Goal: Transaction & Acquisition: Purchase product/service

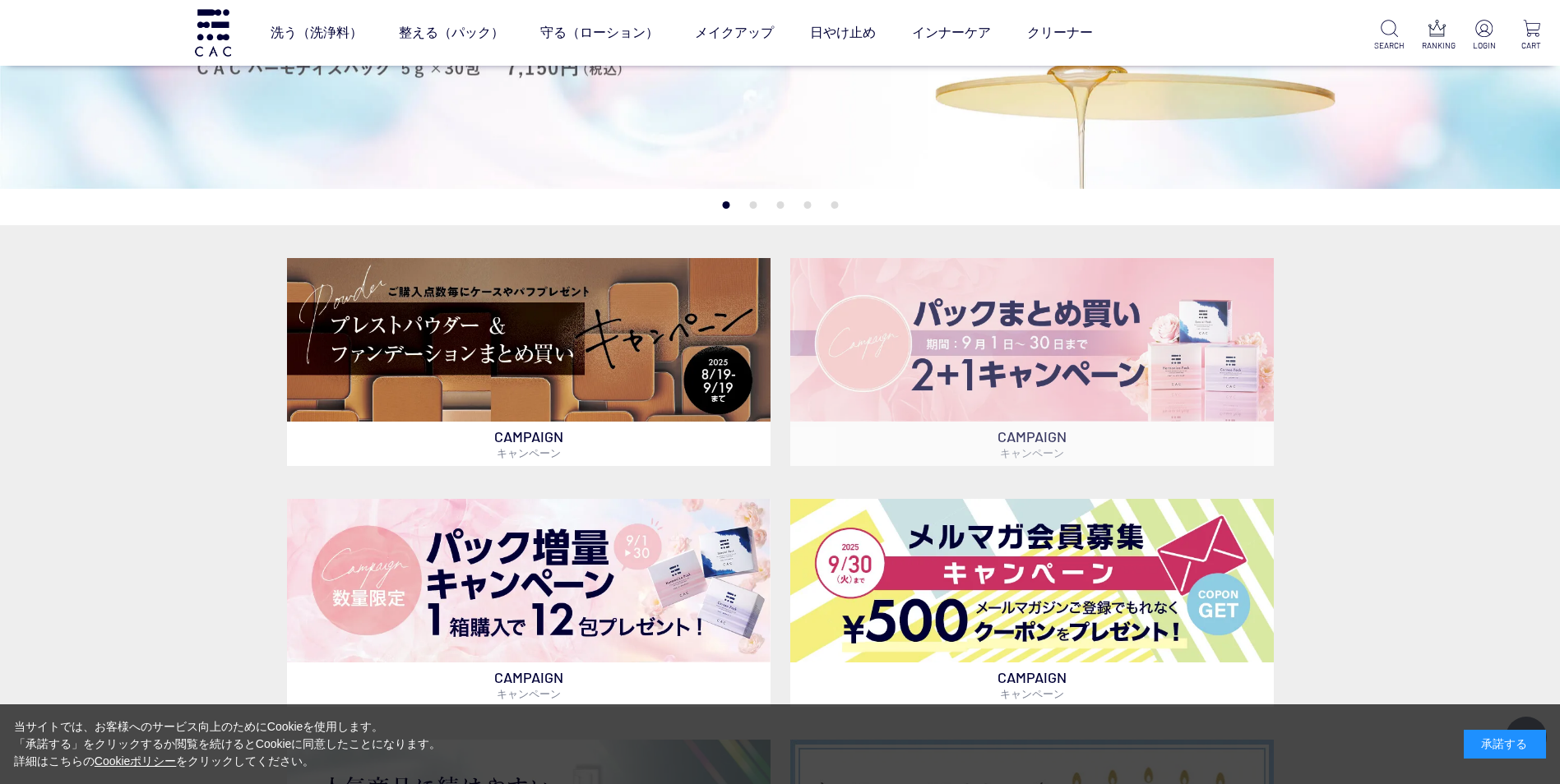
scroll to position [411, 0]
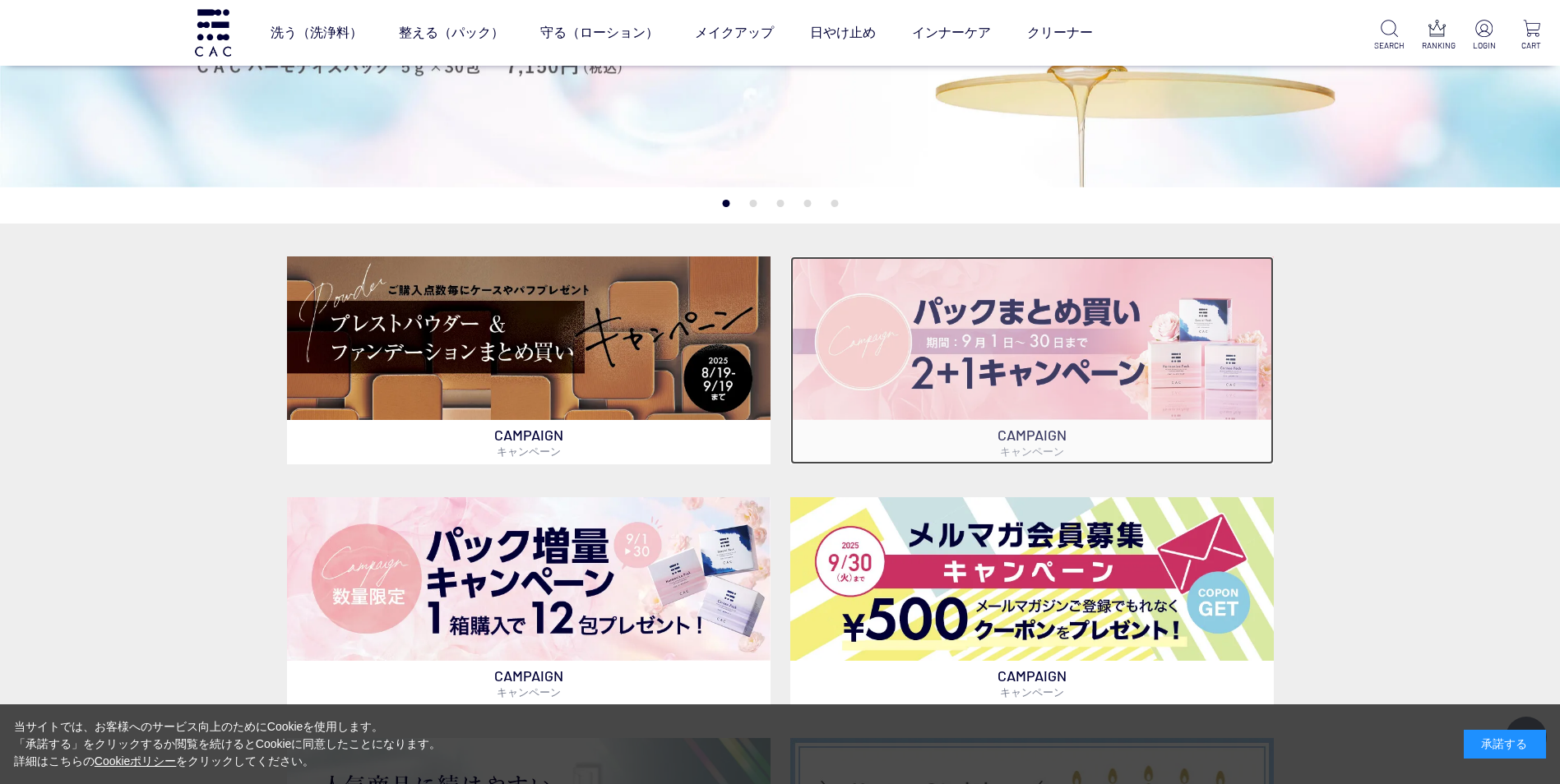
click at [965, 355] on img at bounding box center [1032, 338] width 484 height 164
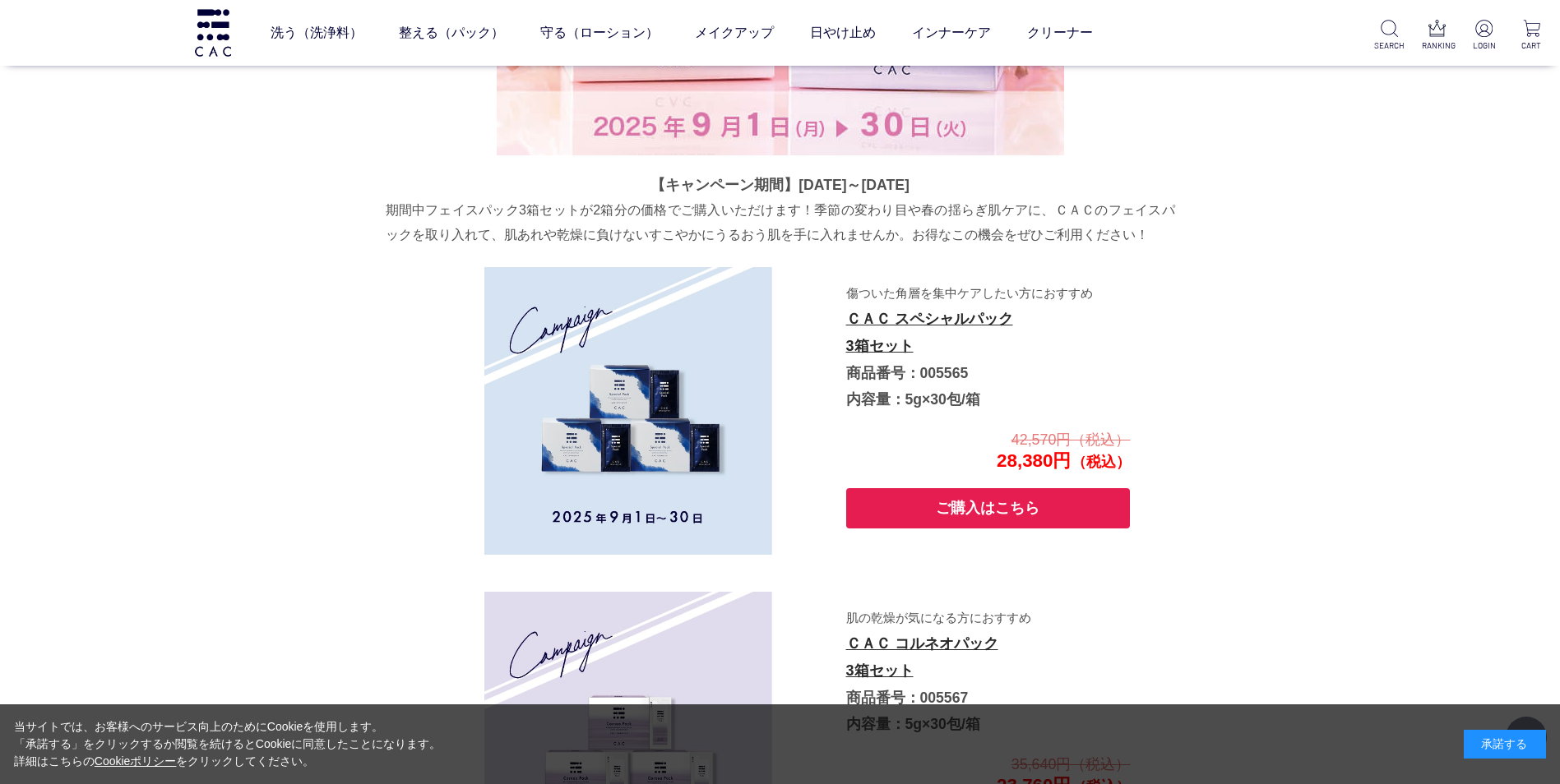
scroll to position [2519, 0]
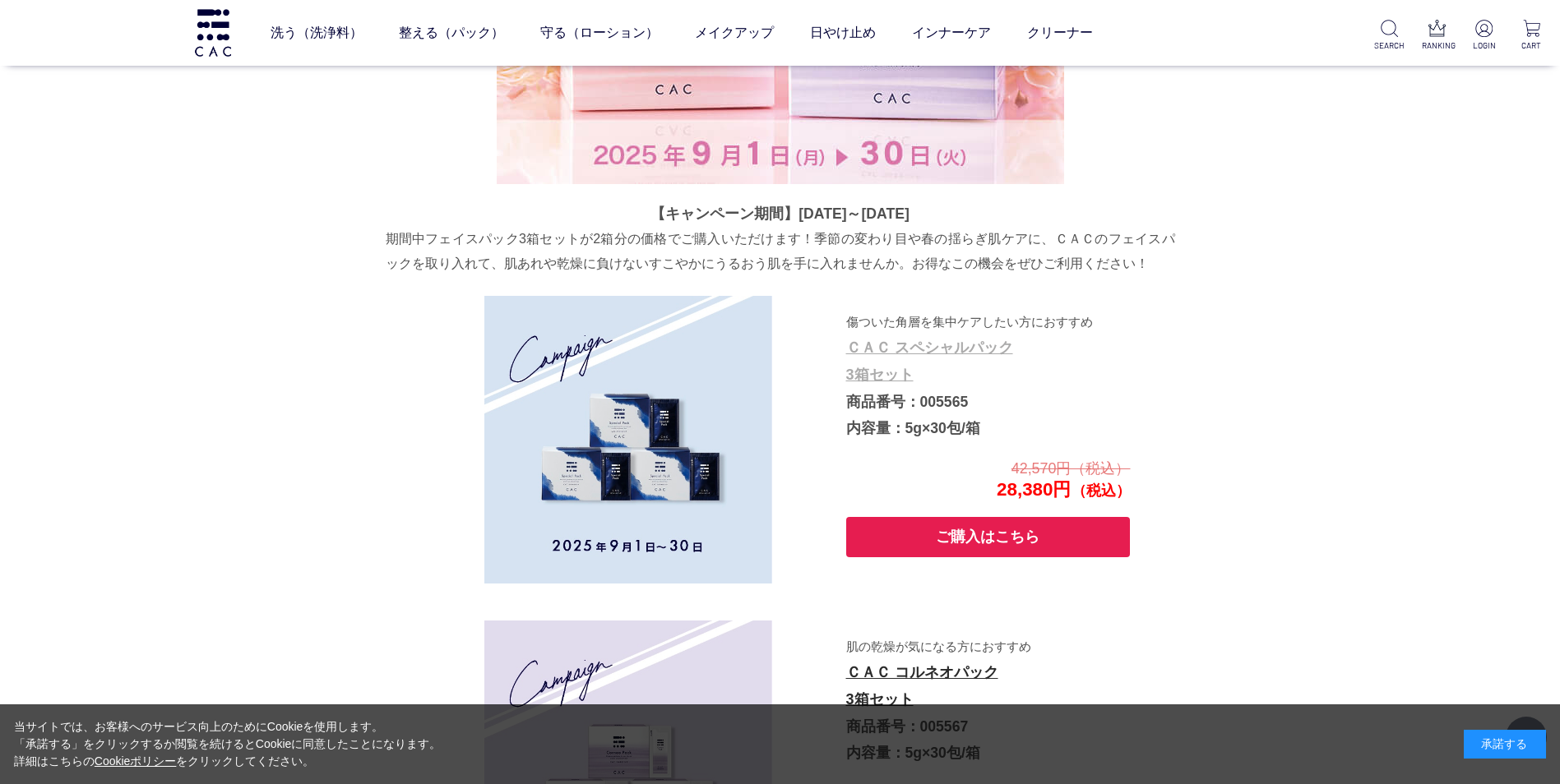
click at [935, 352] on link "ＣＡＣ スペシャルパック 3箱セット" at bounding box center [930, 361] width 167 height 43
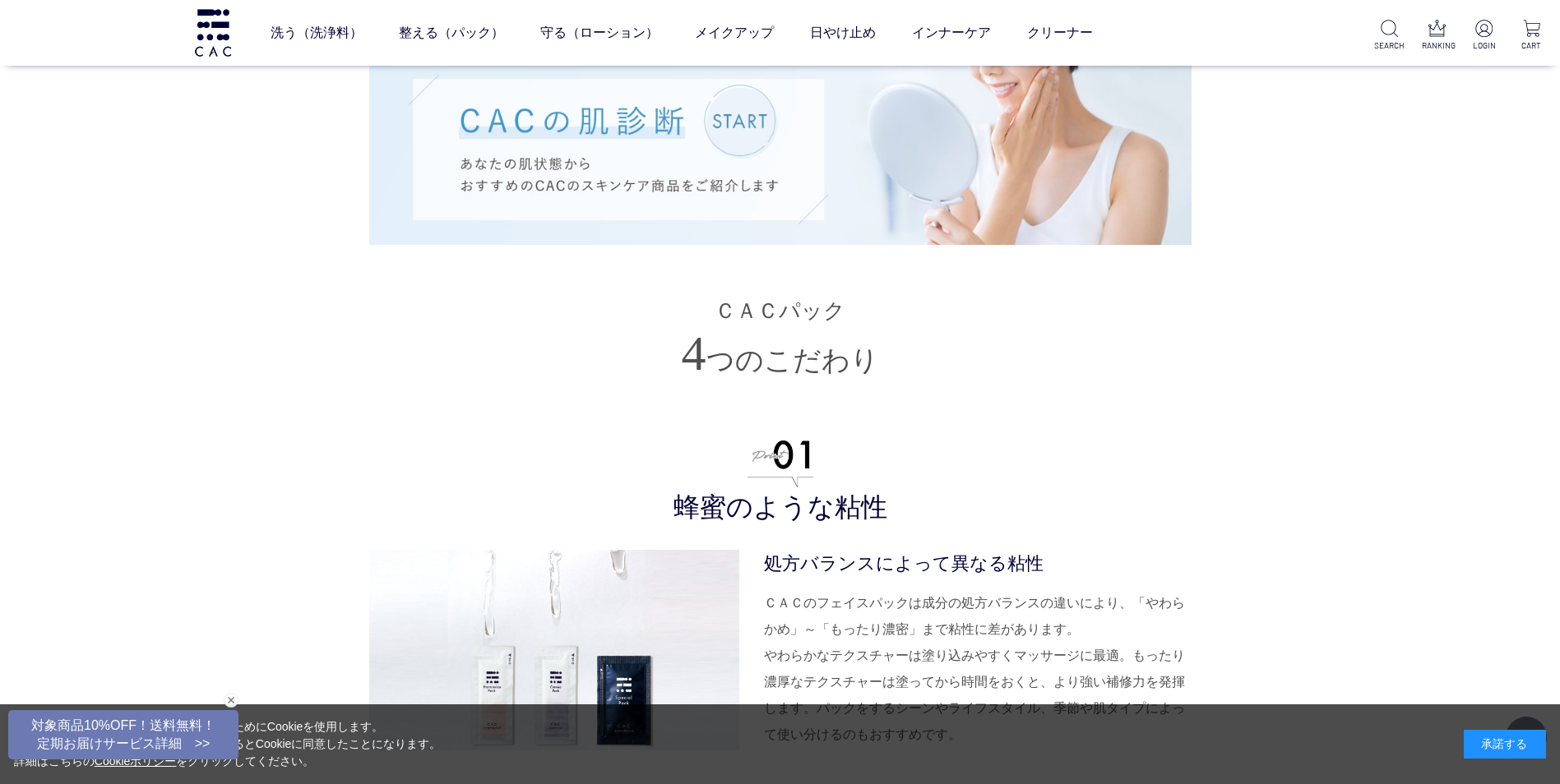
scroll to position [3288, 0]
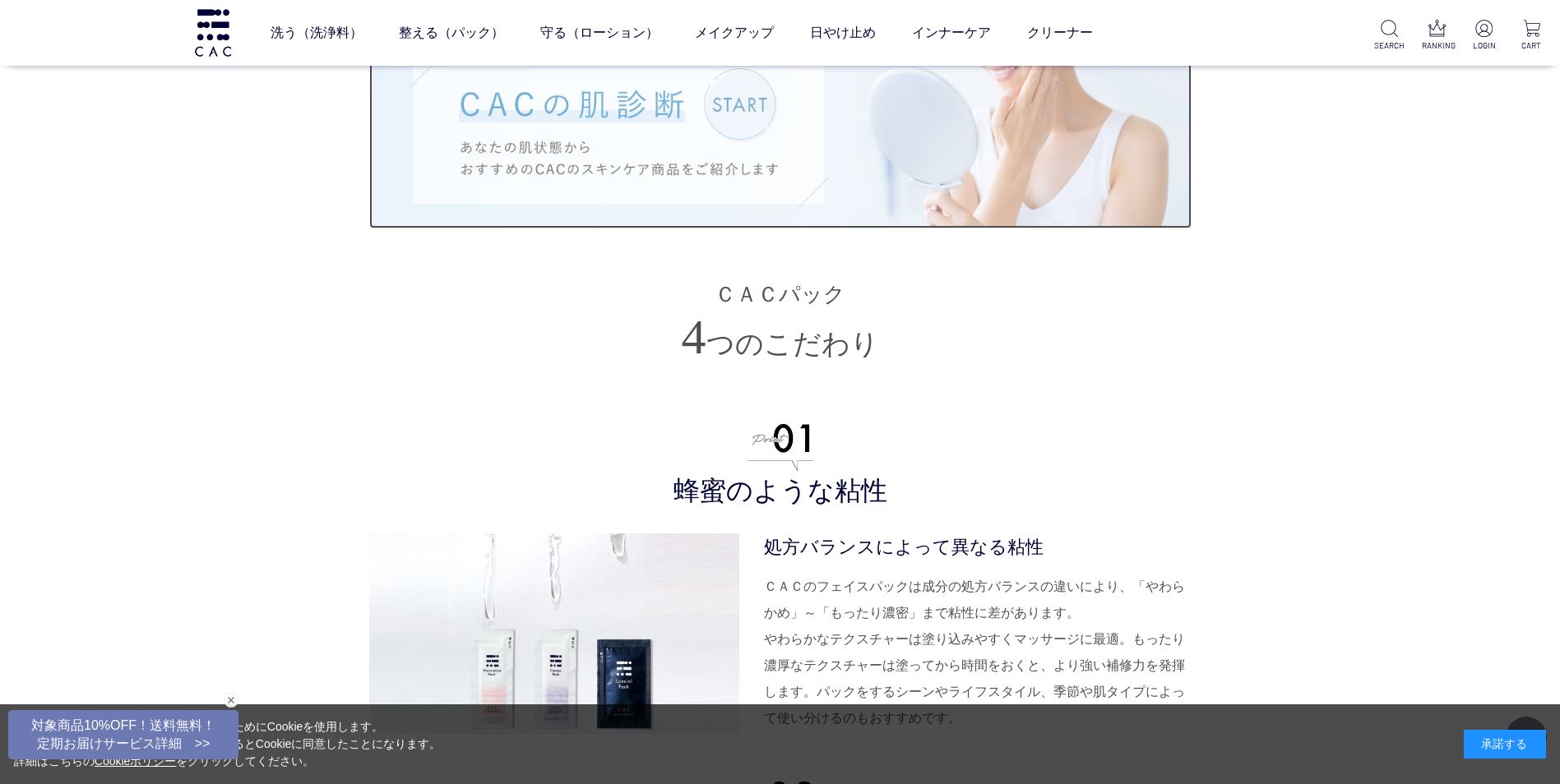
click at [729, 134] on img at bounding box center [780, 132] width 823 height 191
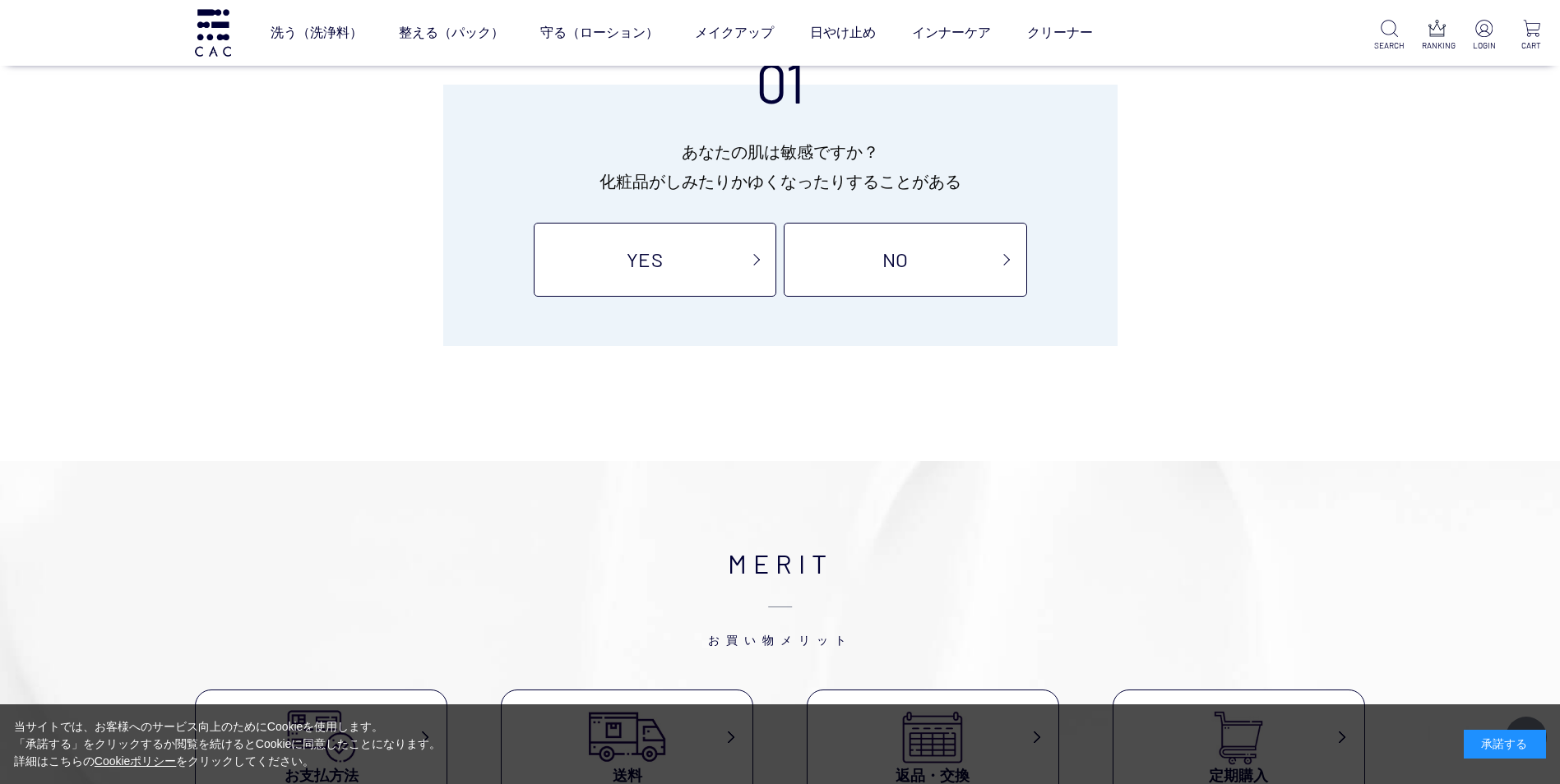
scroll to position [246, 0]
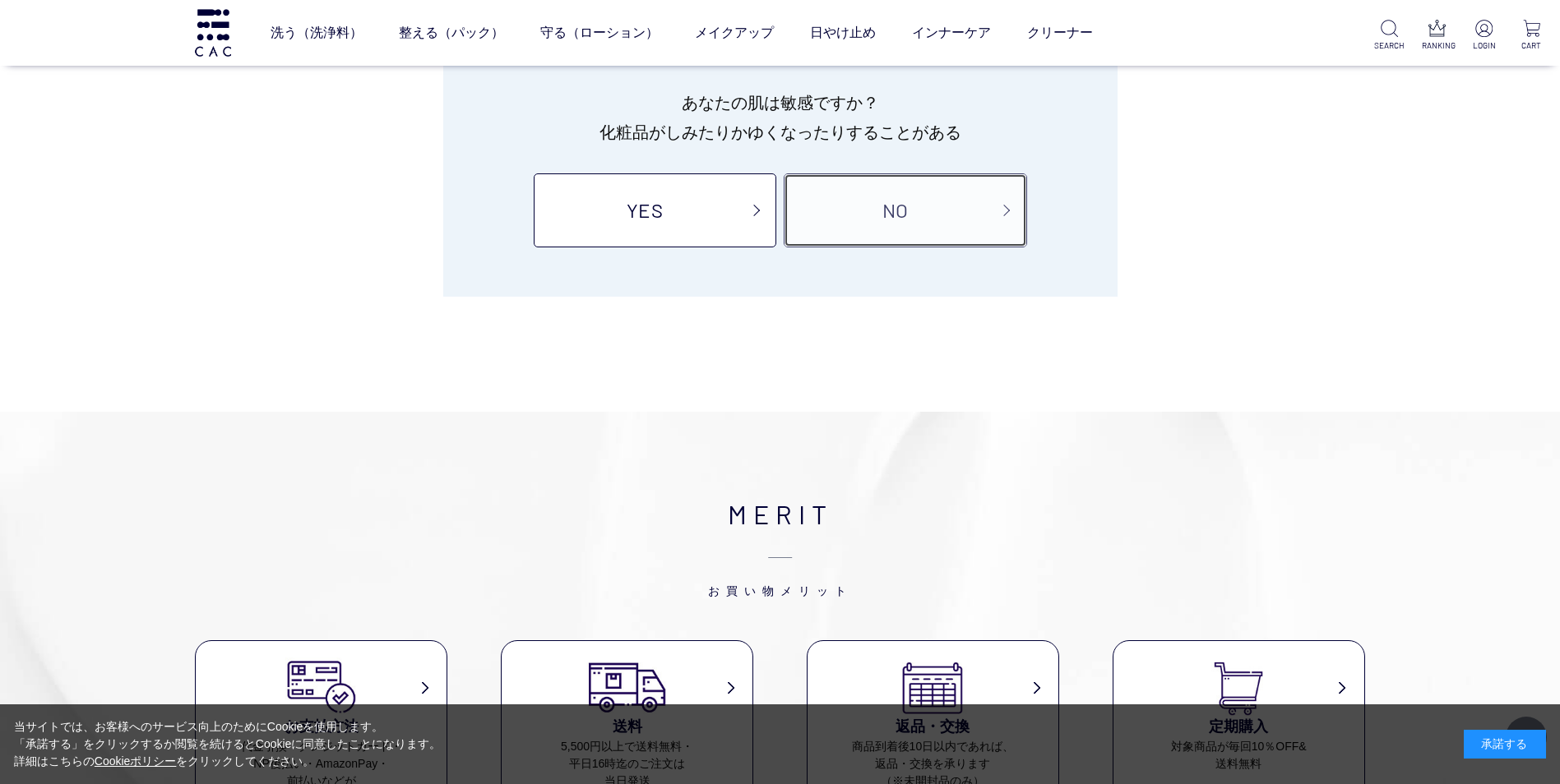
click at [864, 206] on link "NO" at bounding box center [904, 210] width 242 height 74
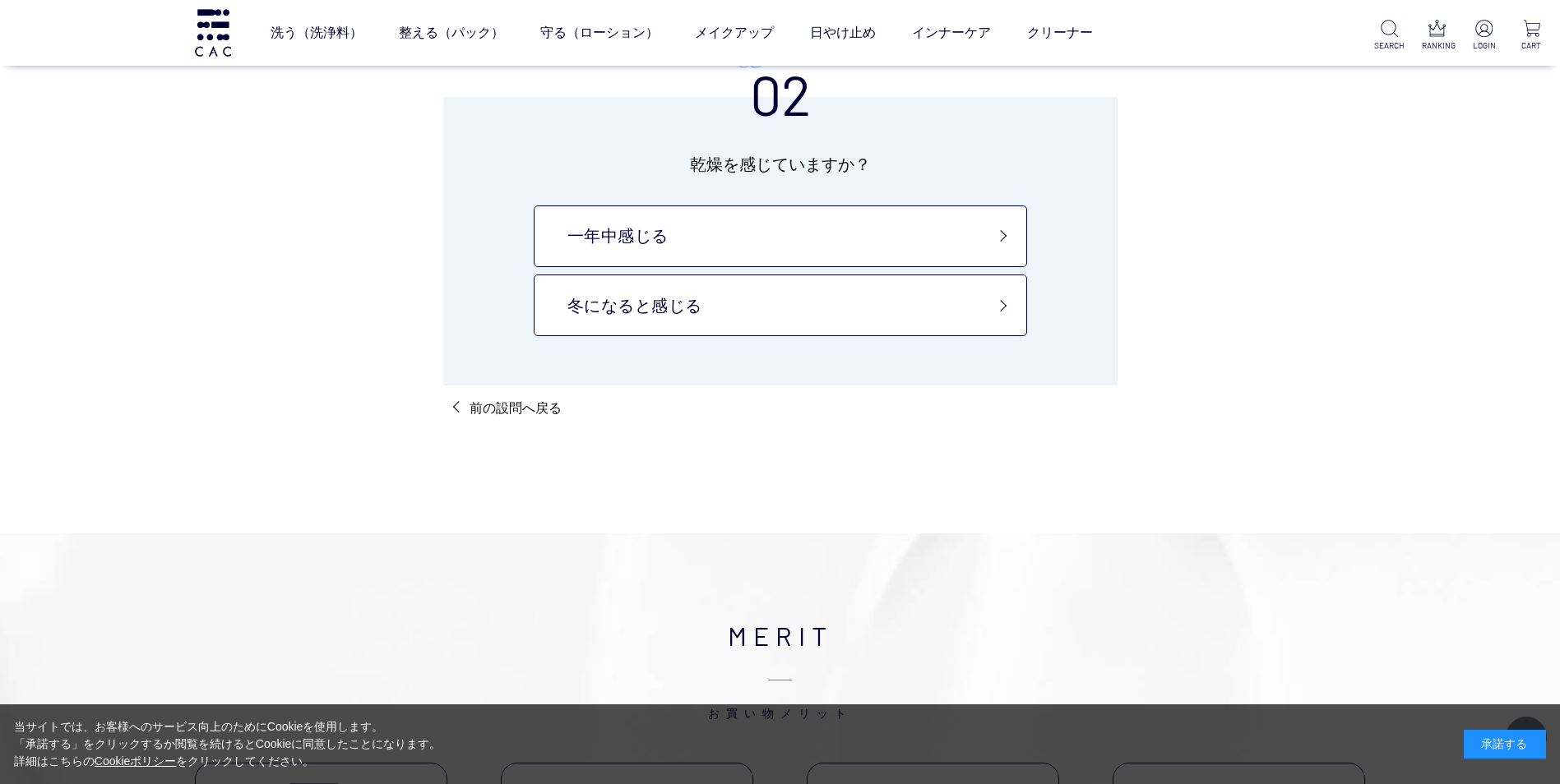
scroll to position [165, 0]
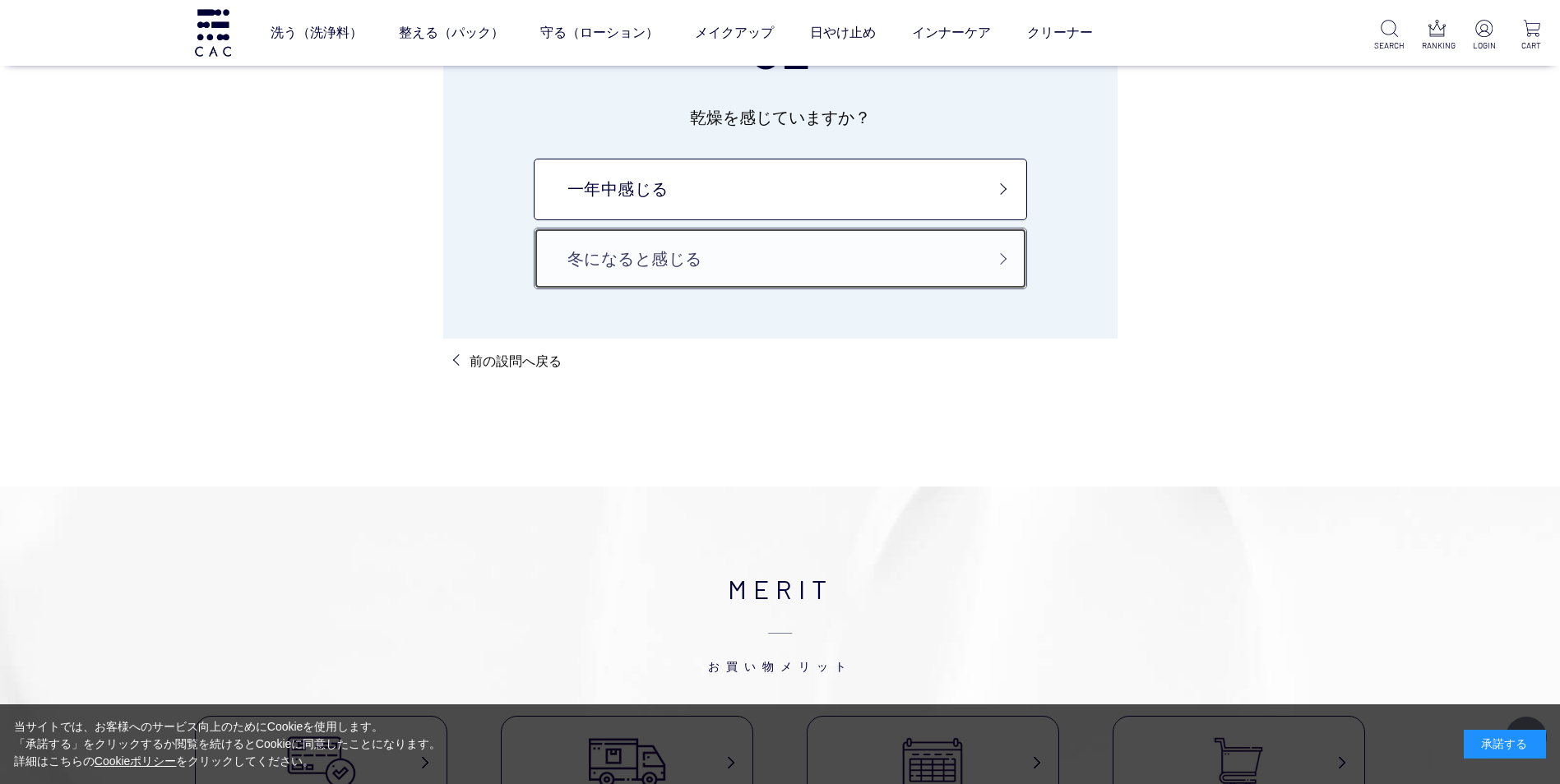
click at [780, 254] on link "冬になると感じる" at bounding box center [780, 258] width 494 height 62
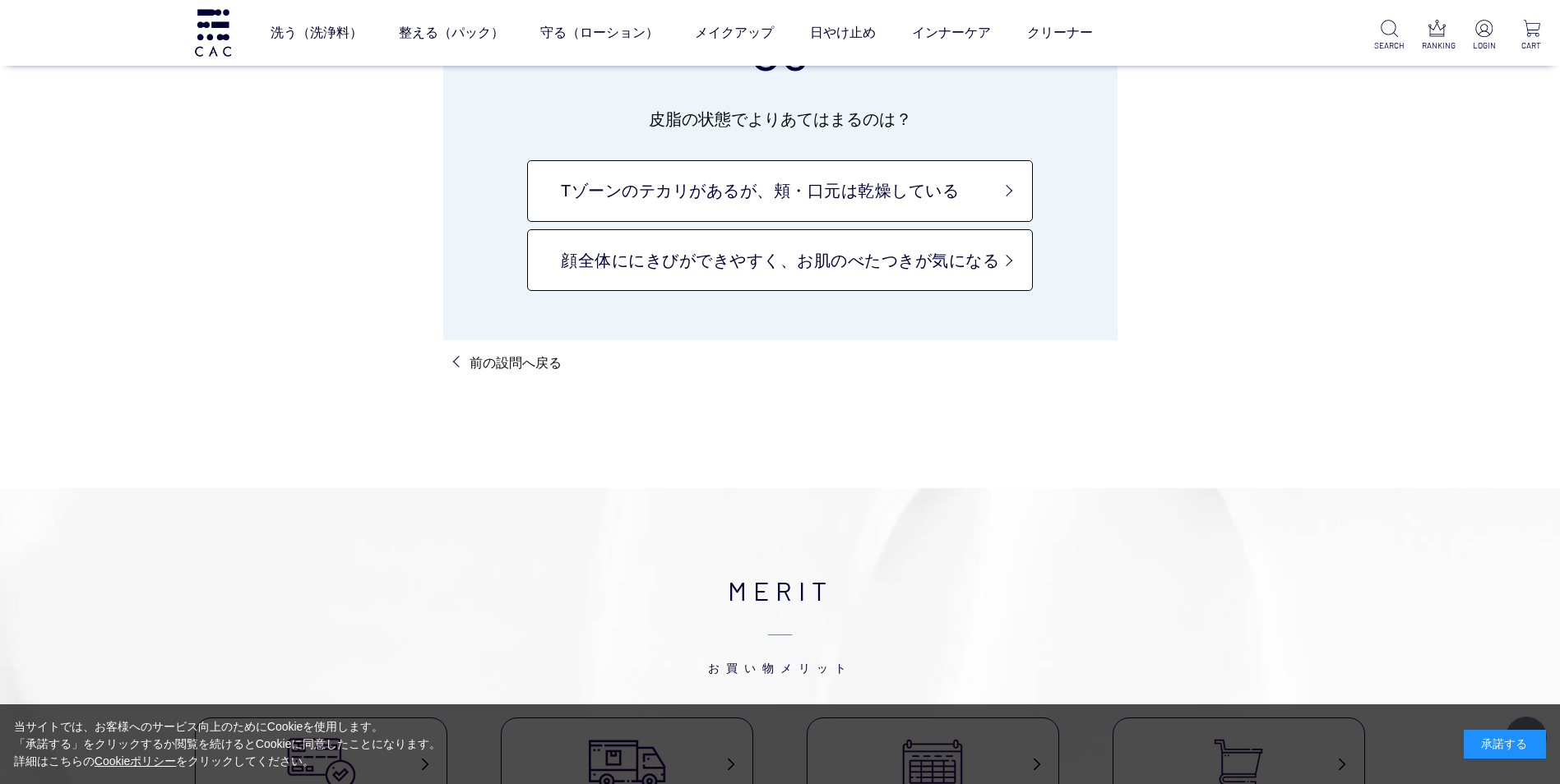
scroll to position [165, 0]
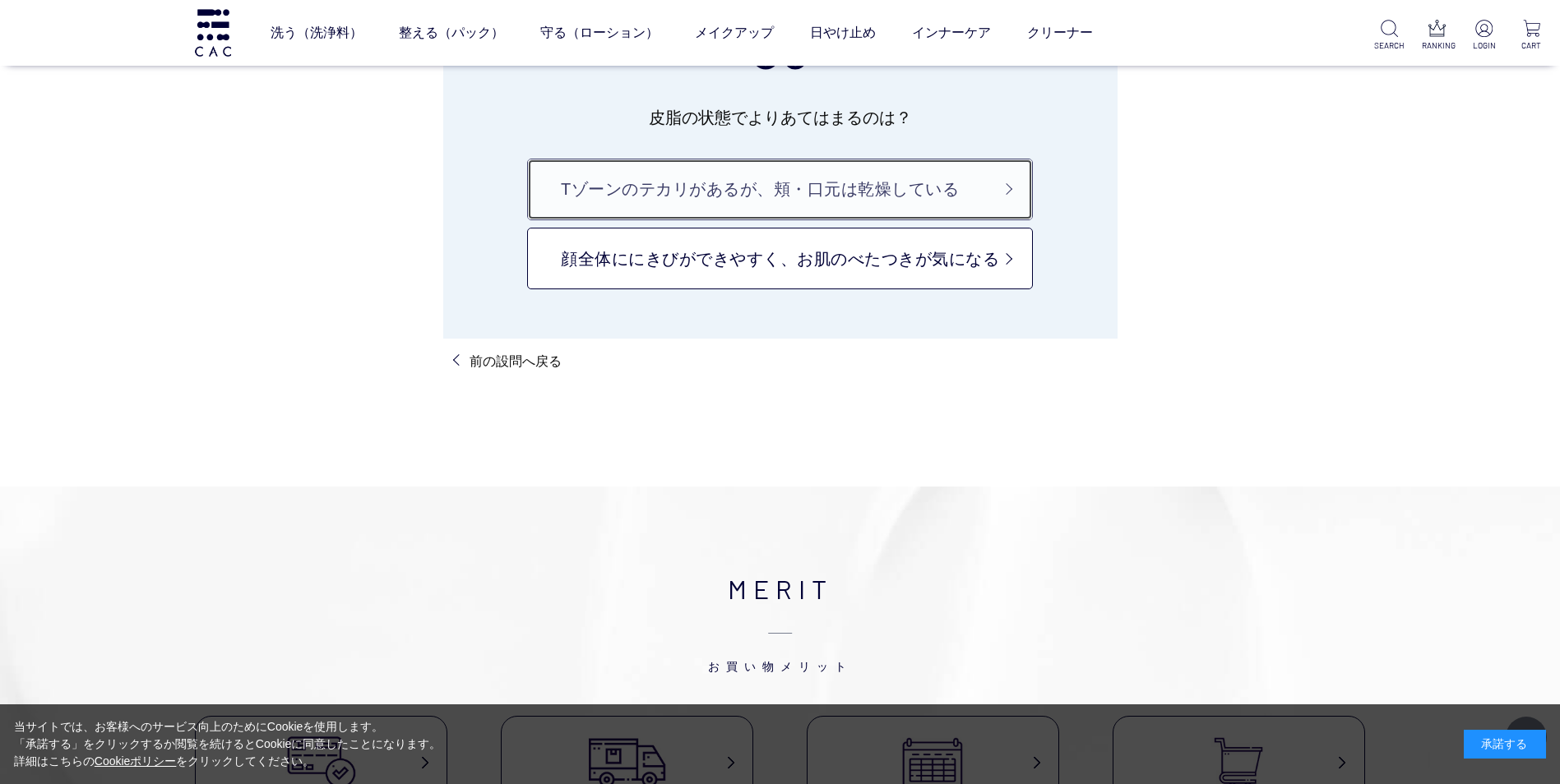
click at [803, 182] on link "Tゾーンのテカリがあるが、頬・口元は乾燥している" at bounding box center [780, 189] width 506 height 62
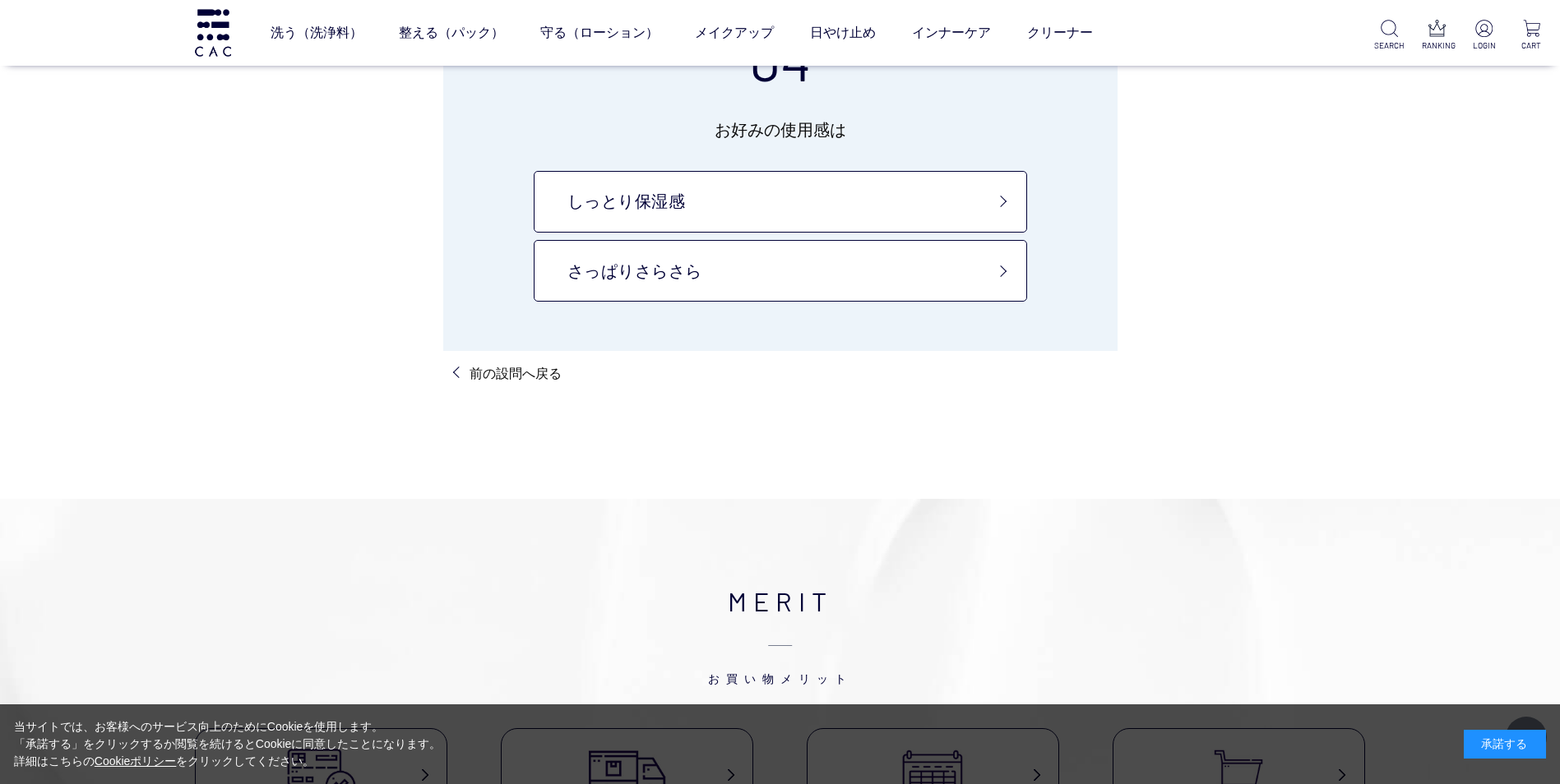
scroll to position [165, 0]
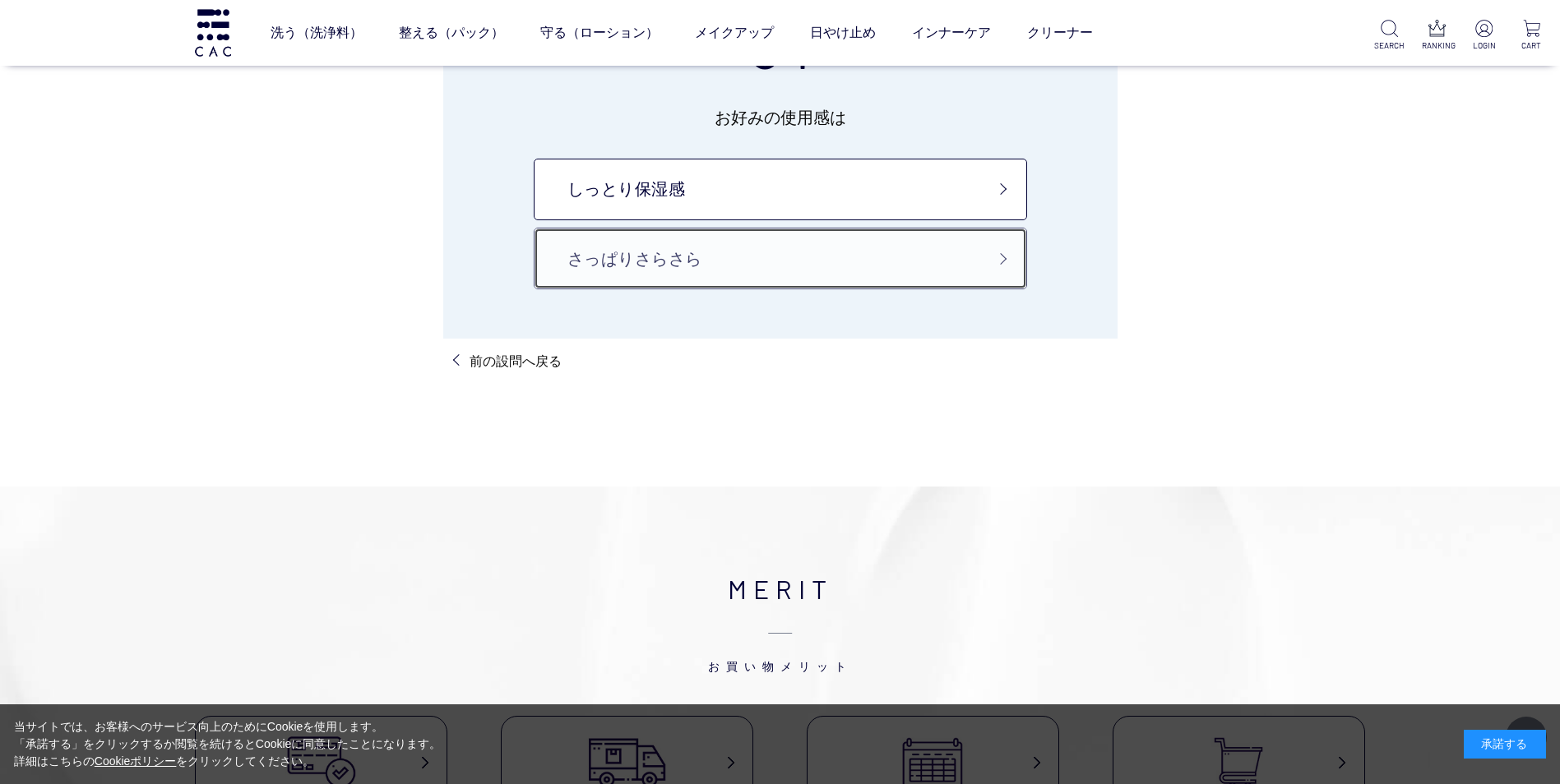
click at [778, 245] on link "さっぱりさらさら" at bounding box center [780, 258] width 494 height 62
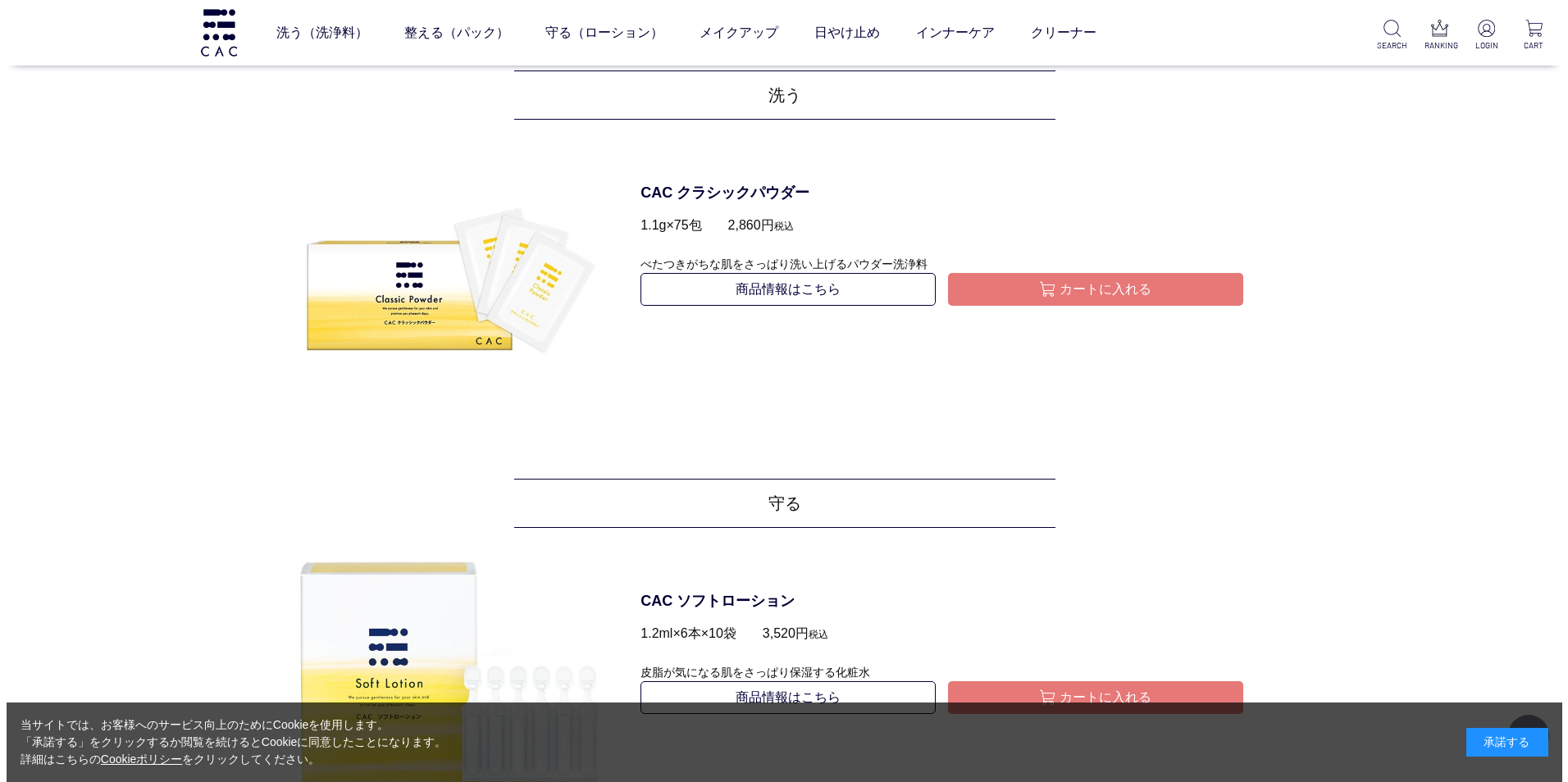
scroll to position [738, 0]
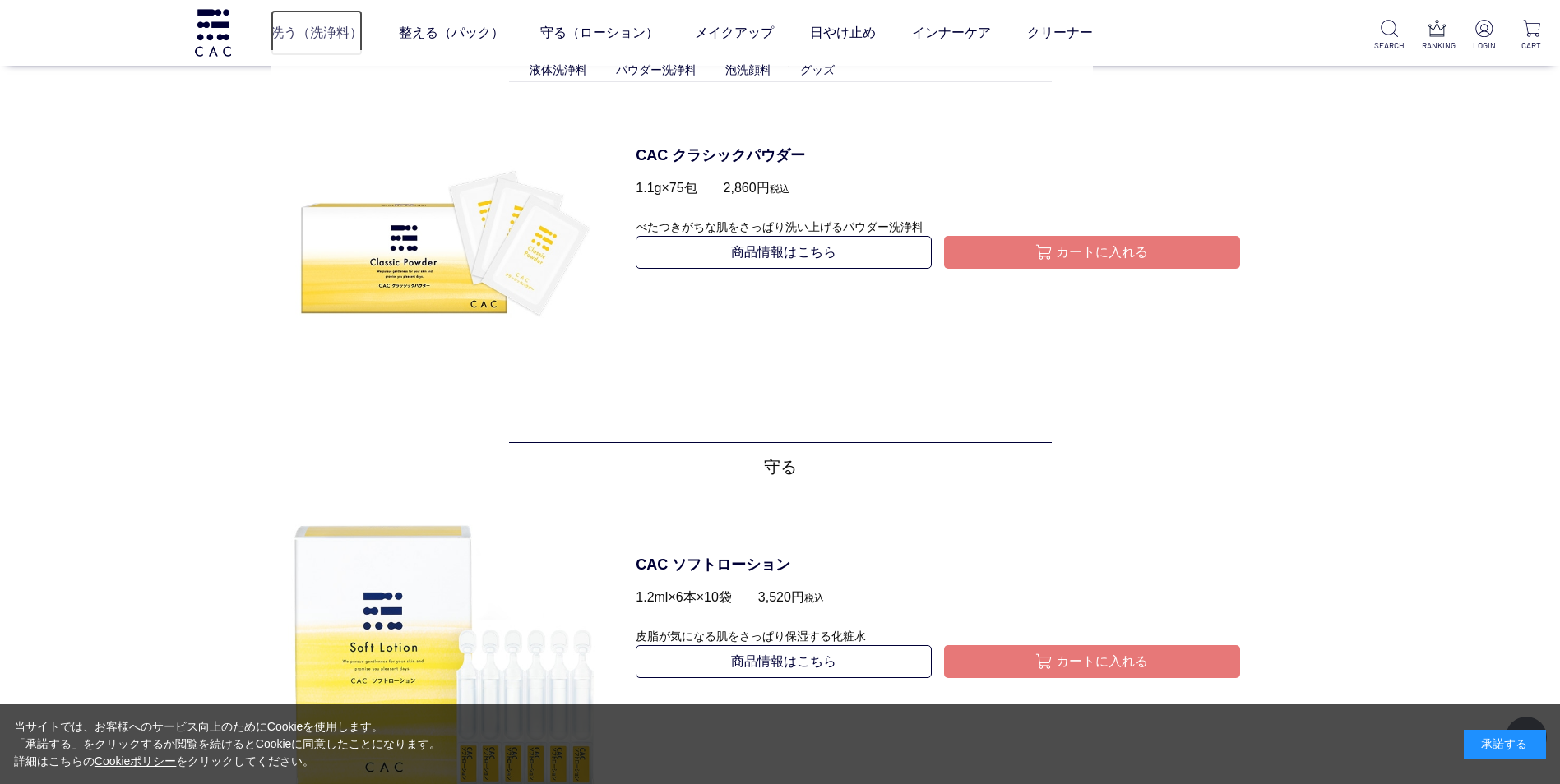
click at [336, 29] on link "洗う（洗浄料）" at bounding box center [317, 32] width 92 height 46
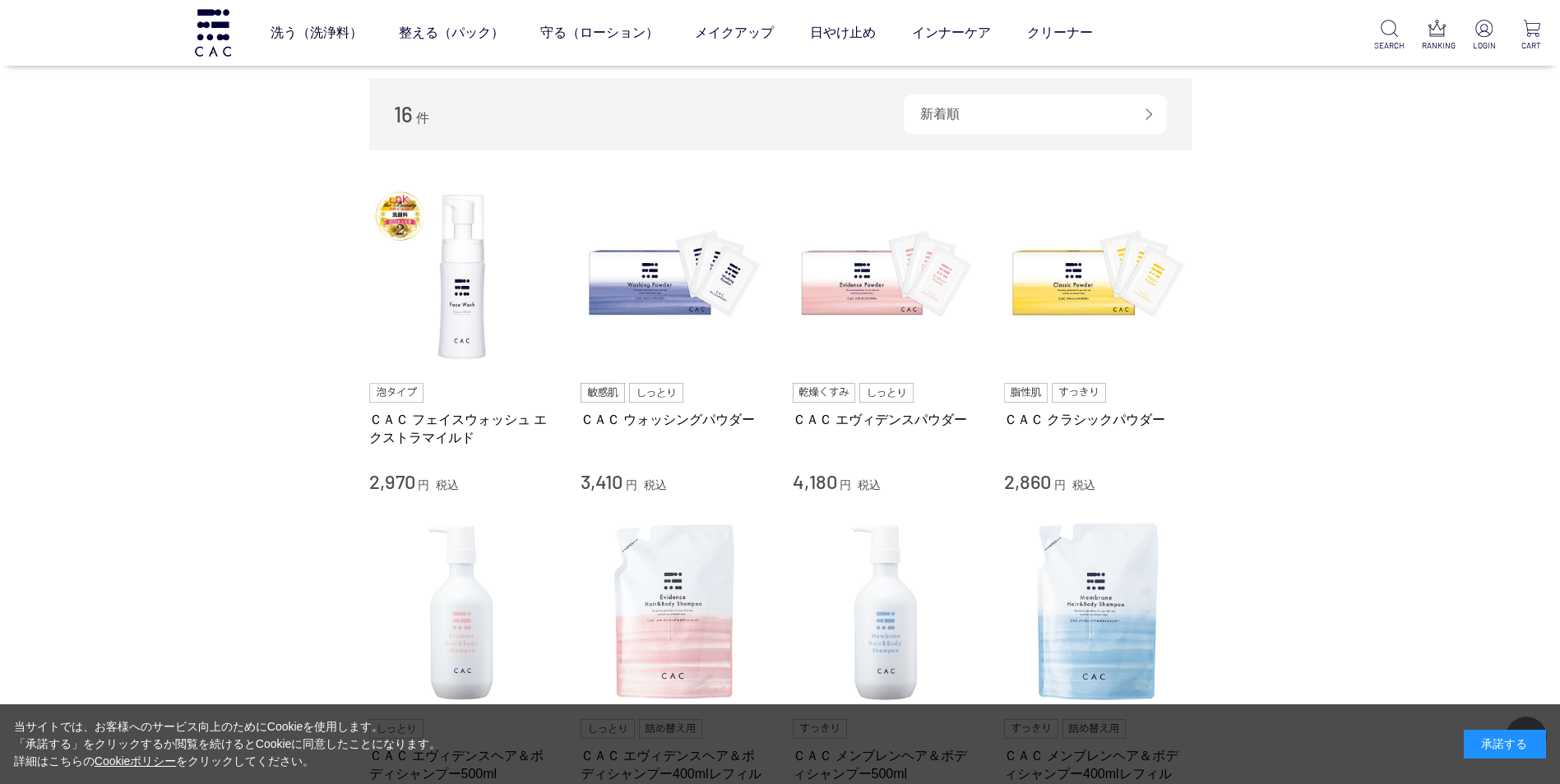
scroll to position [246, 0]
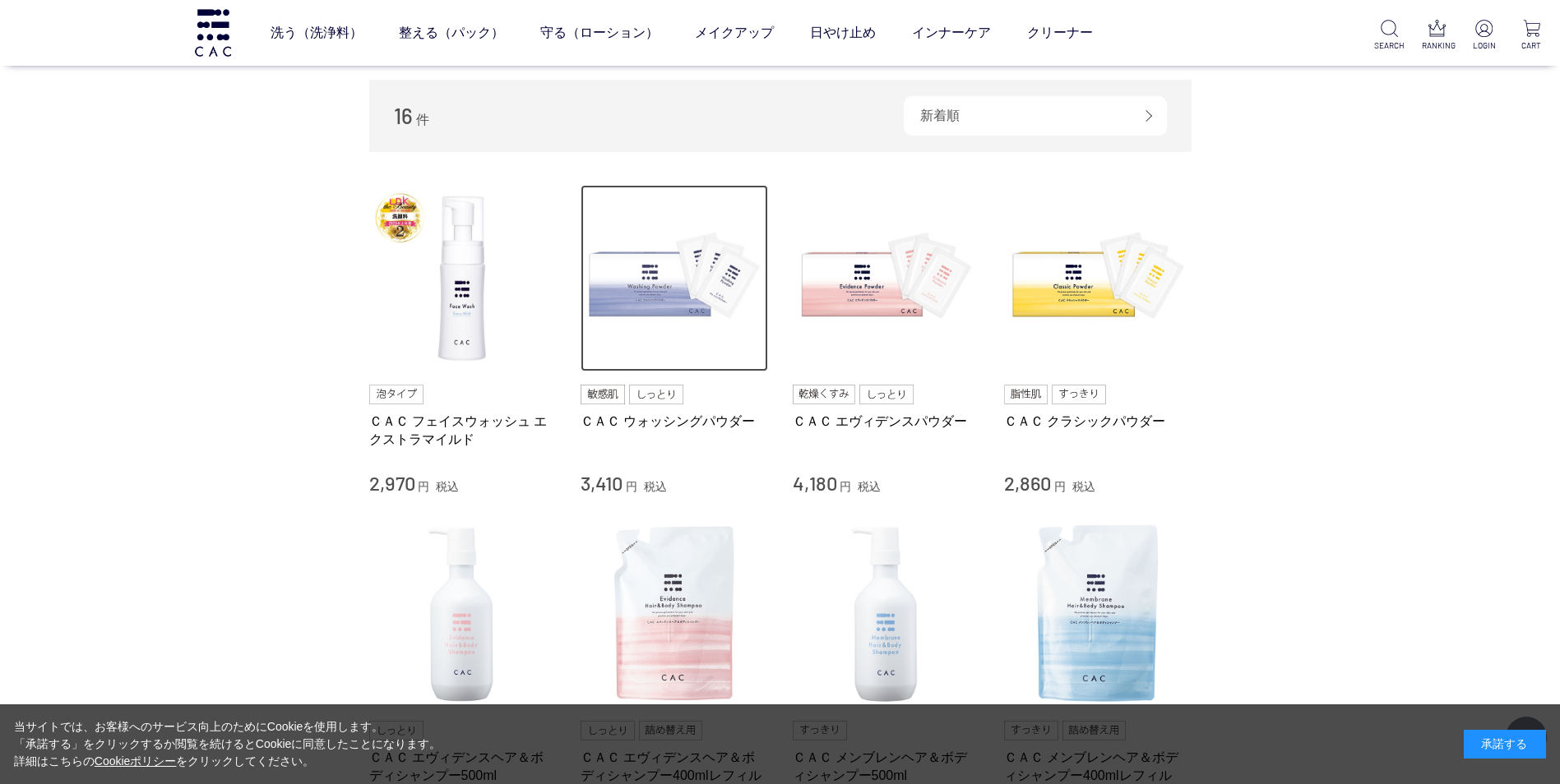
click at [662, 273] on img at bounding box center [673, 278] width 188 height 187
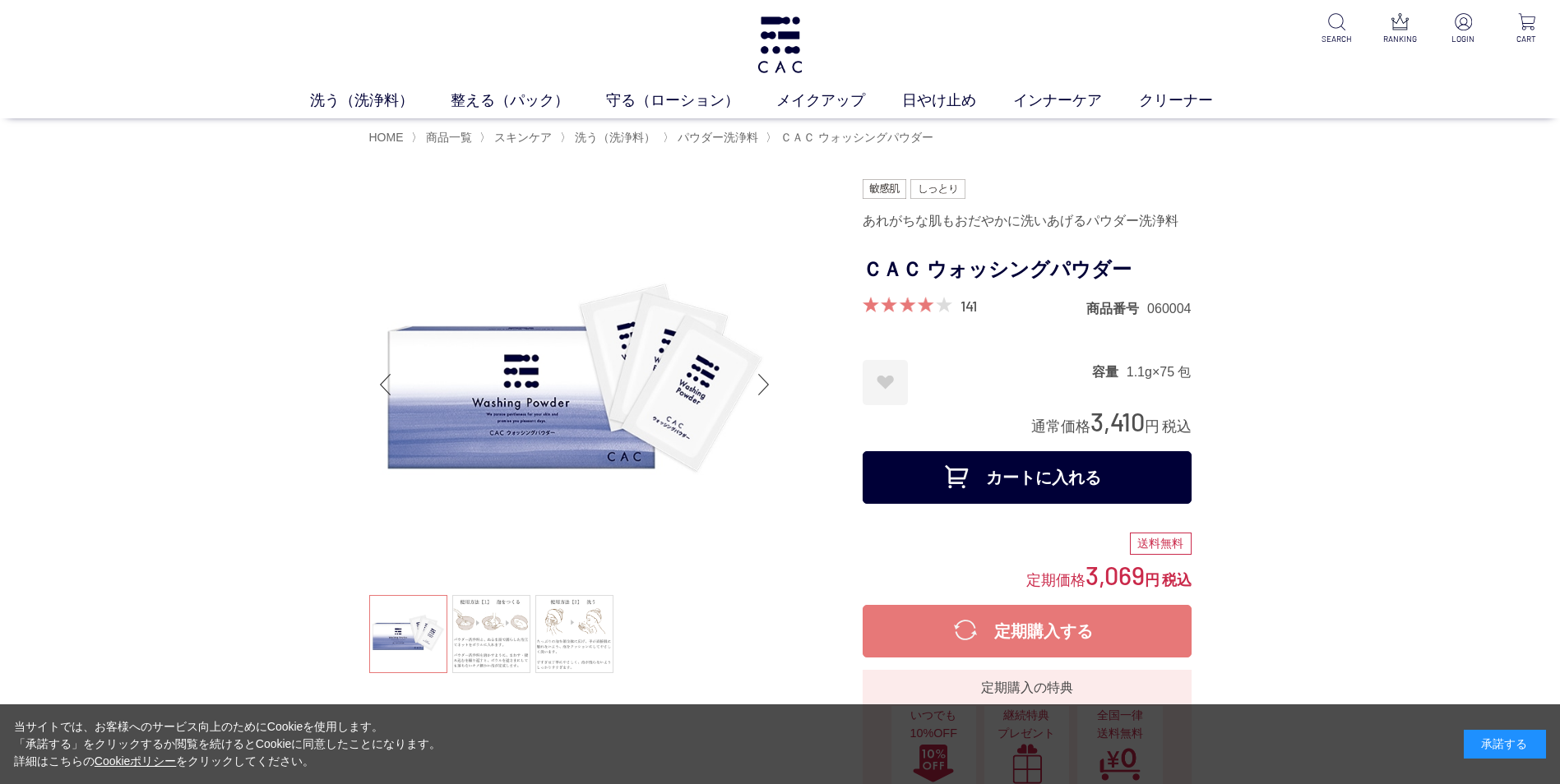
click at [957, 477] on button "カートに入れる" at bounding box center [1027, 478] width 329 height 53
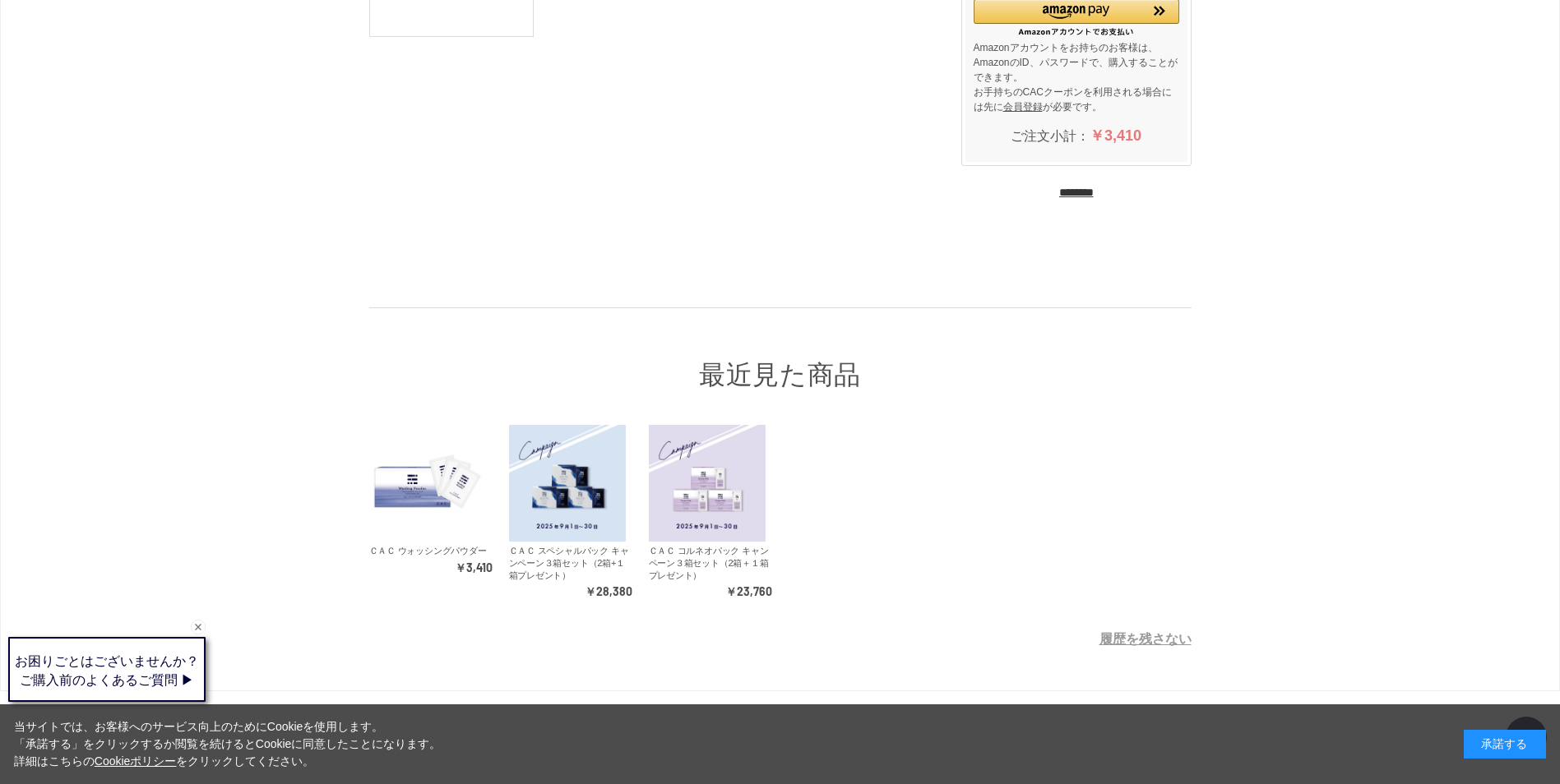
scroll to position [88, 0]
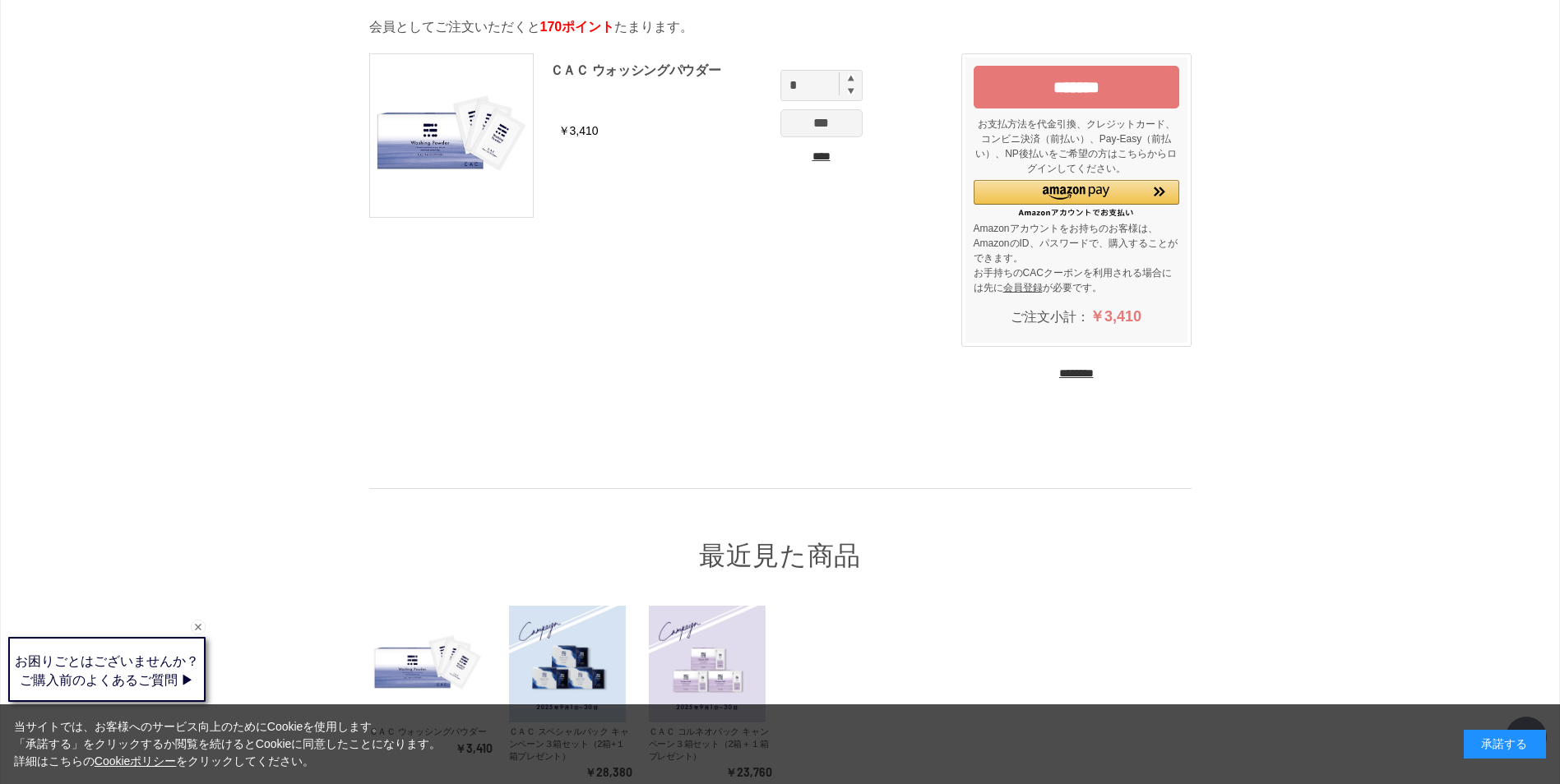
click at [1079, 372] on input "********" at bounding box center [1076, 374] width 34 height 16
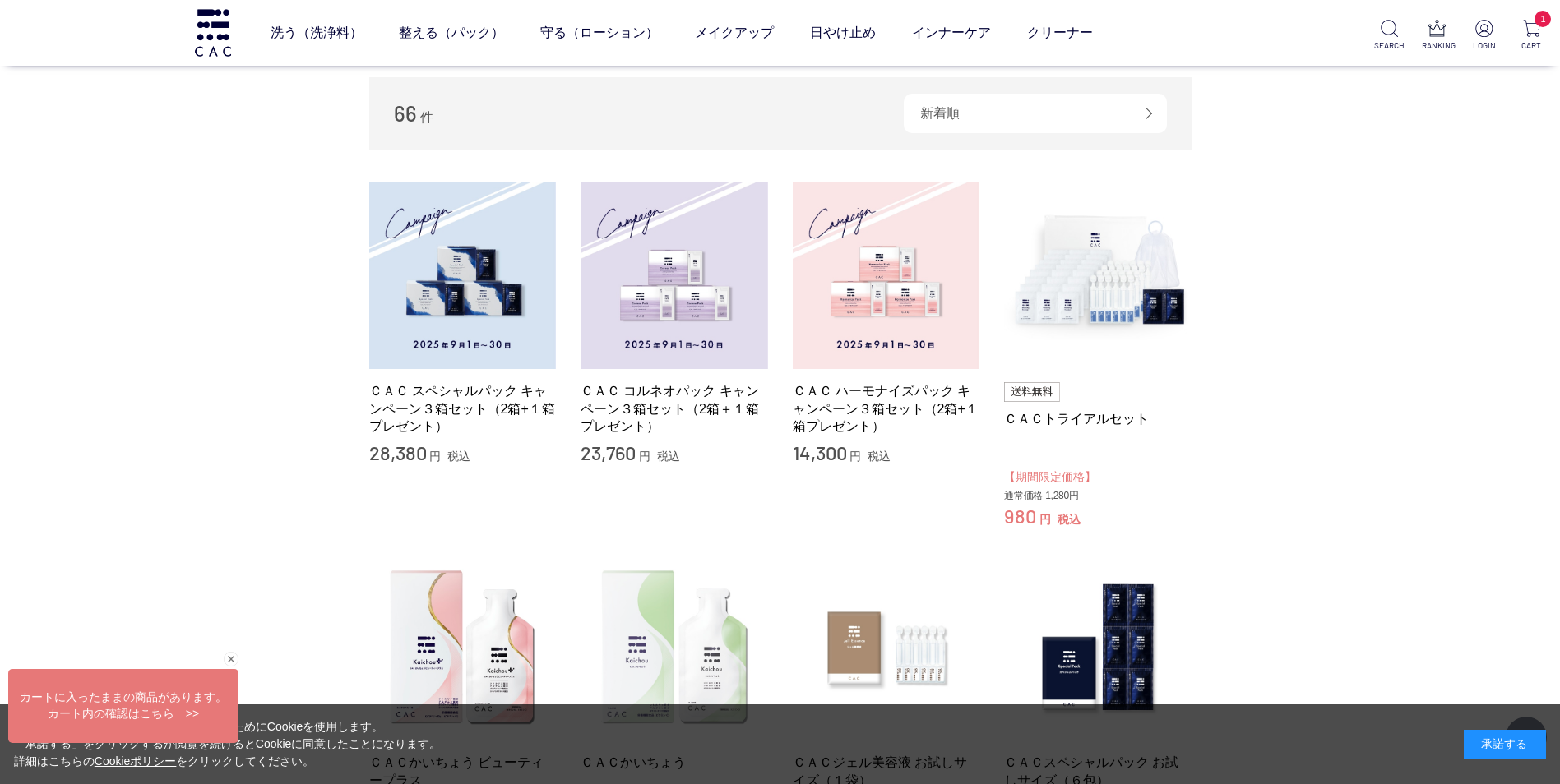
scroll to position [165, 0]
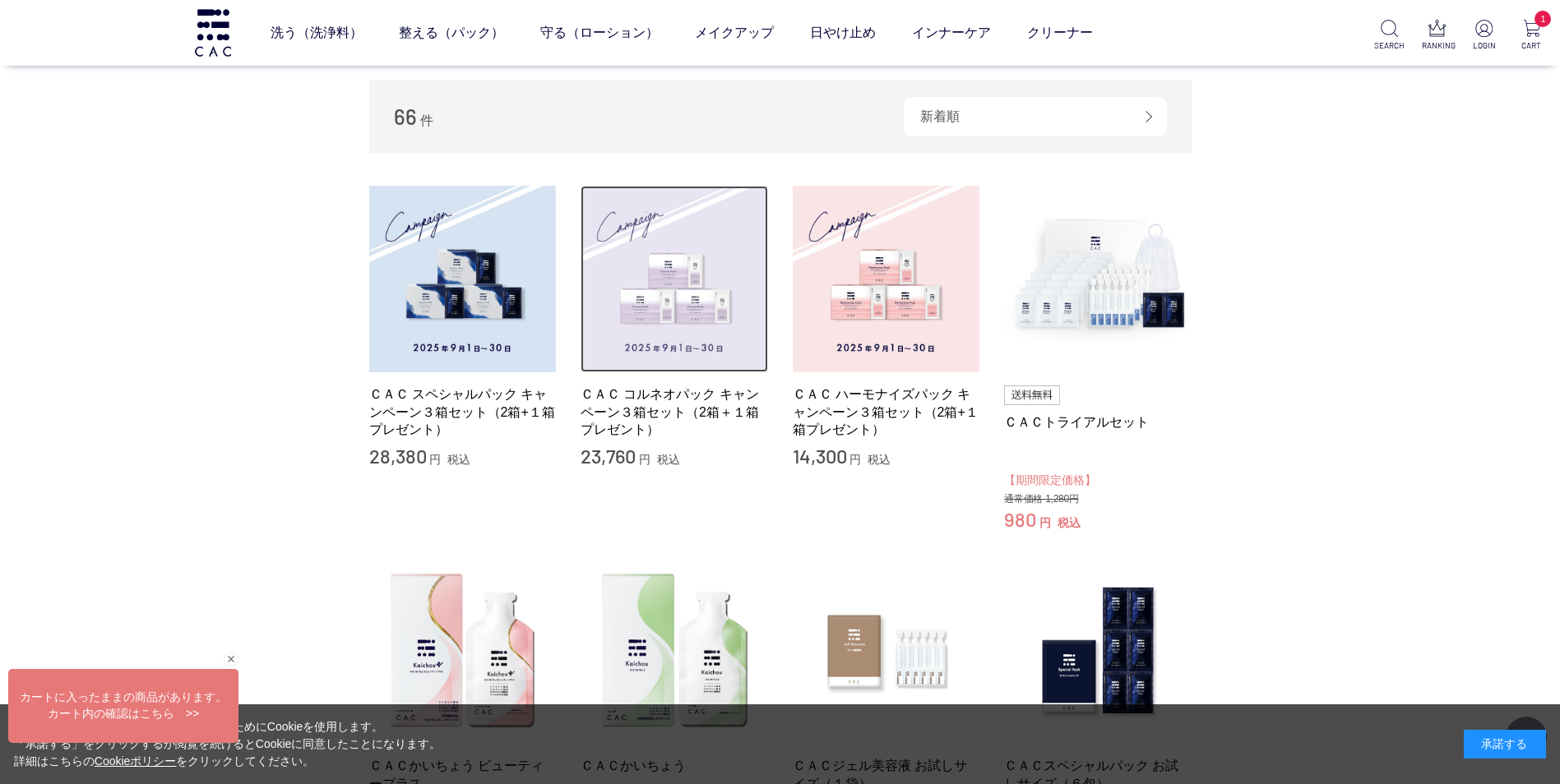
click at [655, 233] on img at bounding box center [673, 279] width 188 height 187
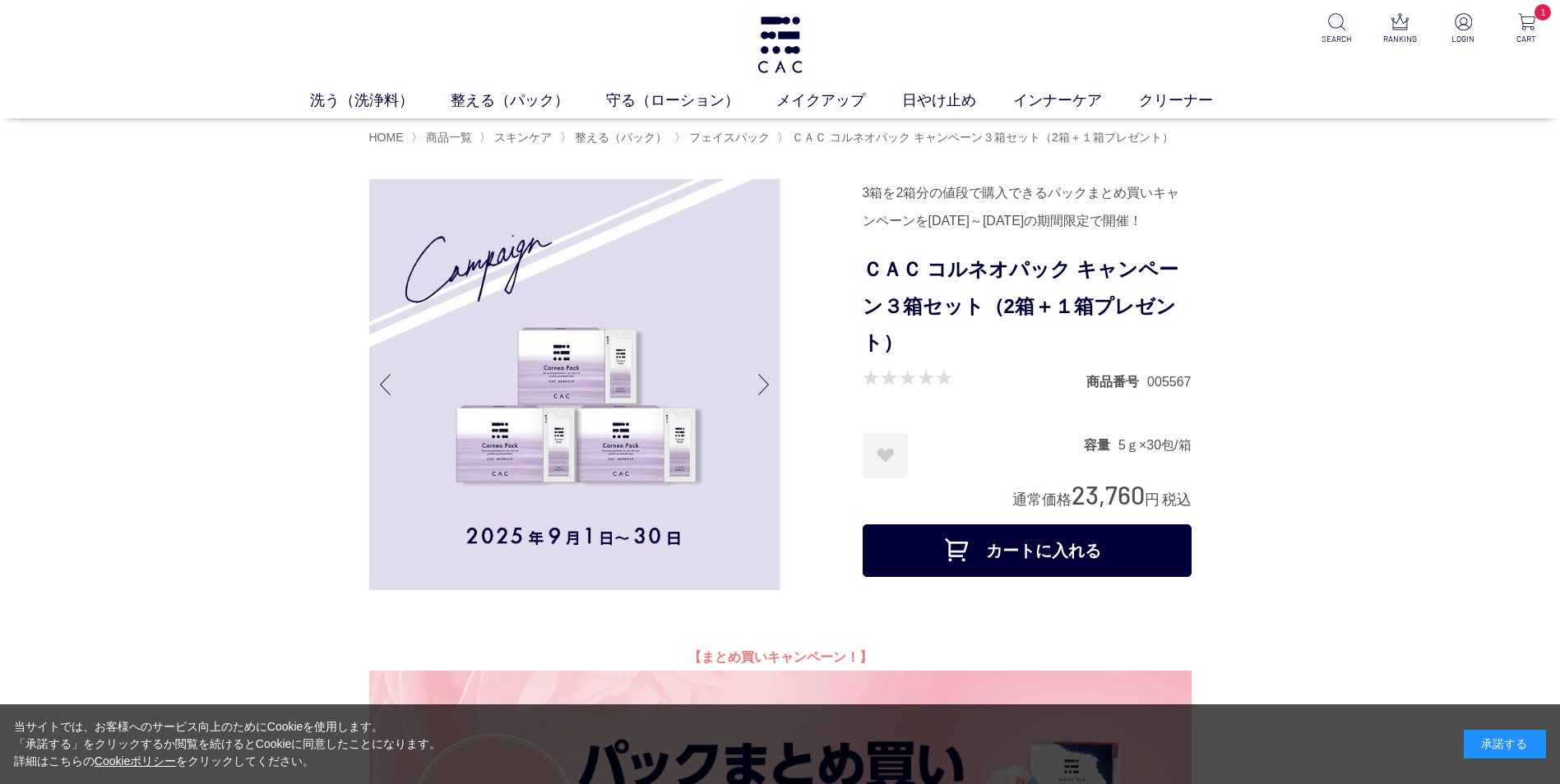
click at [965, 546] on button "カートに入れる" at bounding box center [1027, 550] width 329 height 53
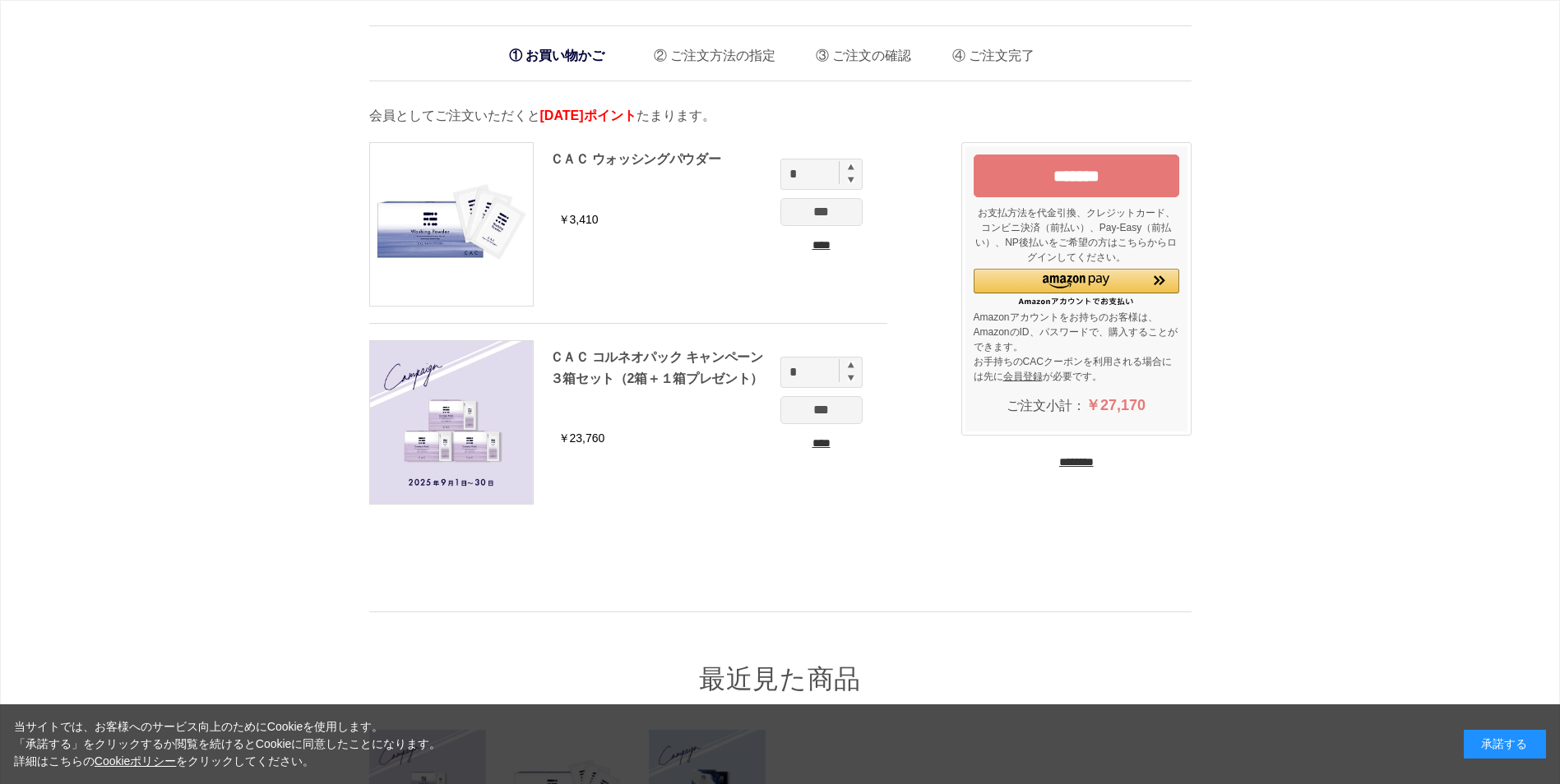
click at [1074, 470] on div "******* お支払方法を代金引換、クレジットカード、コンビニ決済（前払い）、Pay-Easy（前払い）、NP後払いをご希望の方はこちらからログインしてくだ…" at bounding box center [1067, 314] width 246 height 377
click at [1074, 467] on input "********" at bounding box center [1076, 462] width 34 height 16
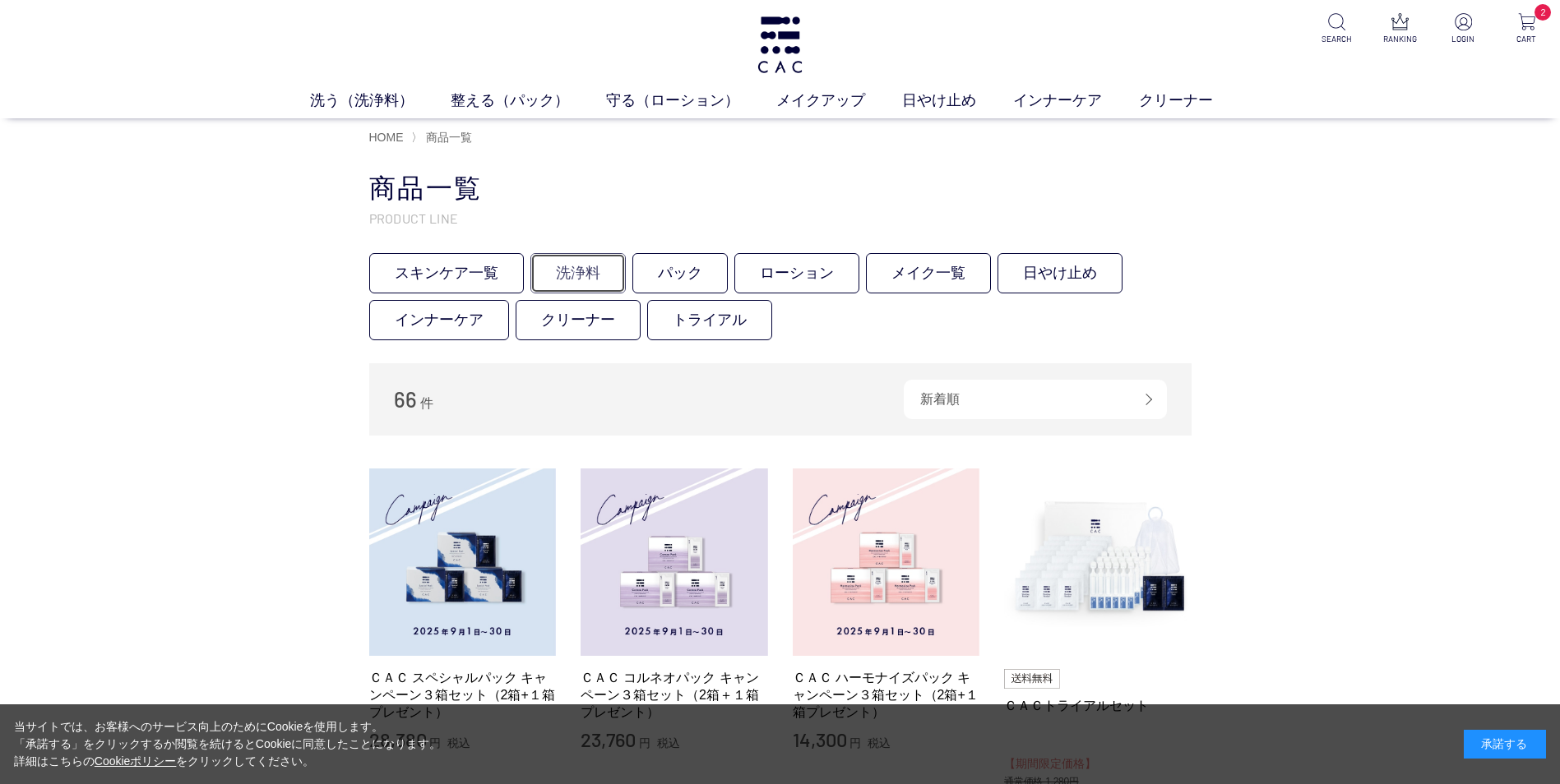
click at [590, 263] on link "洗浄料" at bounding box center [577, 273] width 95 height 40
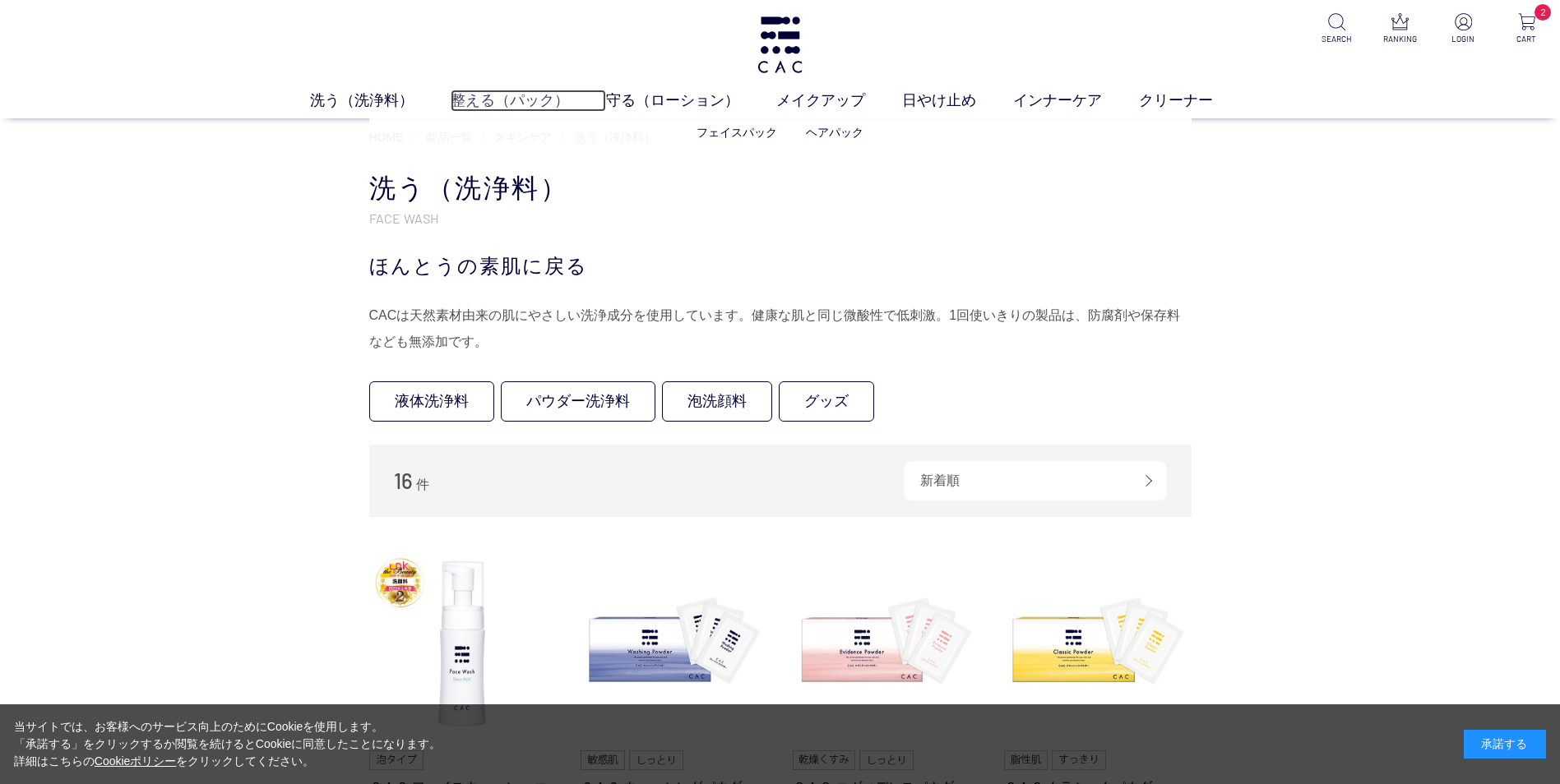
click at [530, 99] on link "整える（パック）" at bounding box center [528, 100] width 155 height 23
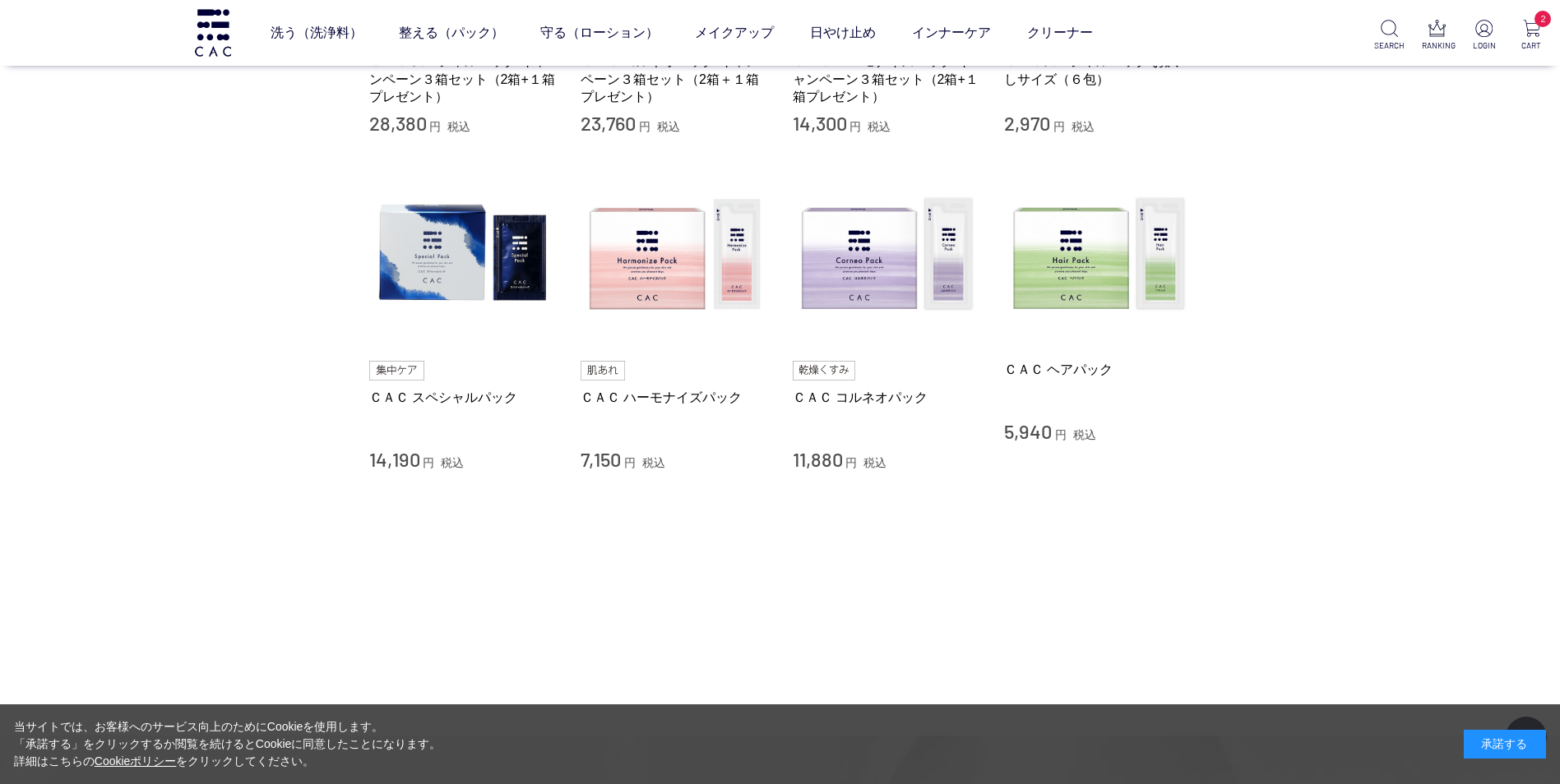
scroll to position [575, 0]
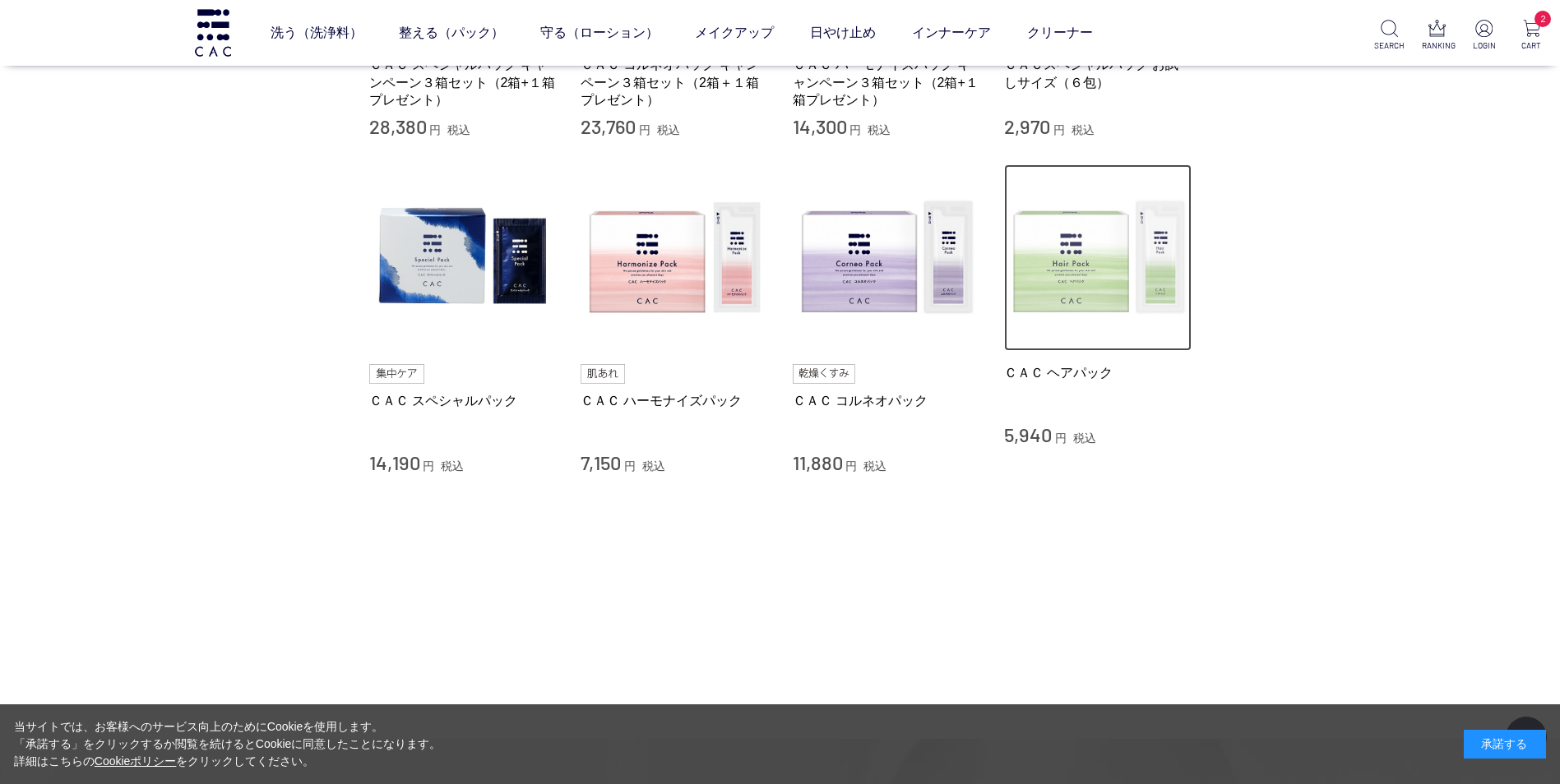
click at [1051, 296] on img at bounding box center [1098, 258] width 188 height 187
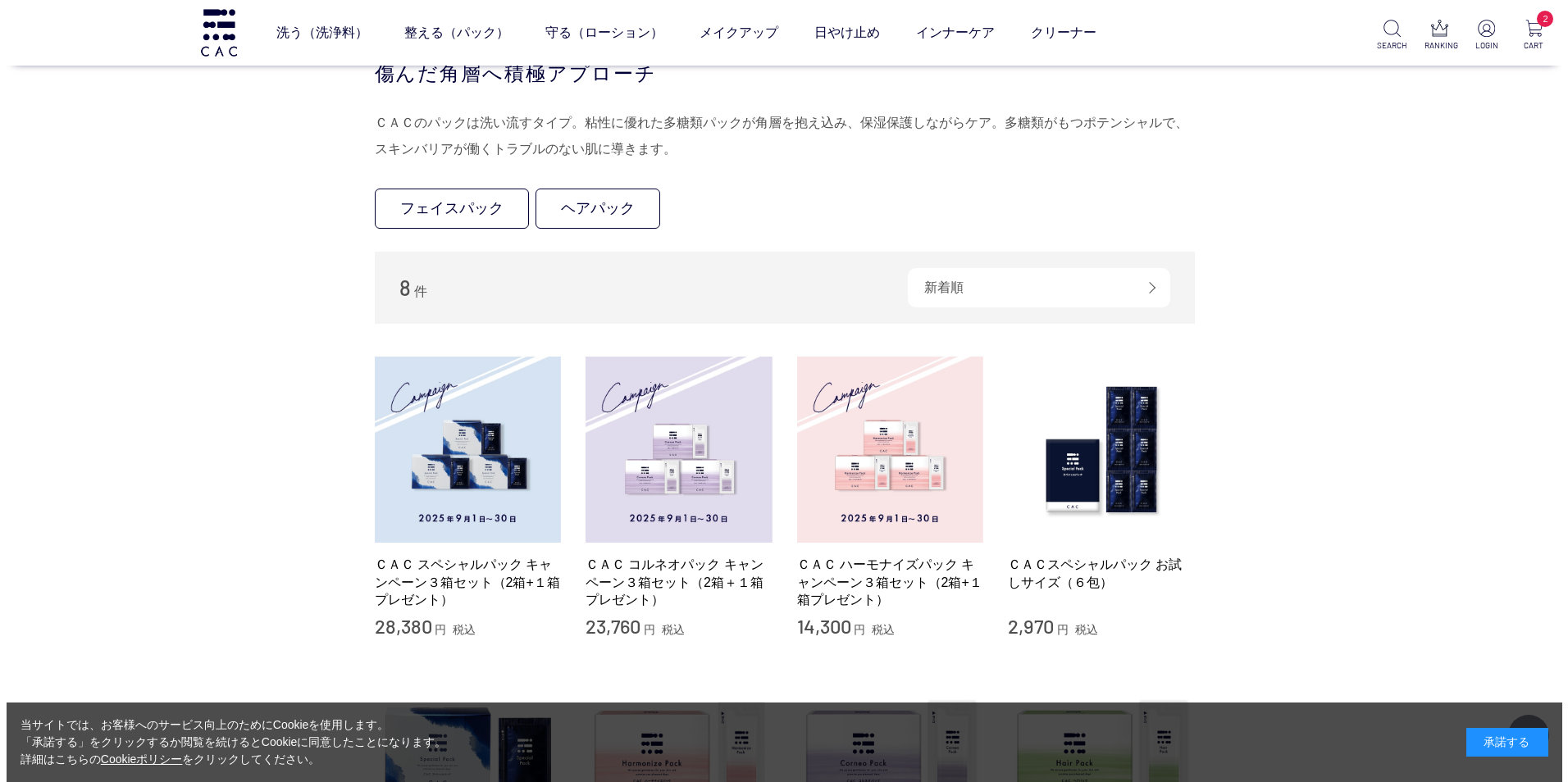
scroll to position [0, 0]
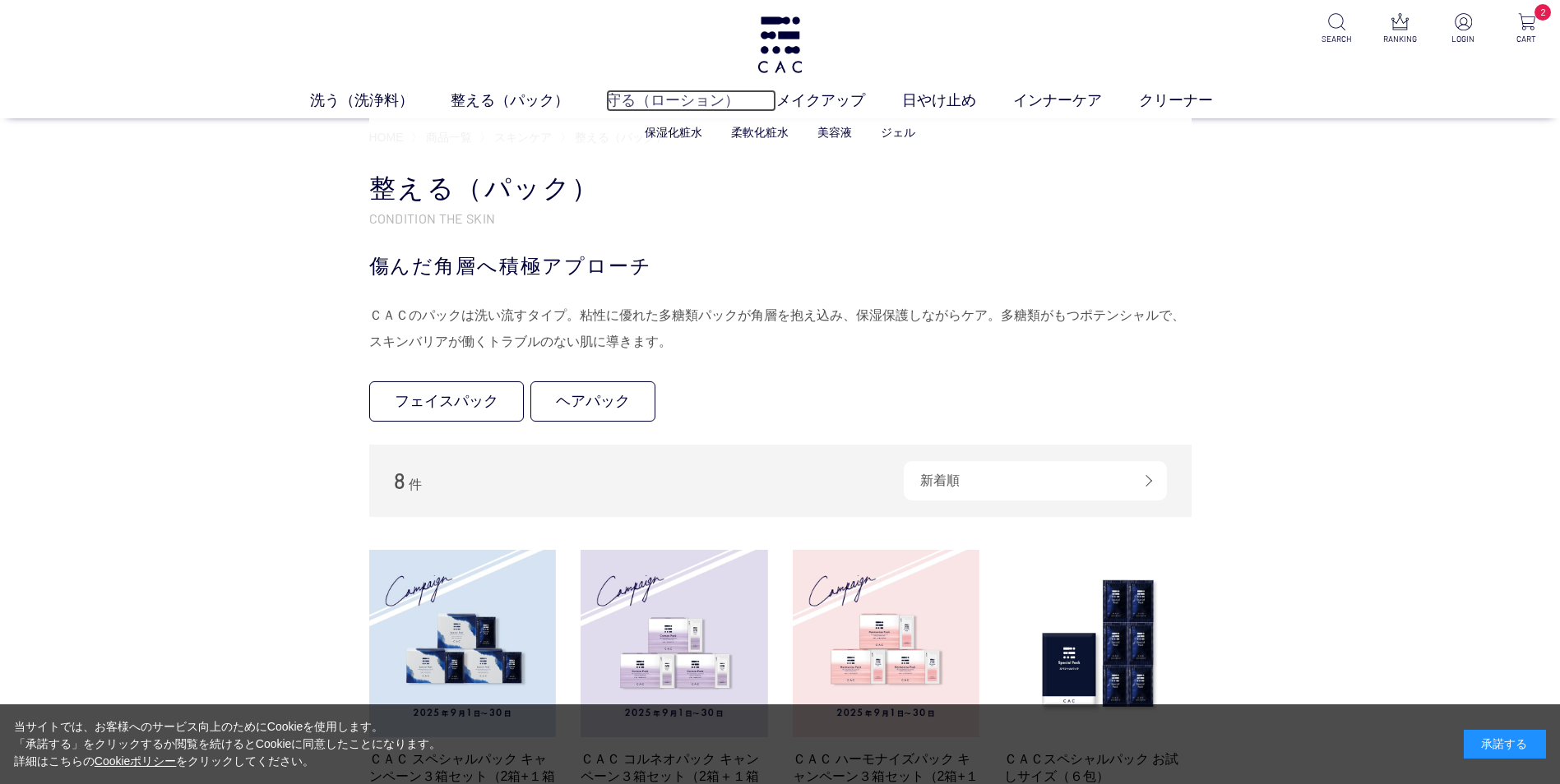
click at [676, 94] on link "守る（ローション）" at bounding box center [690, 100] width 170 height 23
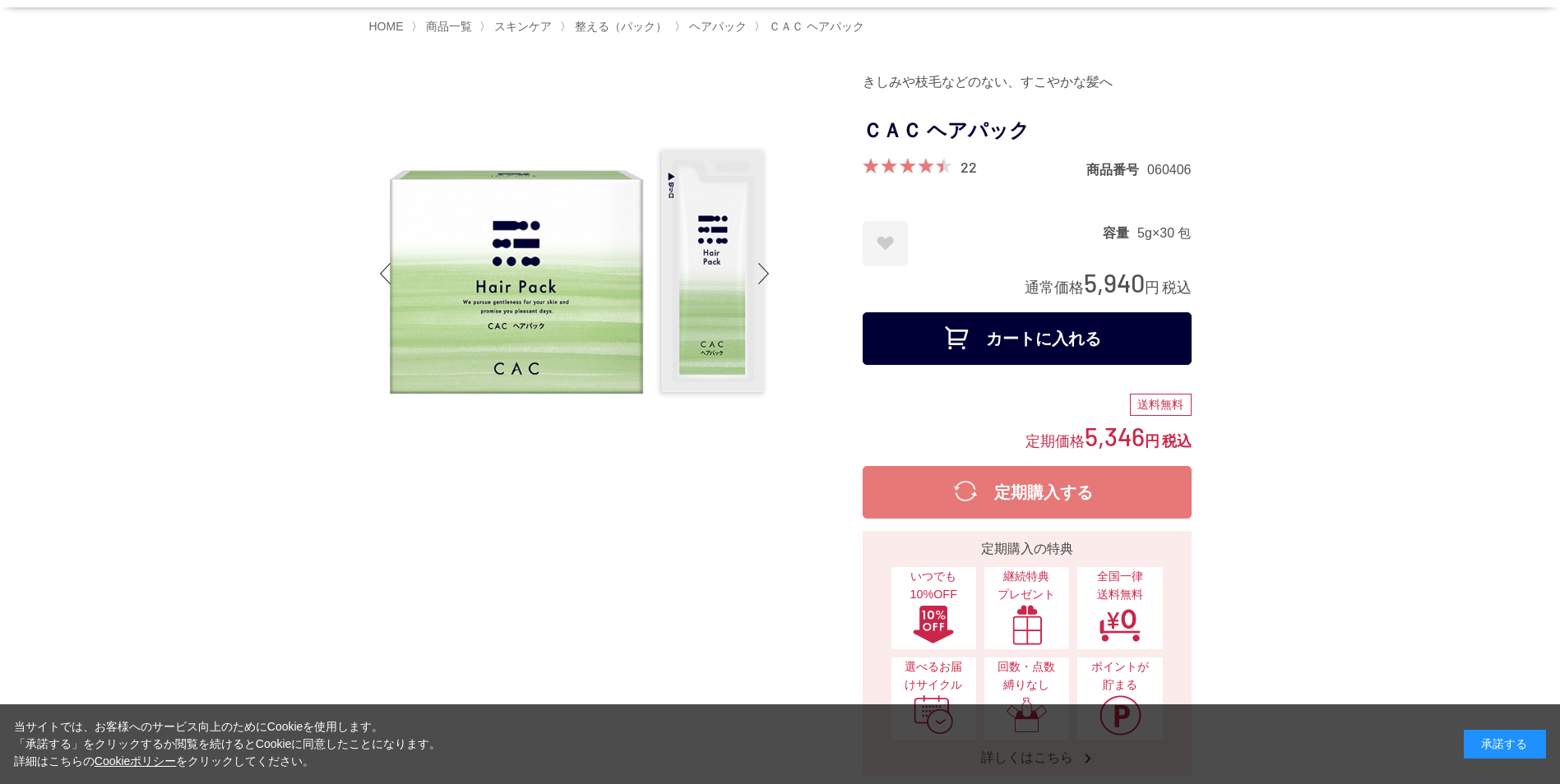
scroll to position [82, 0]
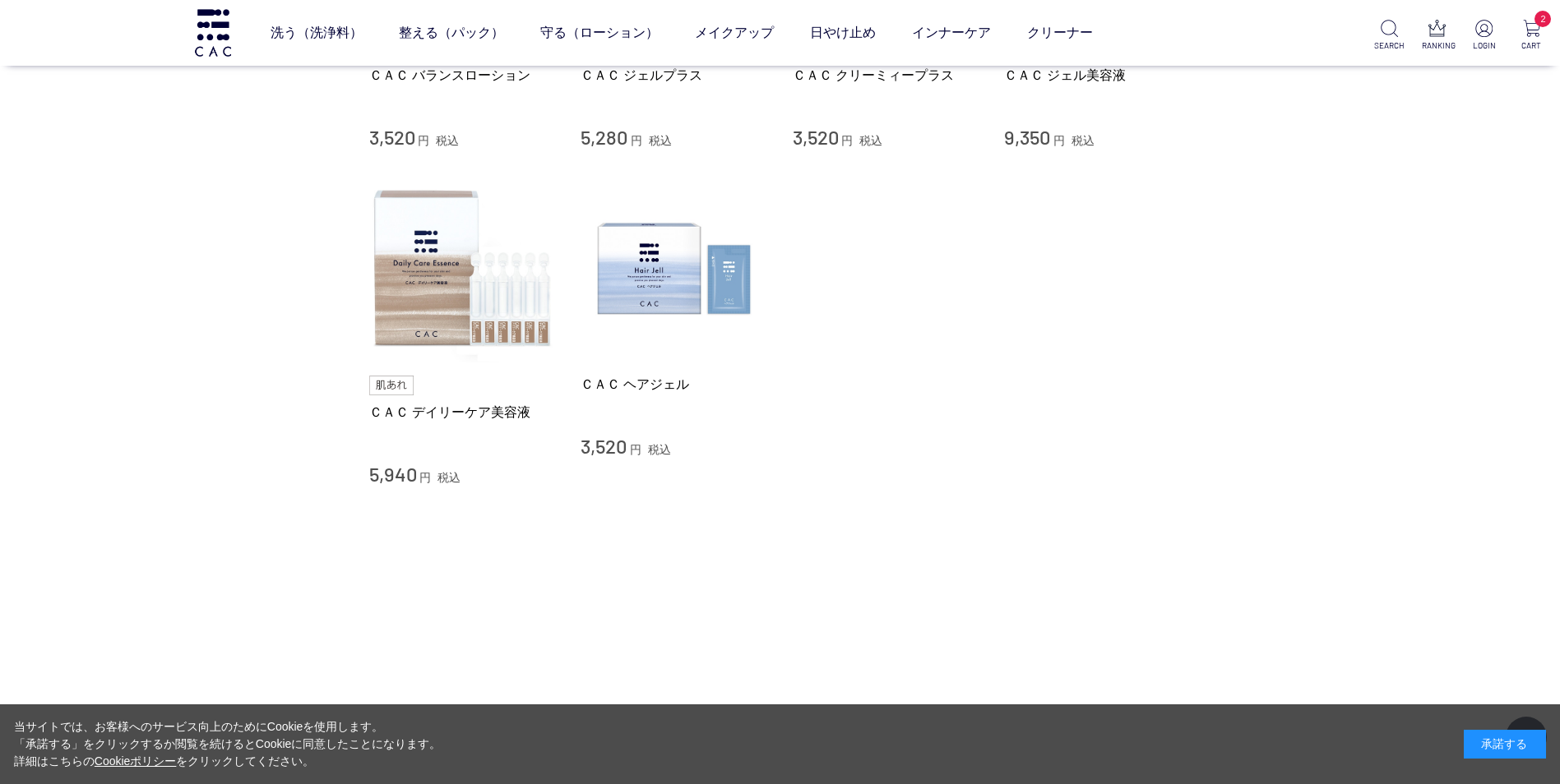
scroll to position [904, 0]
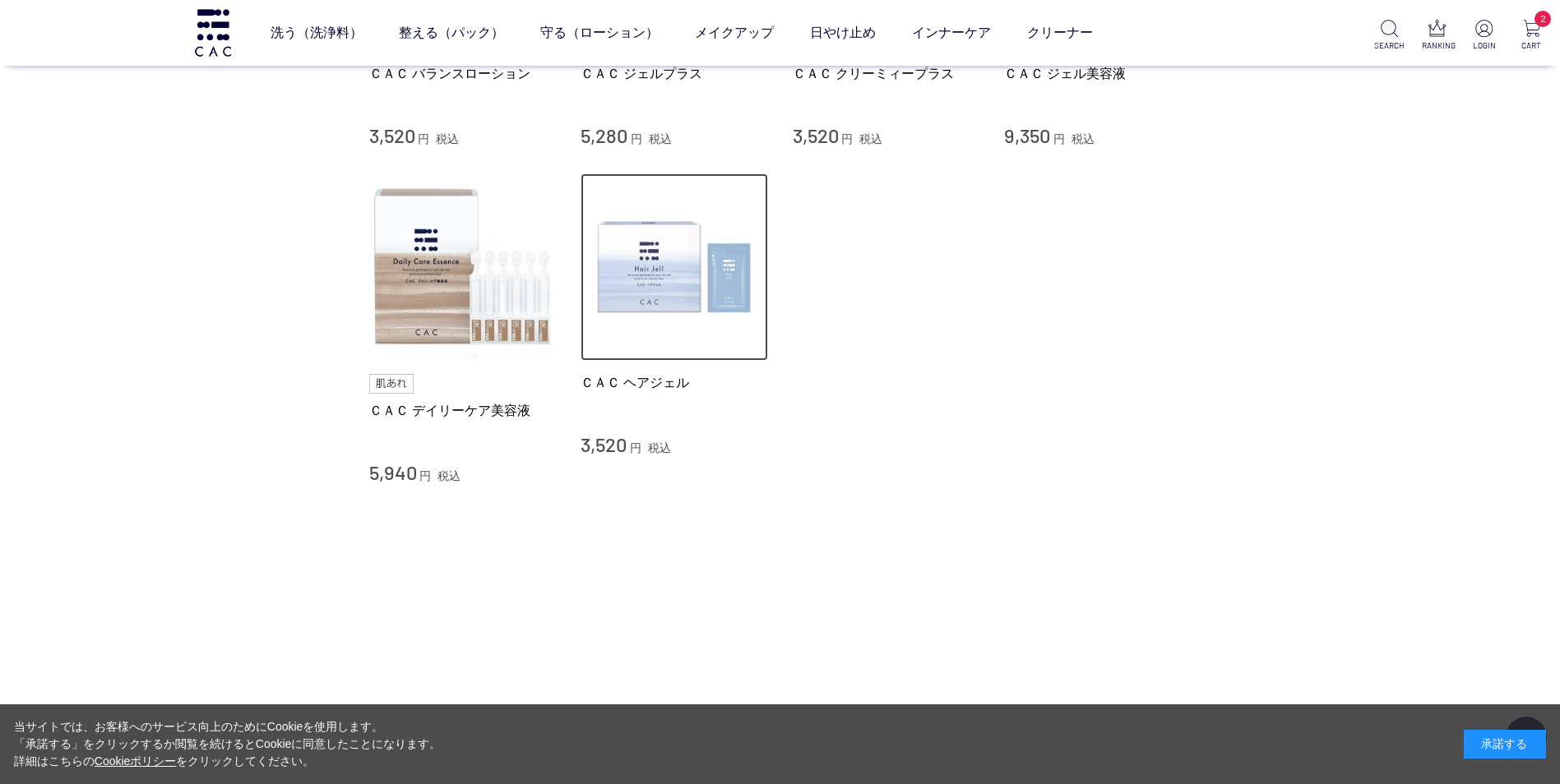
click at [674, 273] on img at bounding box center [673, 267] width 188 height 187
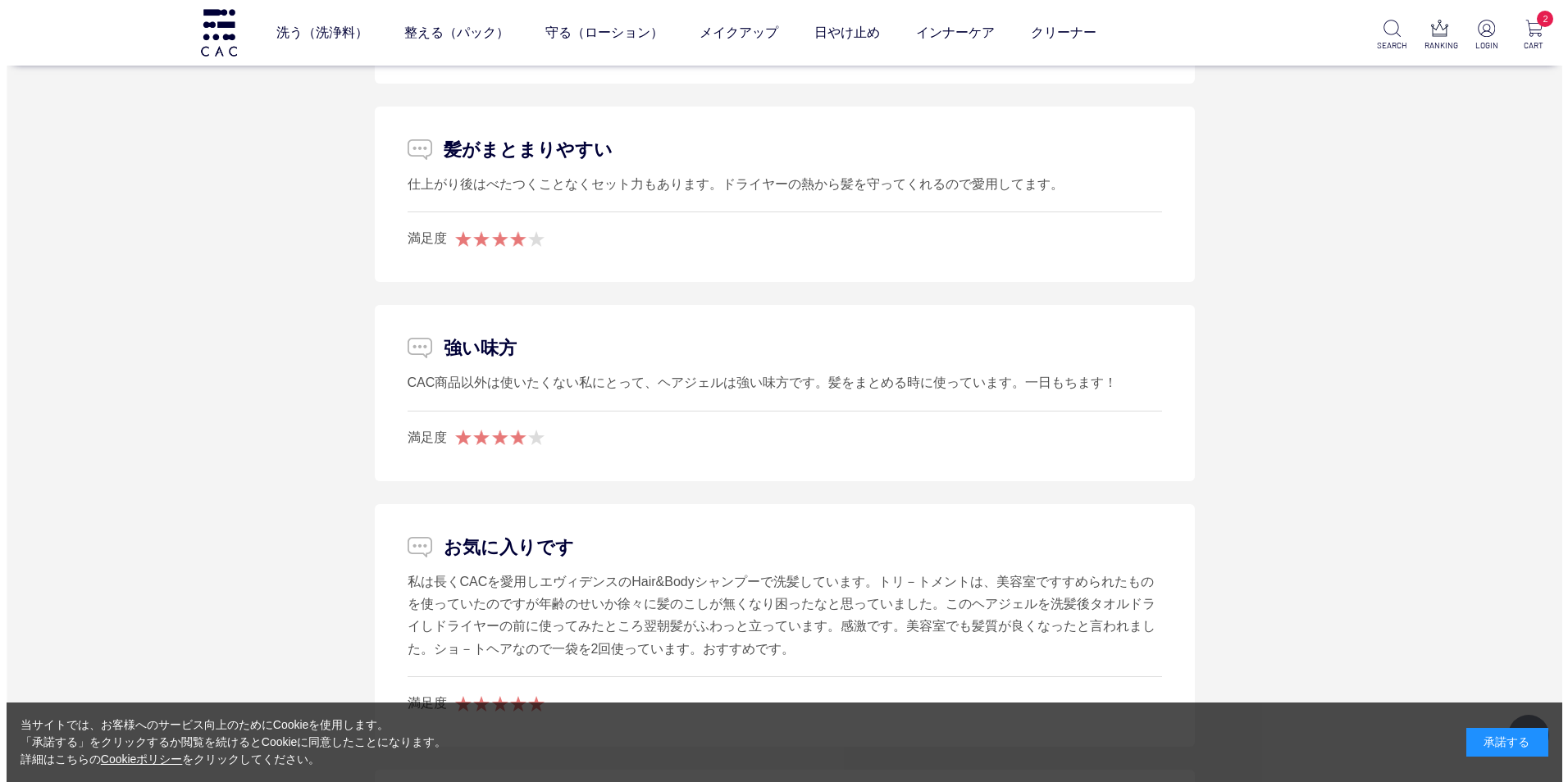
scroll to position [2460, 0]
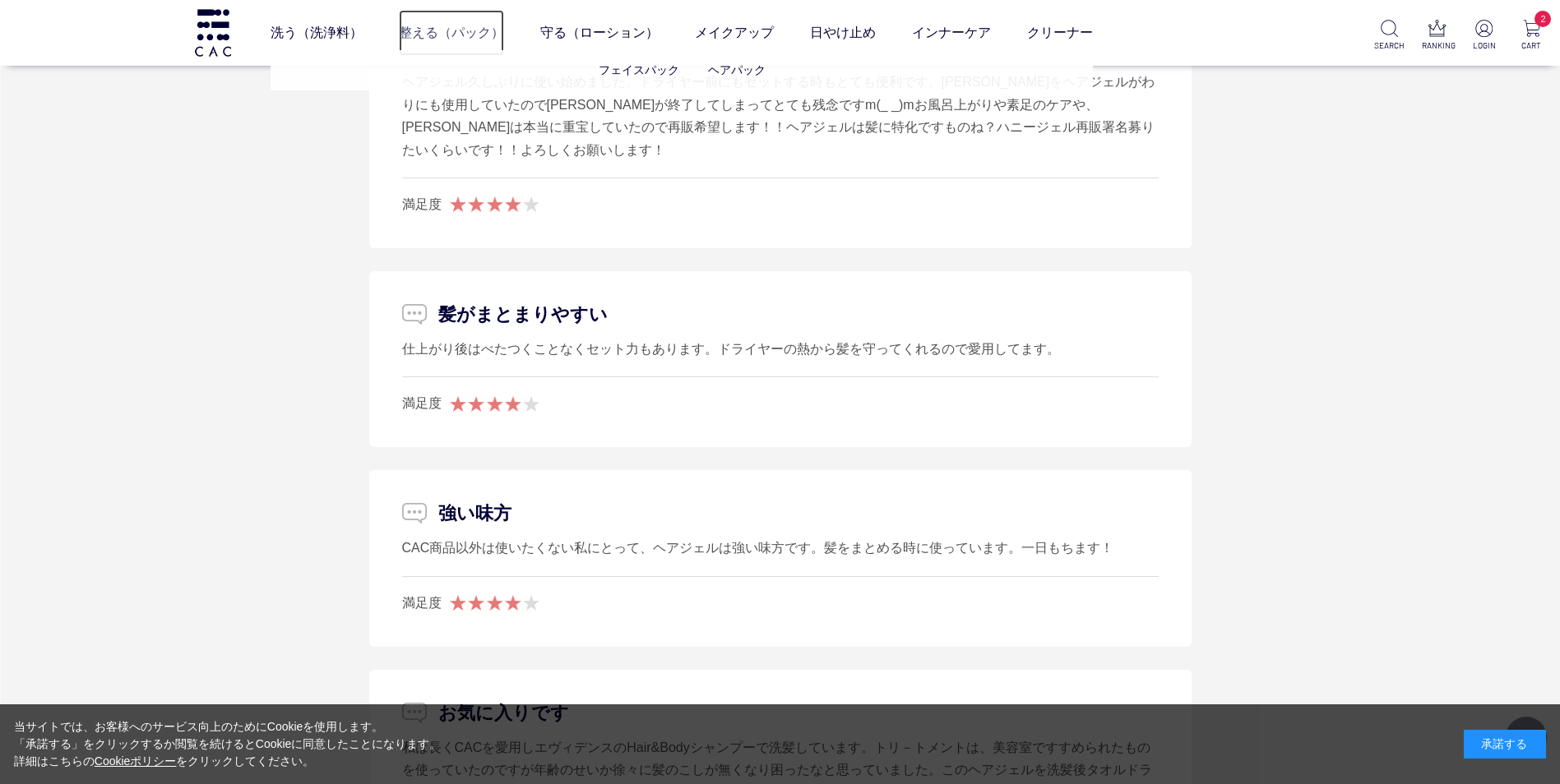
click at [463, 32] on link "整える（パック）" at bounding box center [451, 32] width 105 height 46
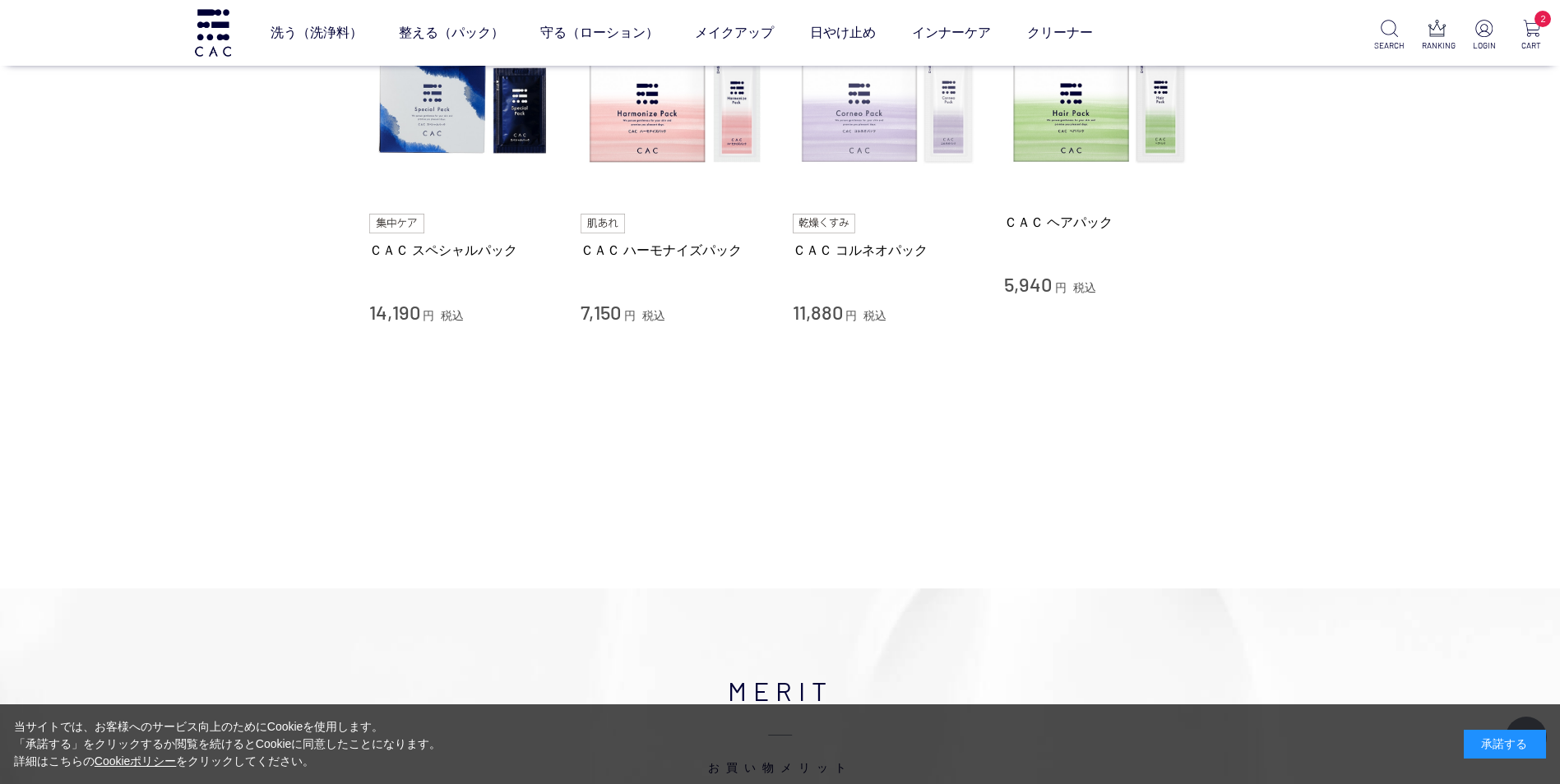
scroll to position [575, 0]
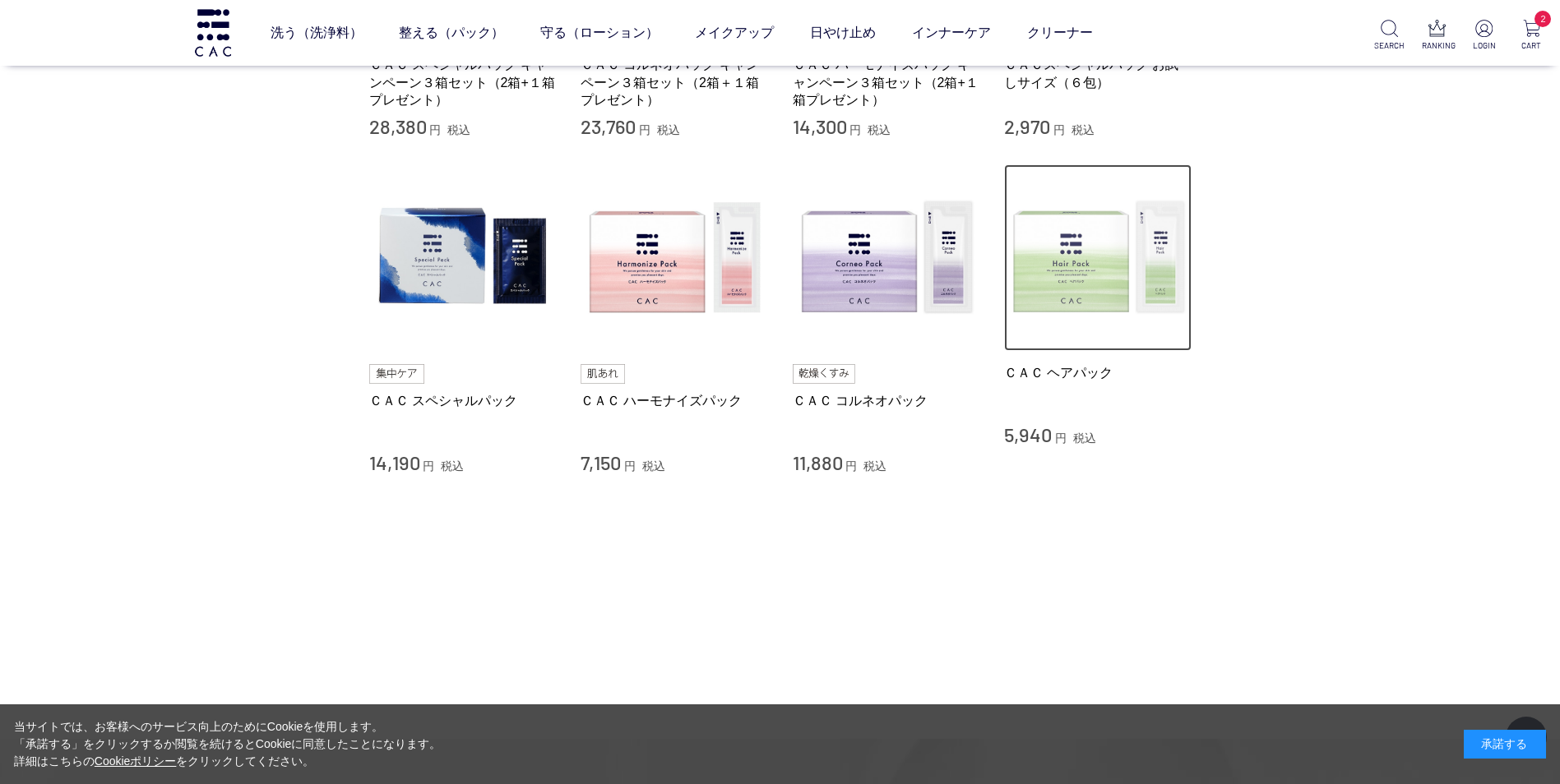
click at [1062, 284] on img at bounding box center [1098, 258] width 188 height 187
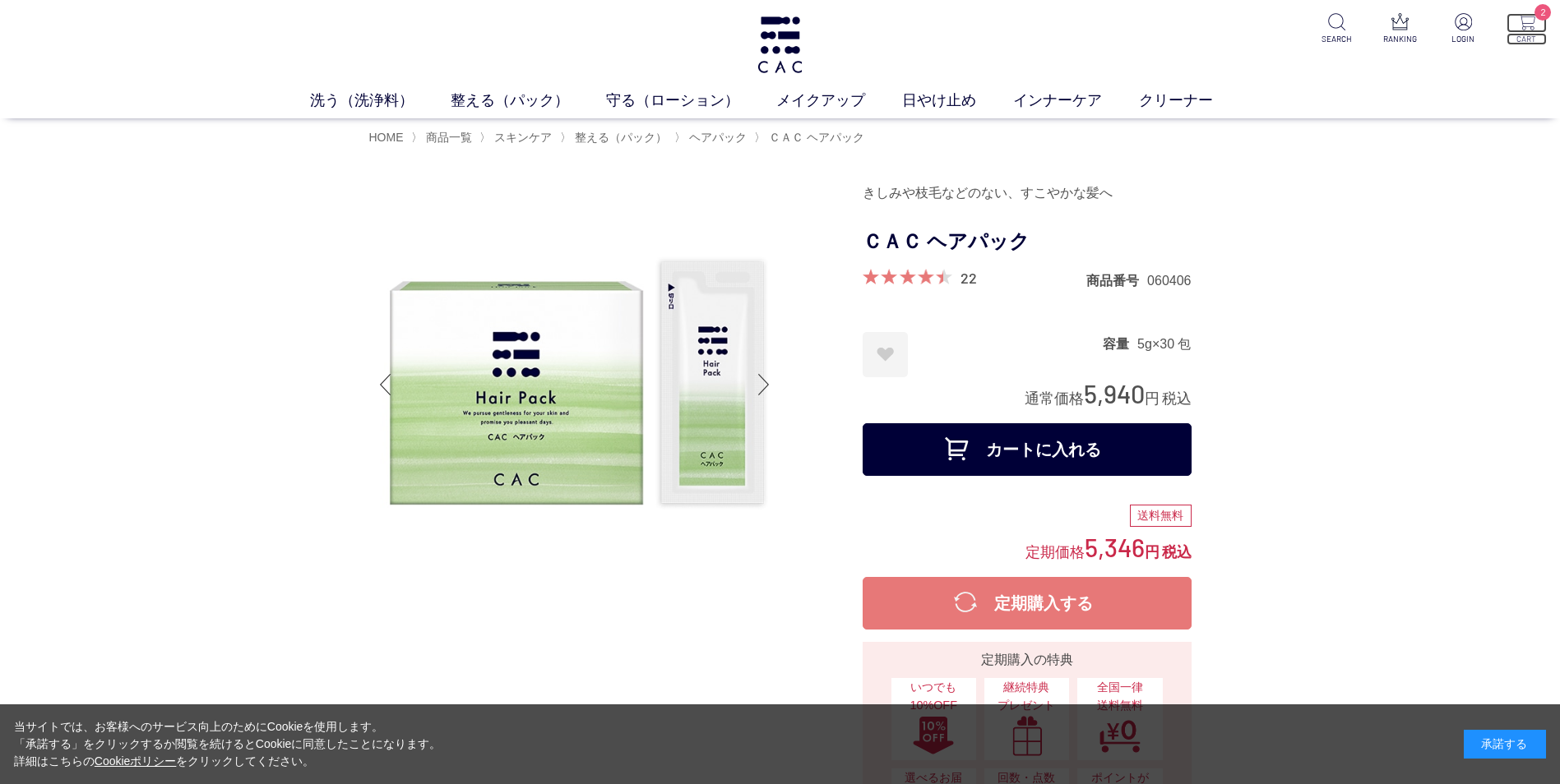
click at [1533, 23] on img at bounding box center [1527, 22] width 18 height 18
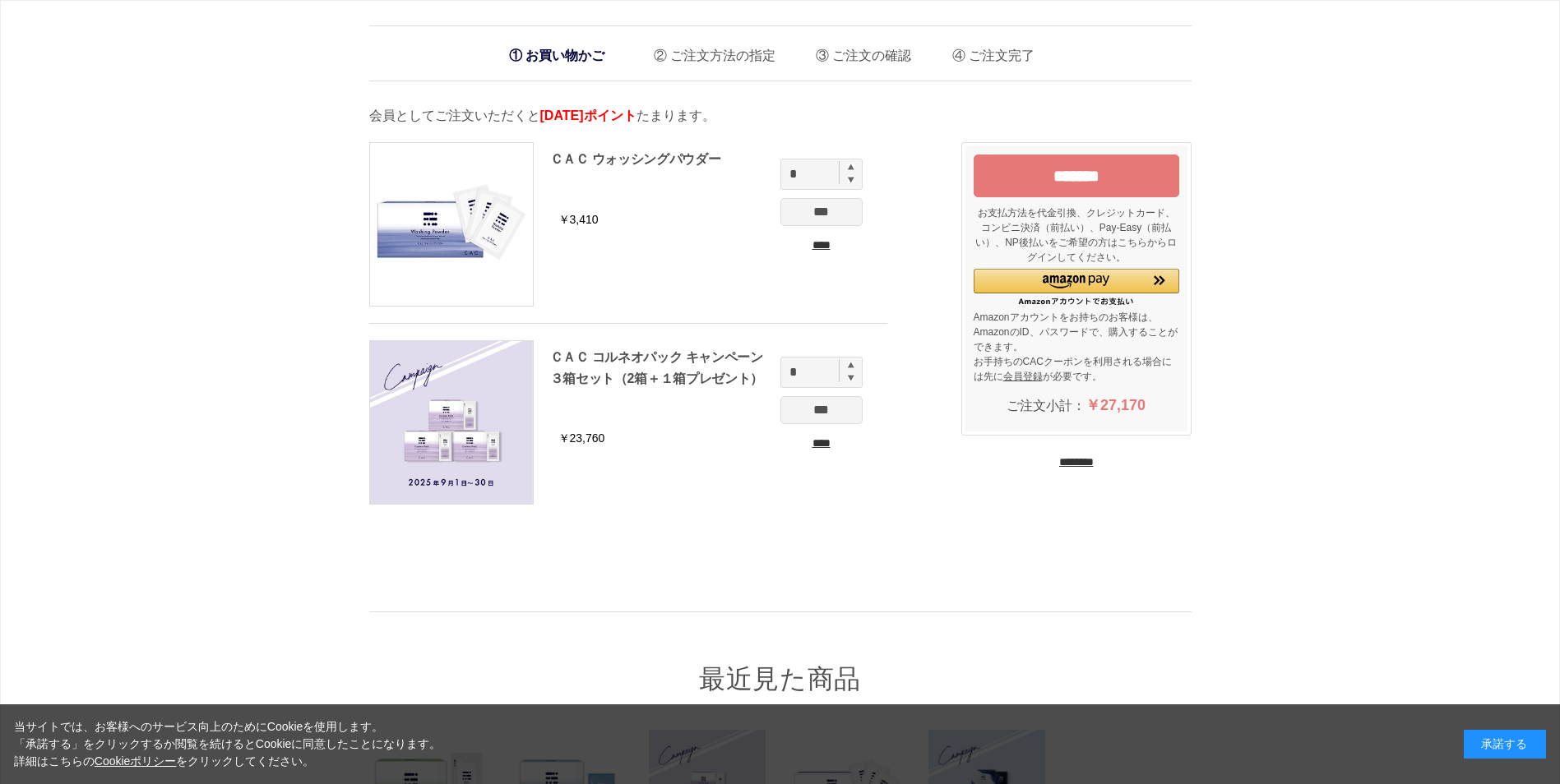
click at [1090, 459] on input "********" at bounding box center [1076, 462] width 34 height 16
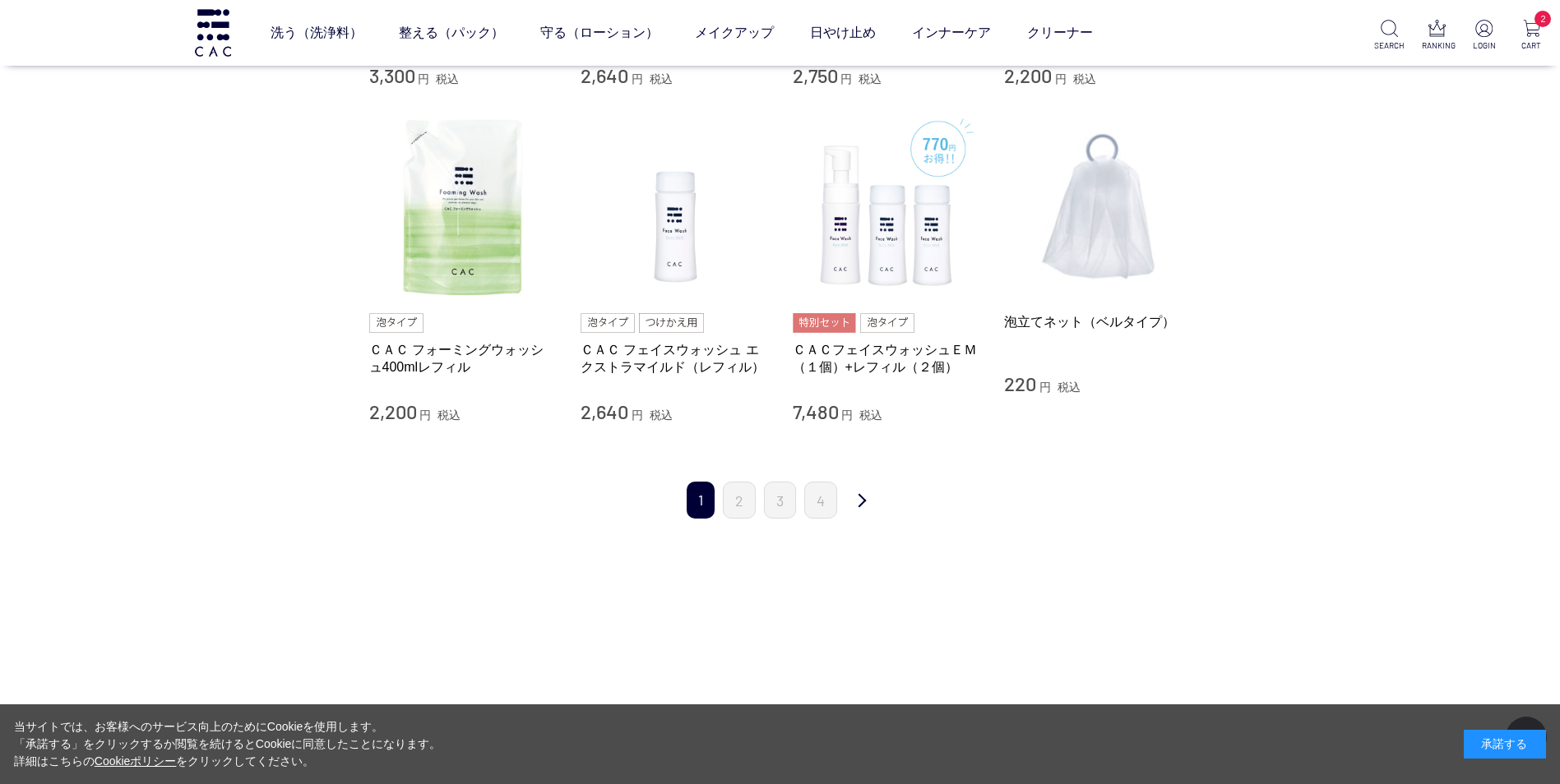
scroll to position [1562, 0]
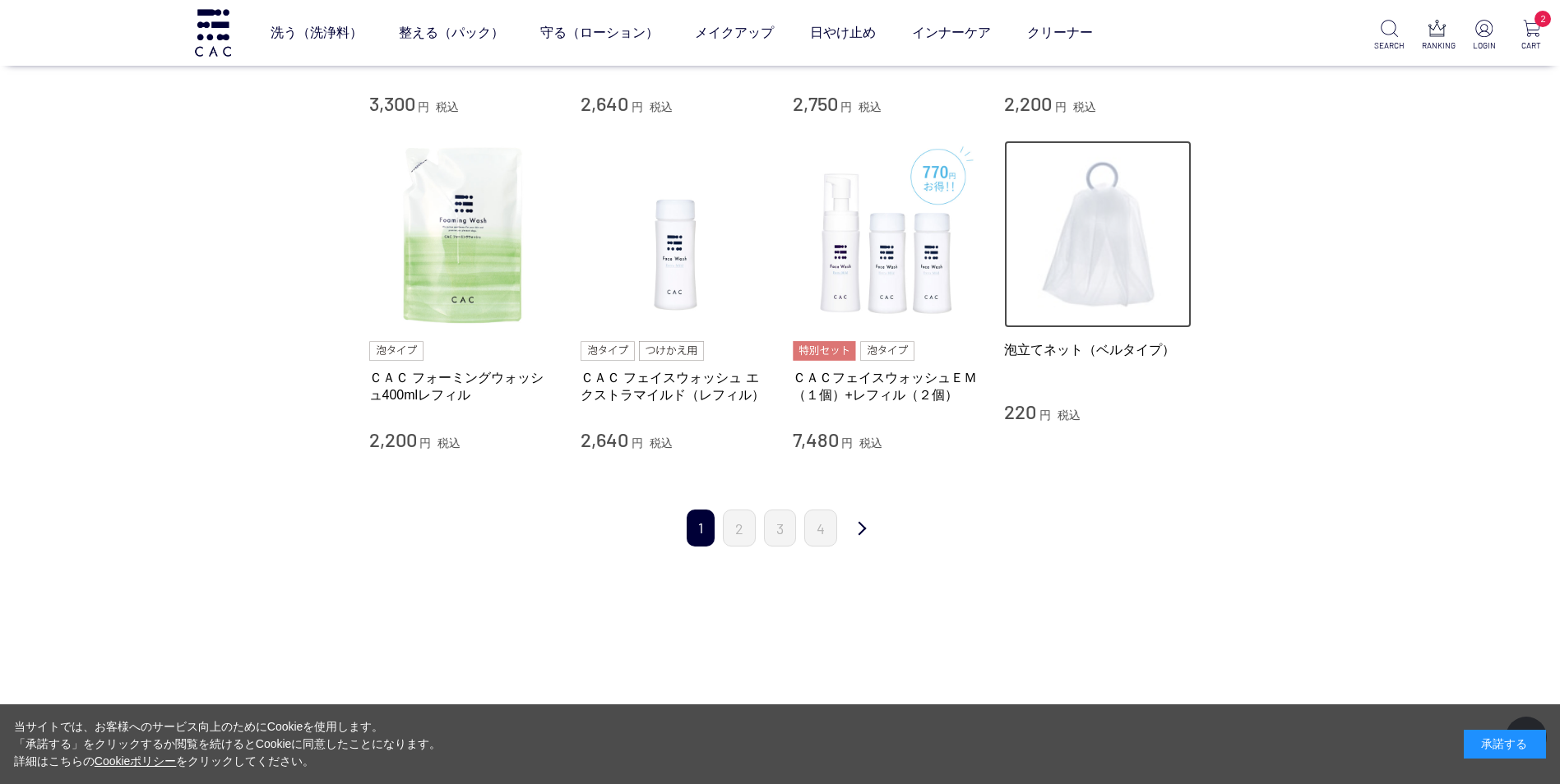
click at [1094, 278] on img at bounding box center [1098, 234] width 188 height 187
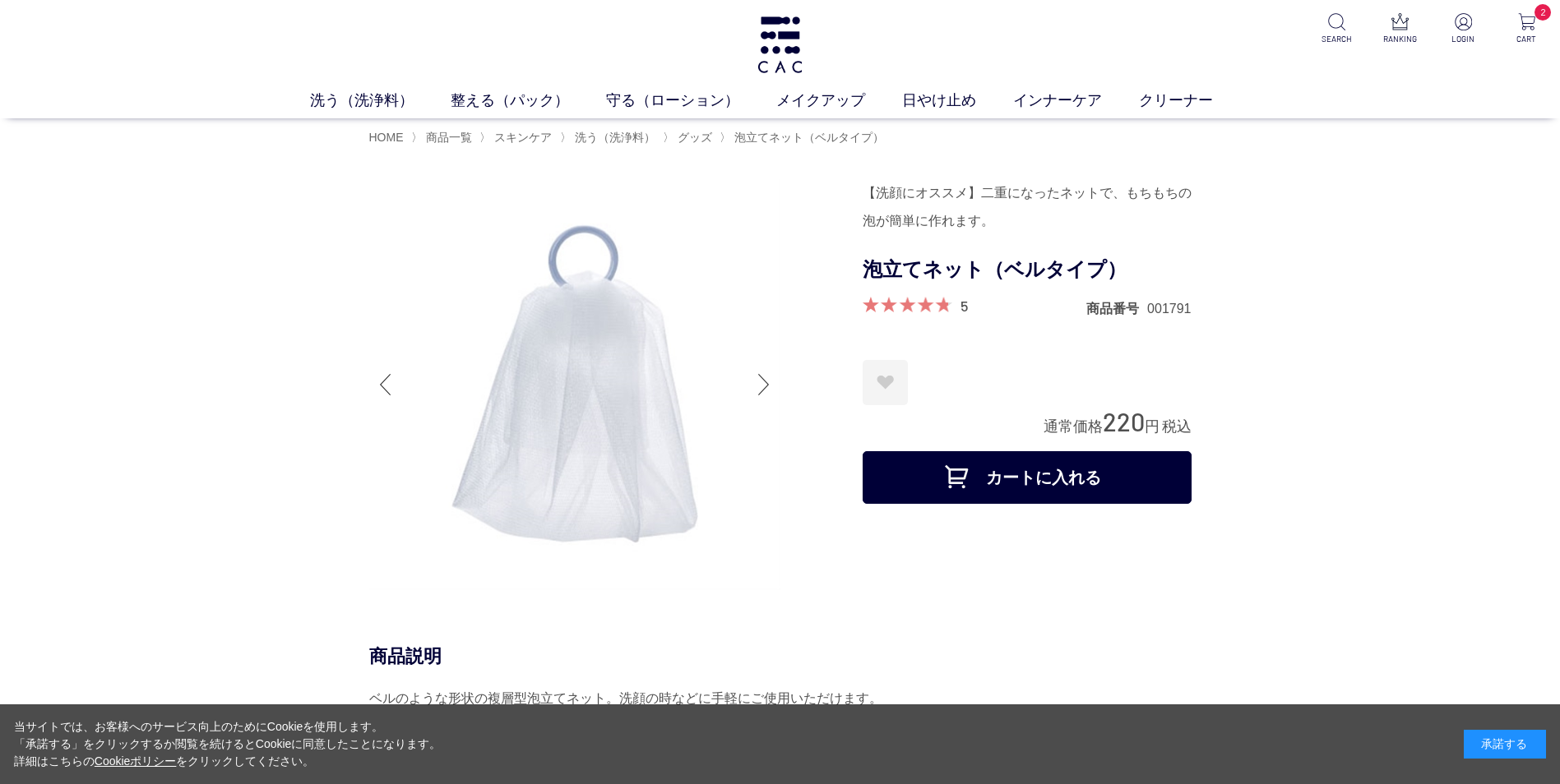
click at [1041, 469] on button "カートに入れる" at bounding box center [1027, 478] width 329 height 53
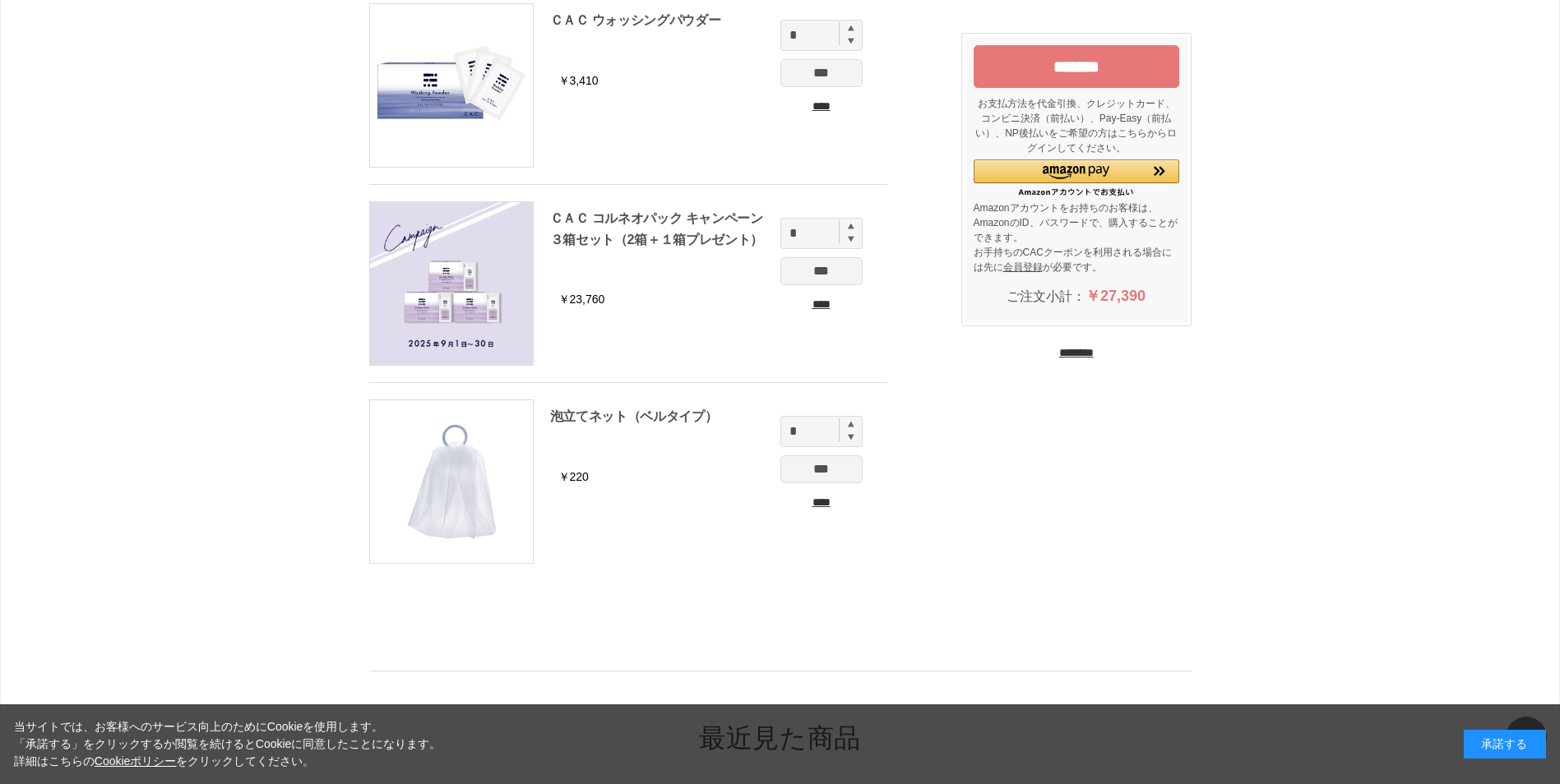
scroll to position [165, 0]
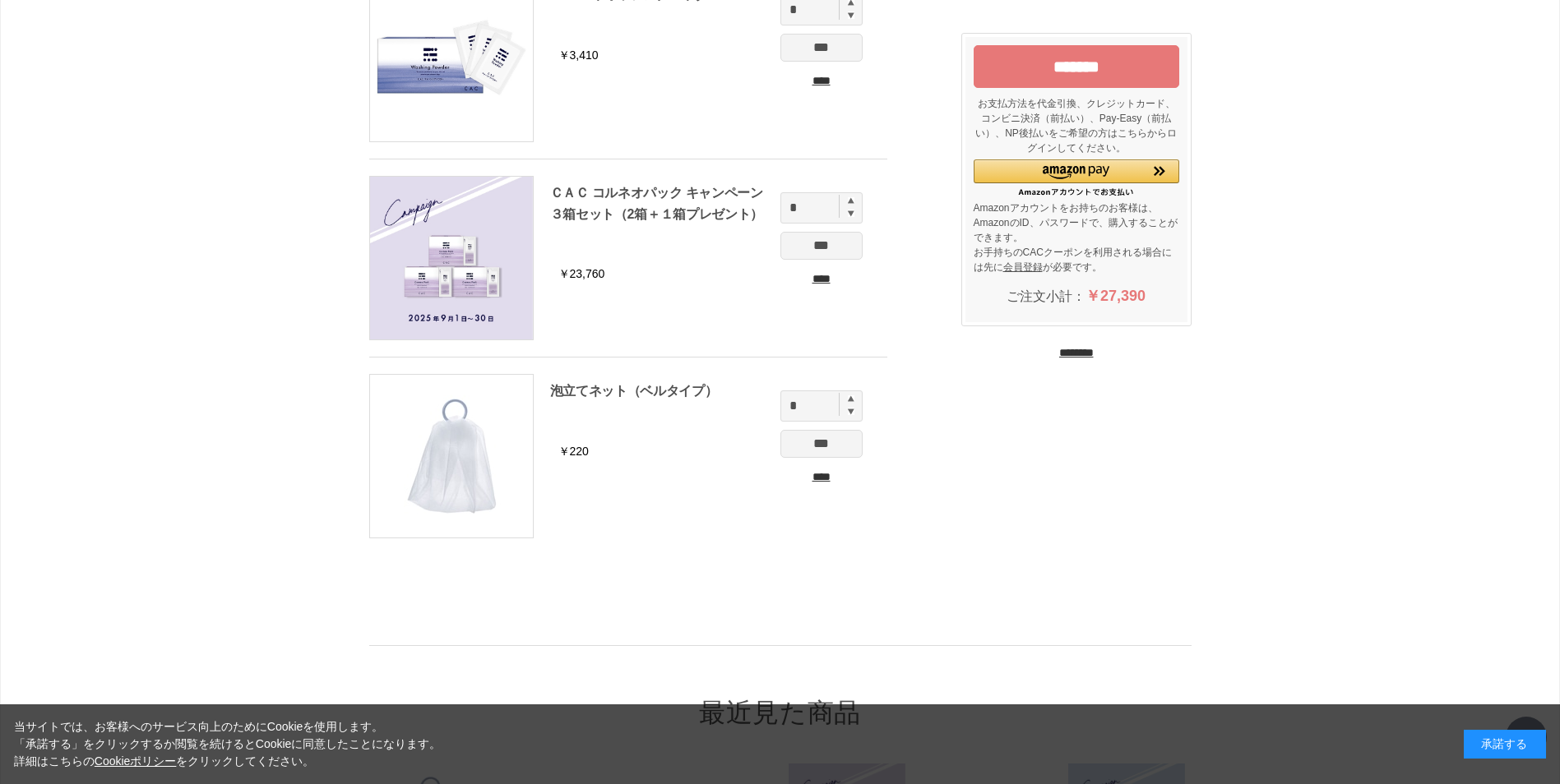
click at [1094, 347] on input "********" at bounding box center [1076, 353] width 34 height 16
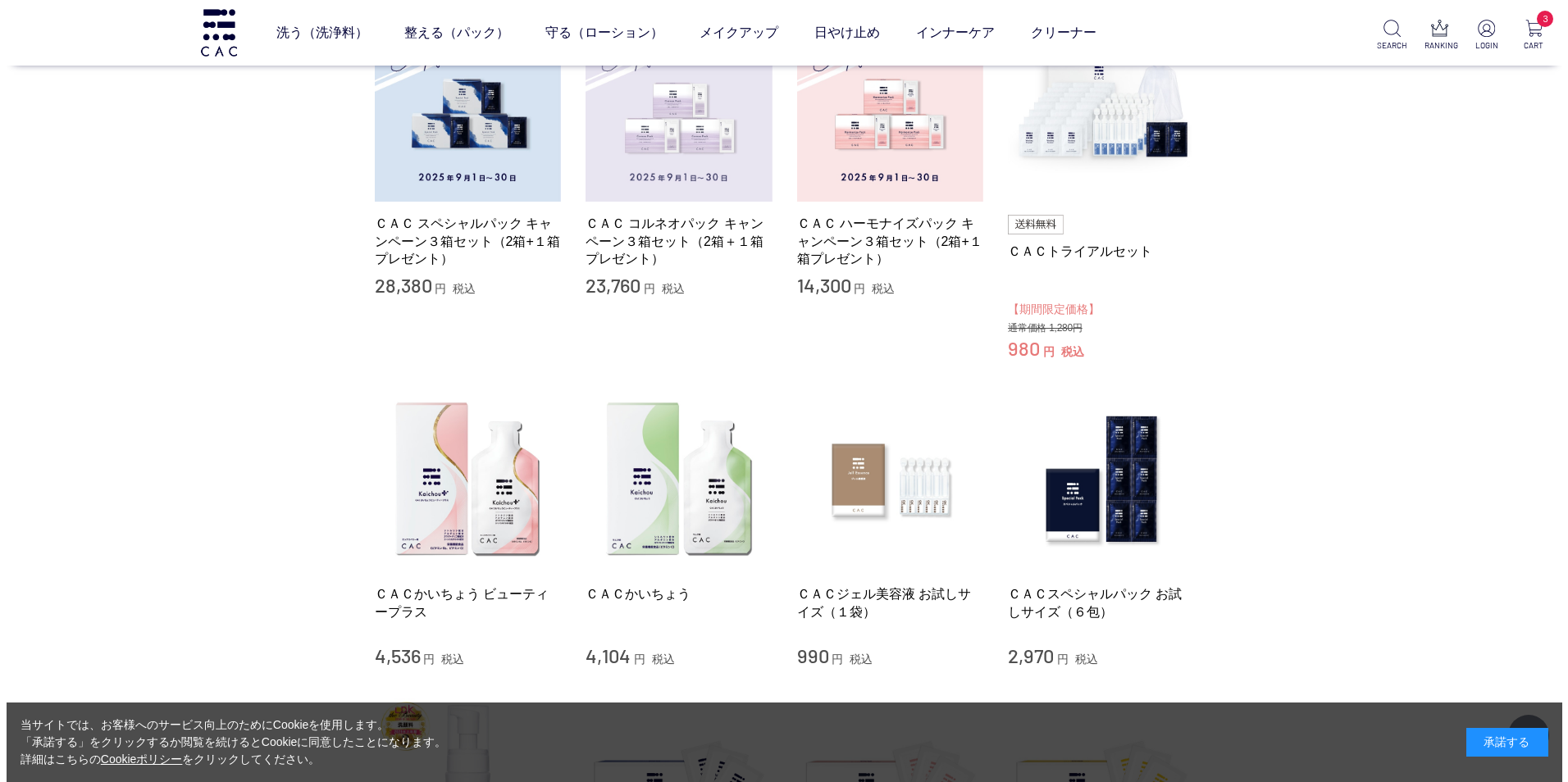
scroll to position [328, 0]
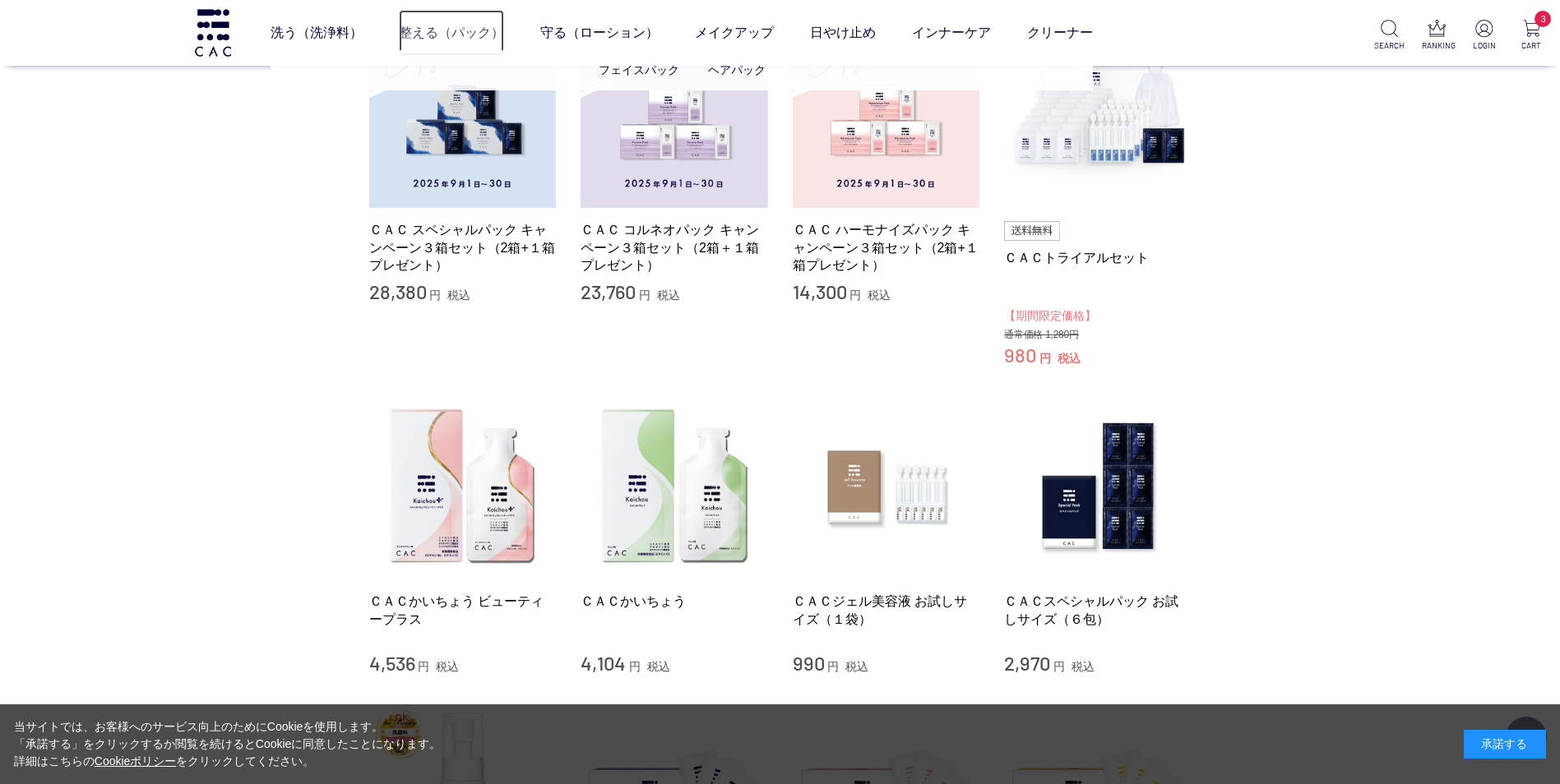
click at [478, 30] on link "整える（パック）" at bounding box center [451, 32] width 105 height 46
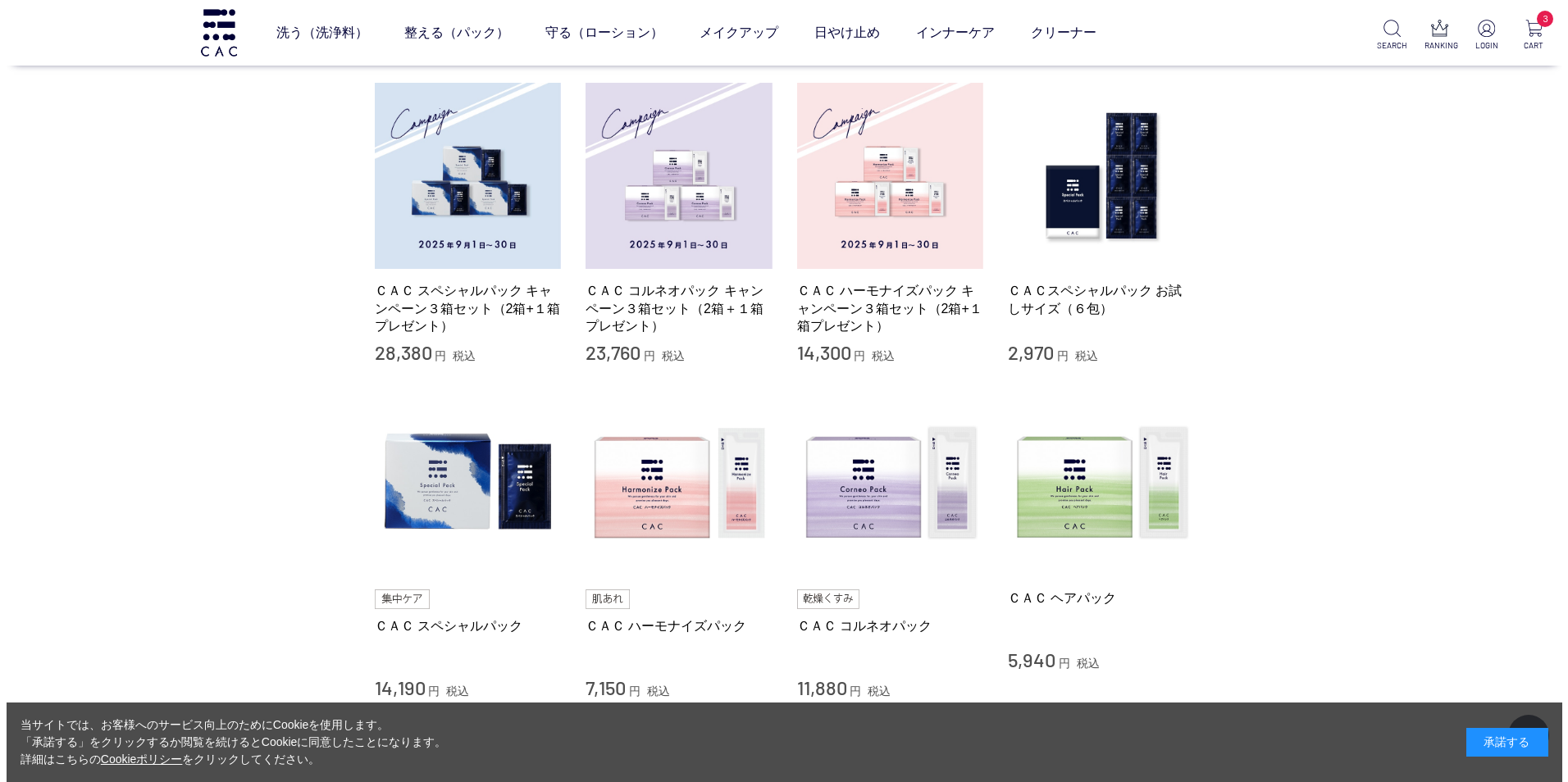
scroll to position [246, 0]
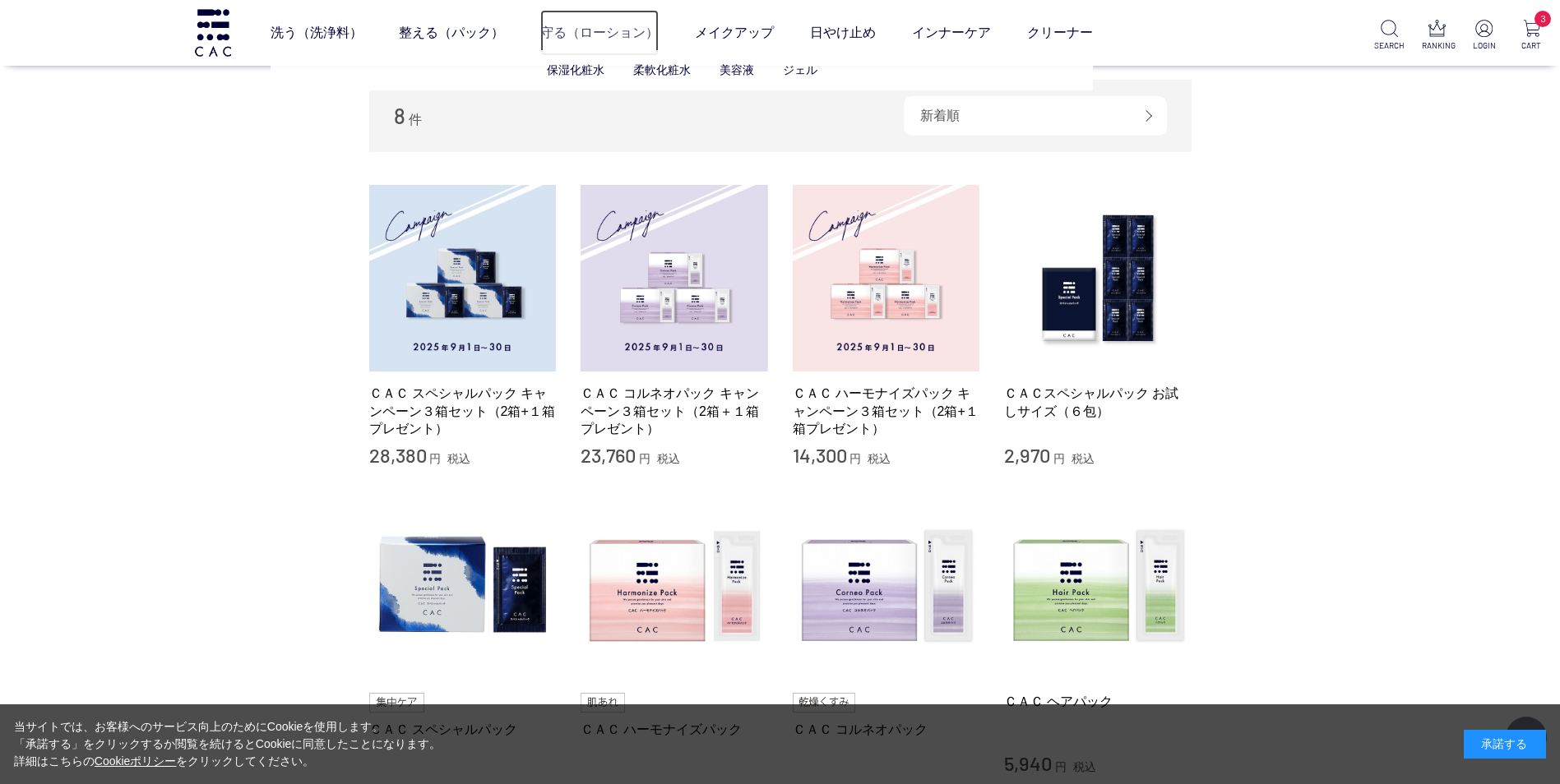
click at [575, 30] on link "守る（ローション）" at bounding box center [599, 32] width 119 height 46
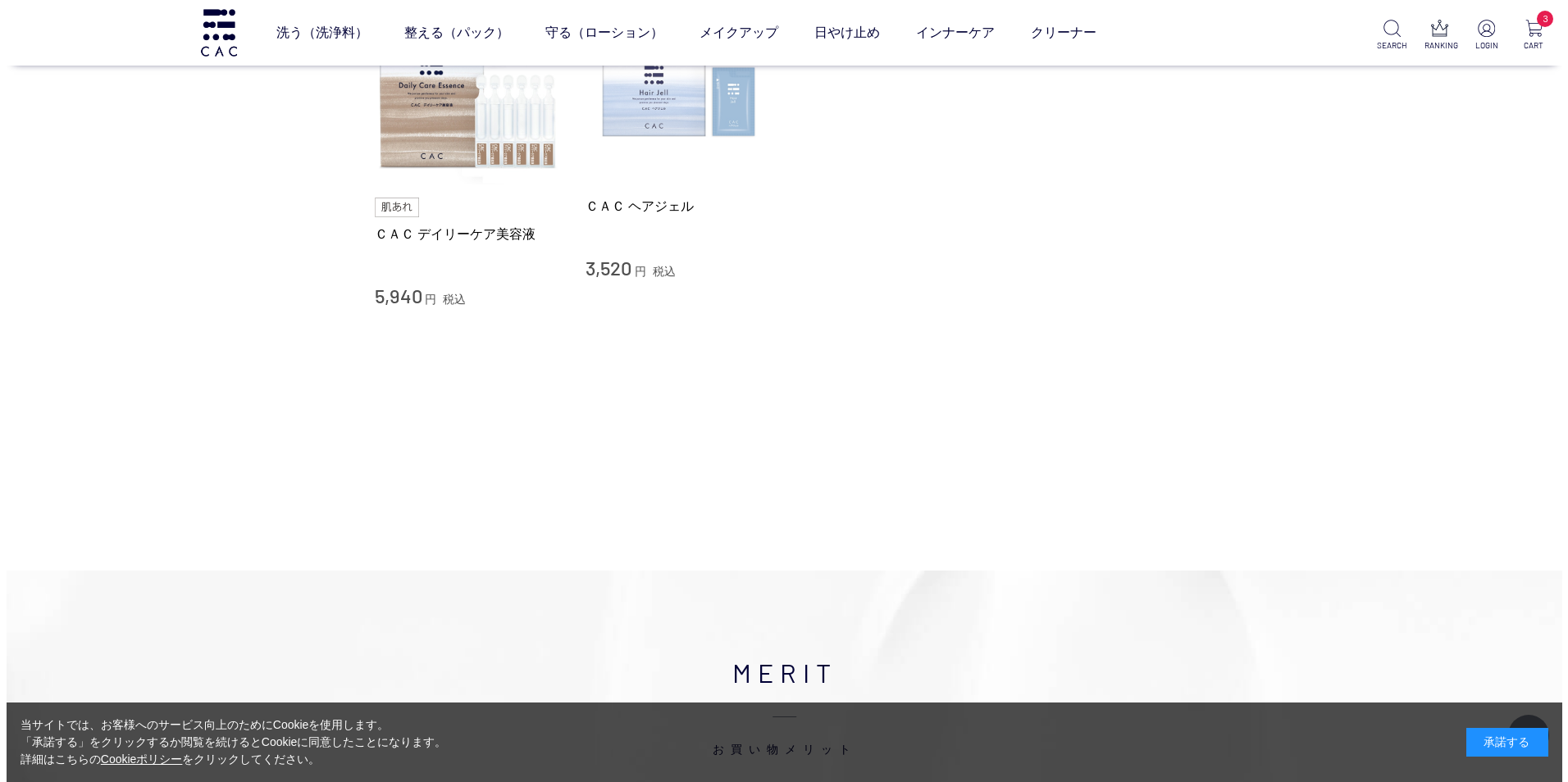
scroll to position [984, 0]
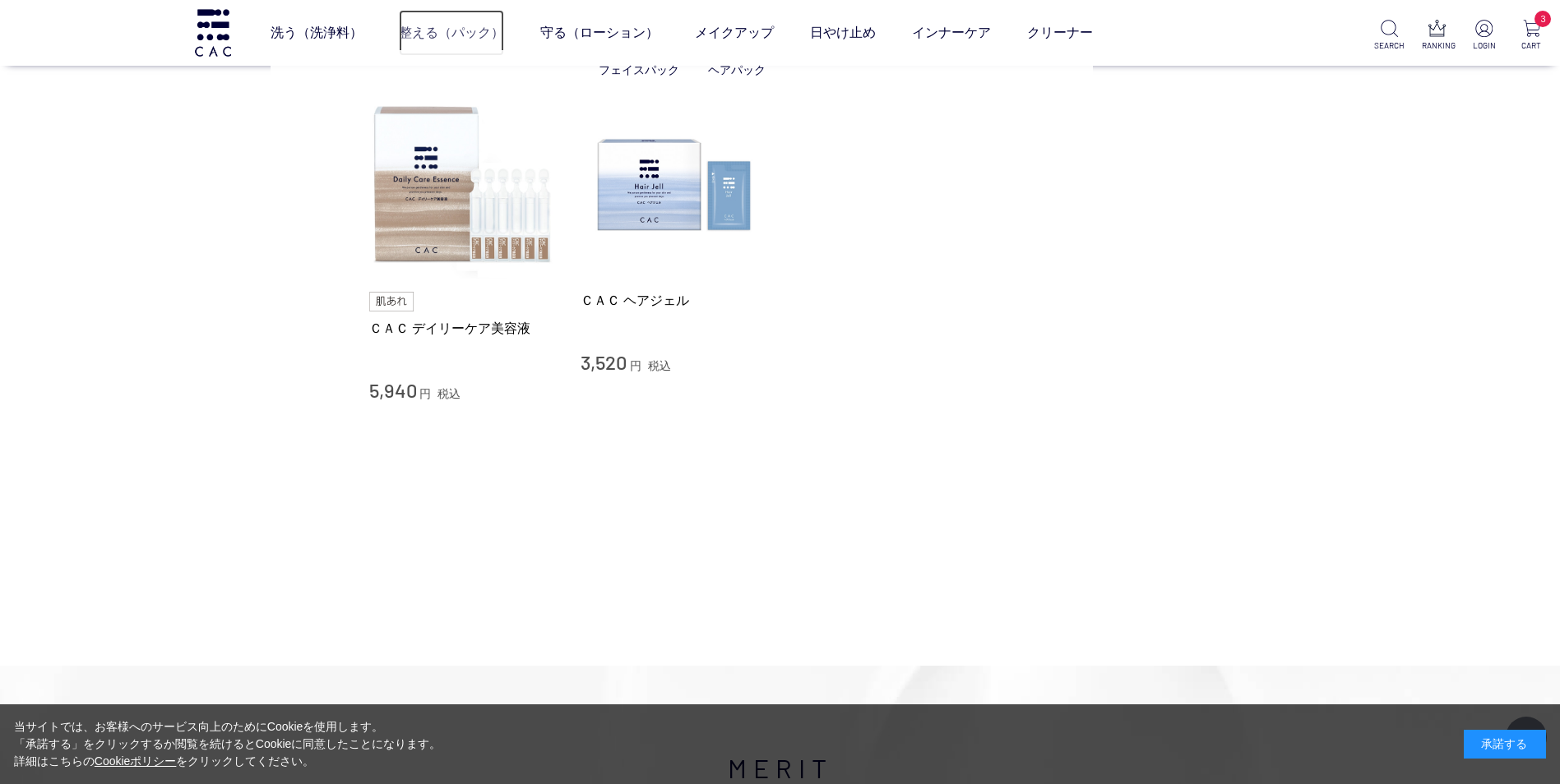
click at [503, 31] on link "整える（パック）" at bounding box center [451, 32] width 105 height 46
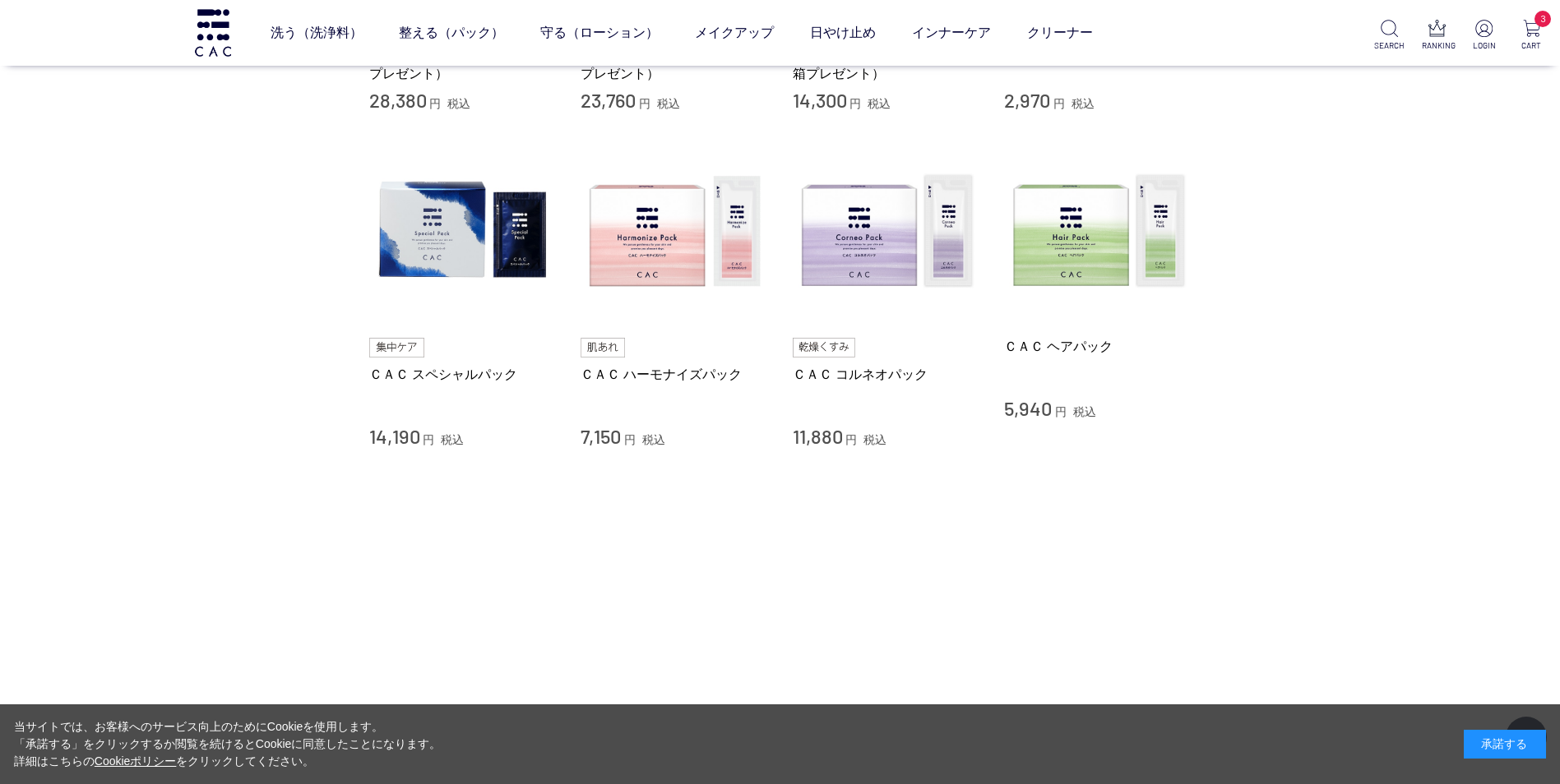
scroll to position [740, 0]
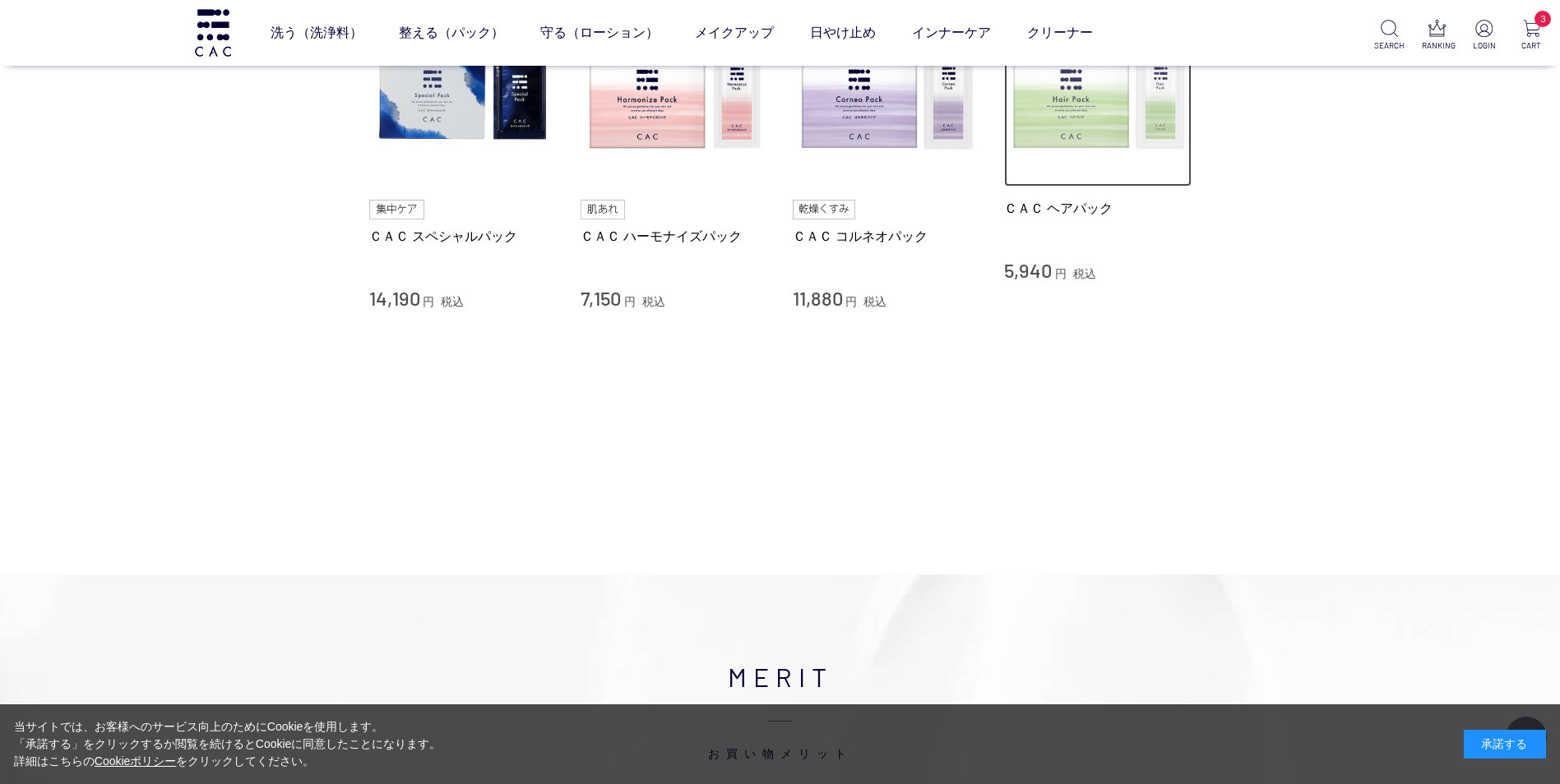
click at [1040, 122] on img at bounding box center [1098, 93] width 188 height 187
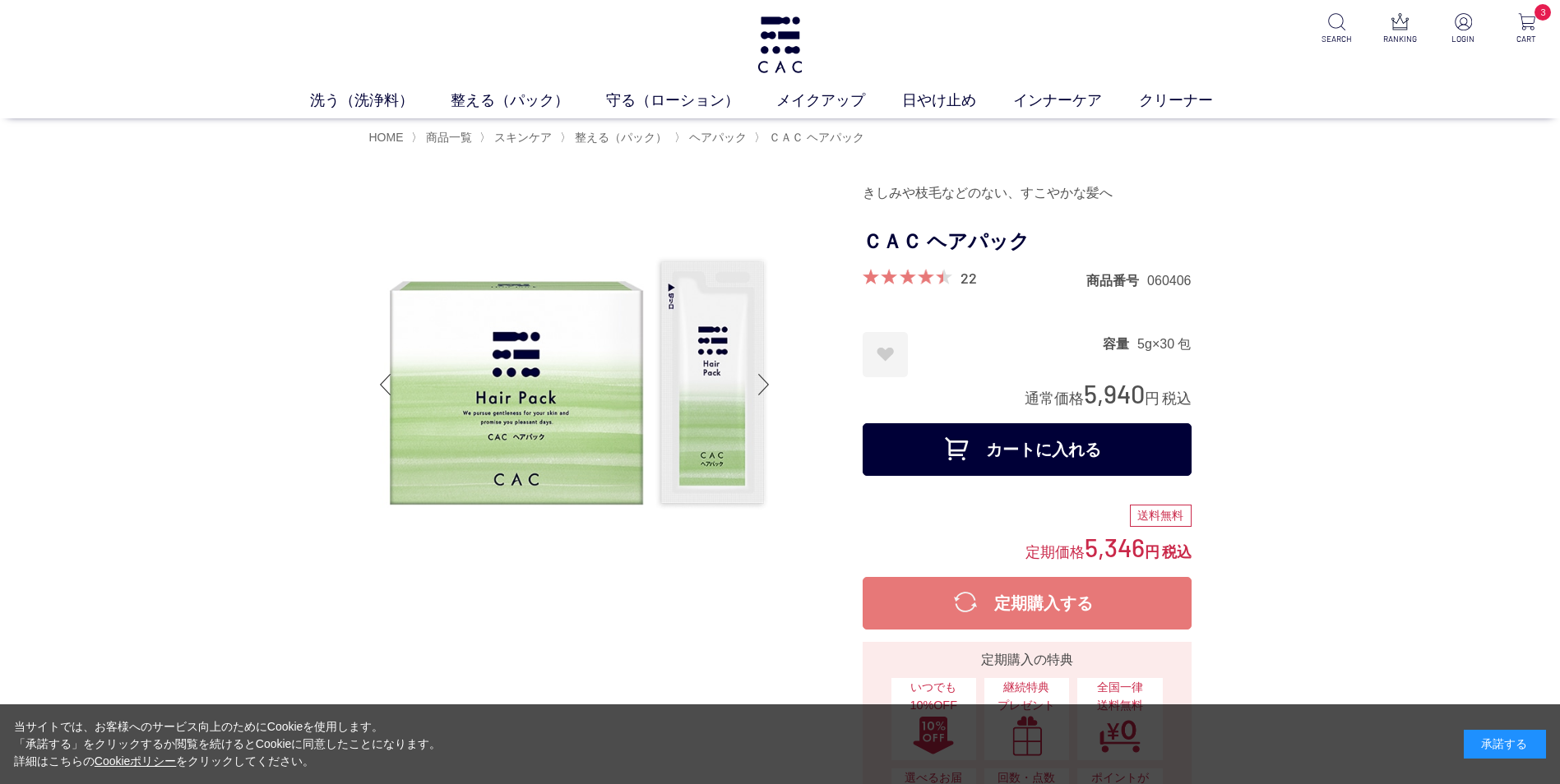
click at [1036, 435] on button "カートに入れる" at bounding box center [1027, 449] width 329 height 53
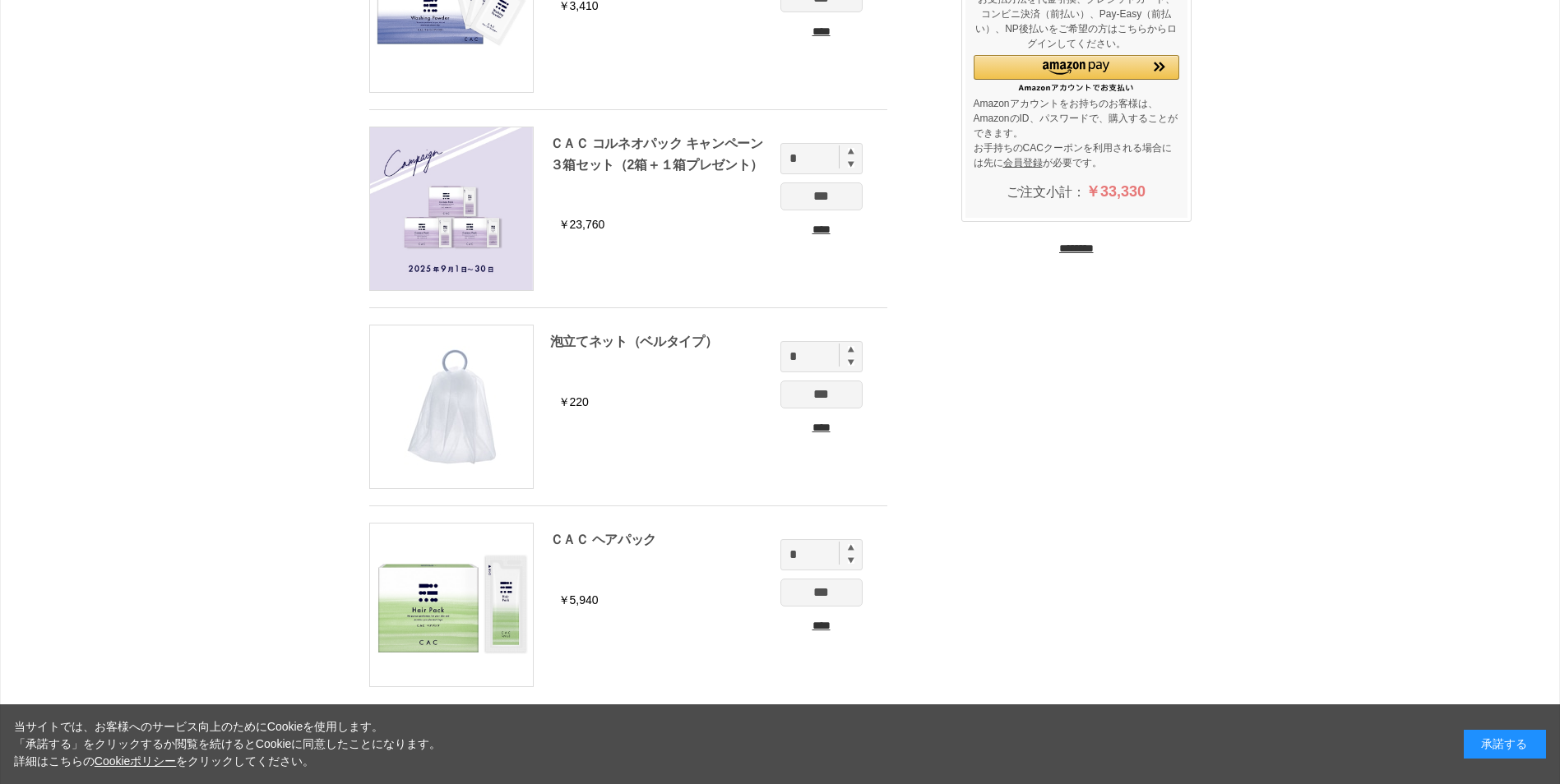
scroll to position [329, 0]
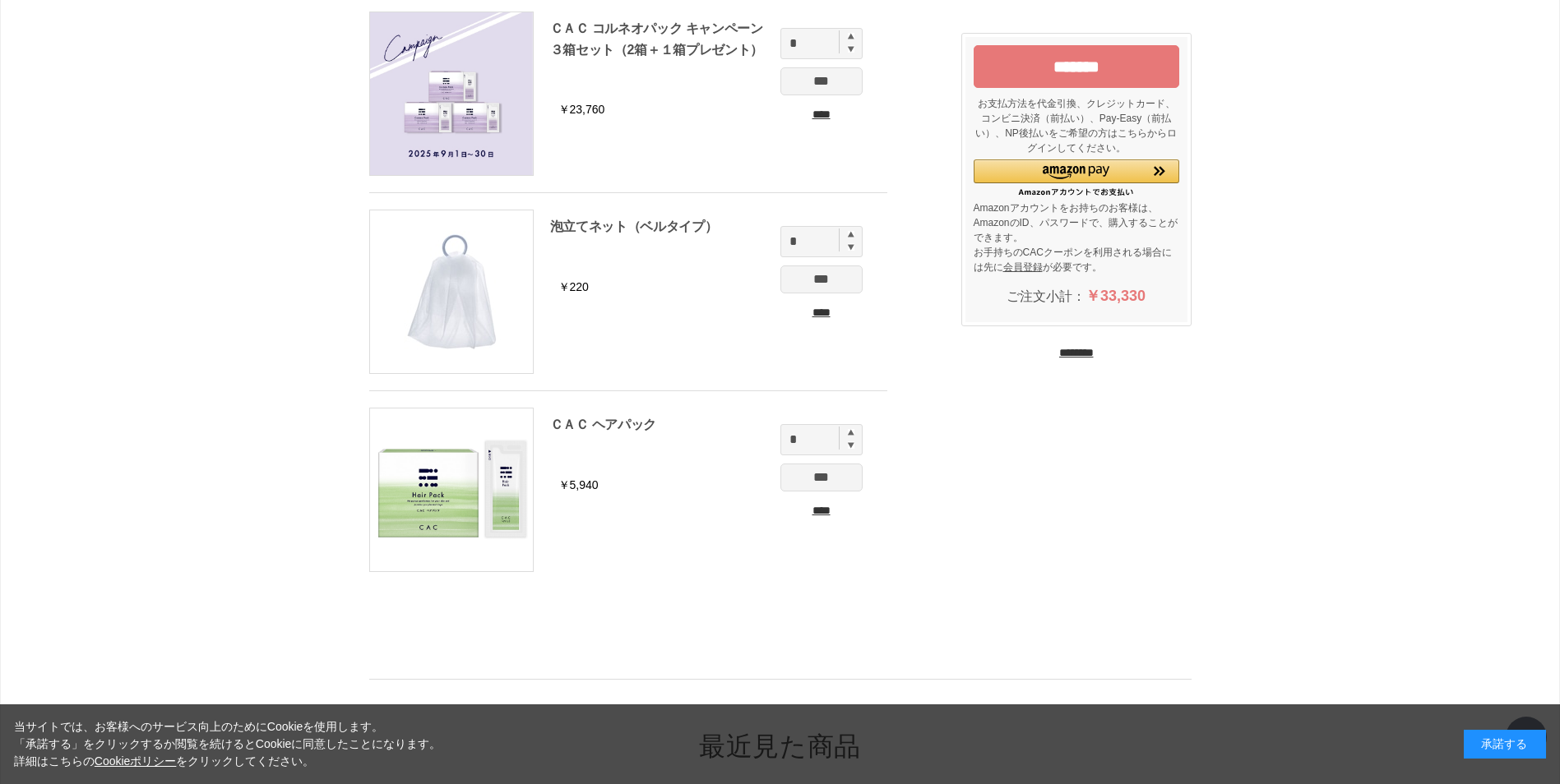
click at [849, 246] on img at bounding box center [851, 247] width 7 height 8
click at [850, 232] on img at bounding box center [851, 234] width 7 height 7
type input "*"
click at [812, 280] on input "***" at bounding box center [822, 280] width 82 height 27
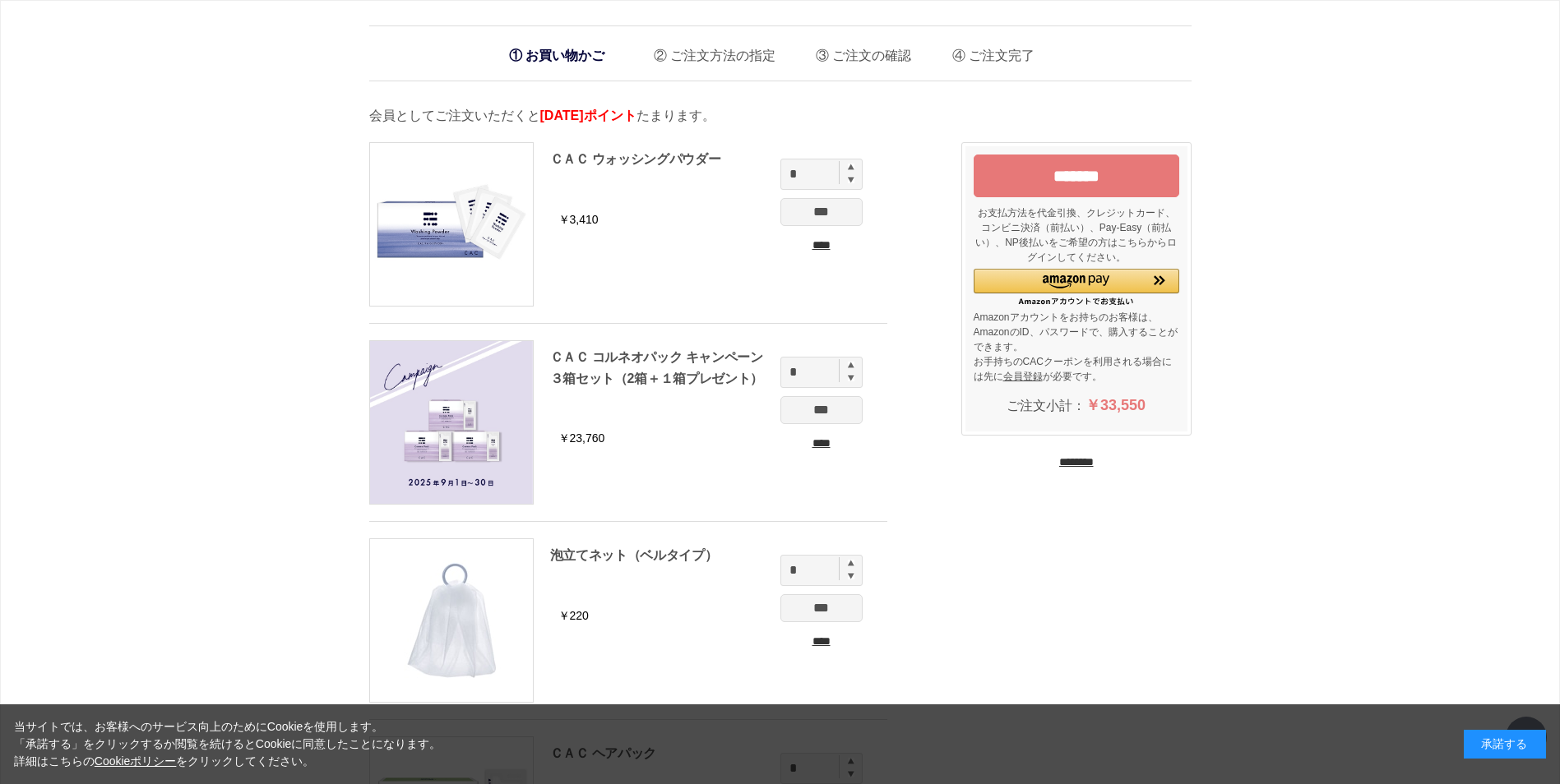
click at [1108, 175] on input "*******" at bounding box center [1076, 176] width 205 height 43
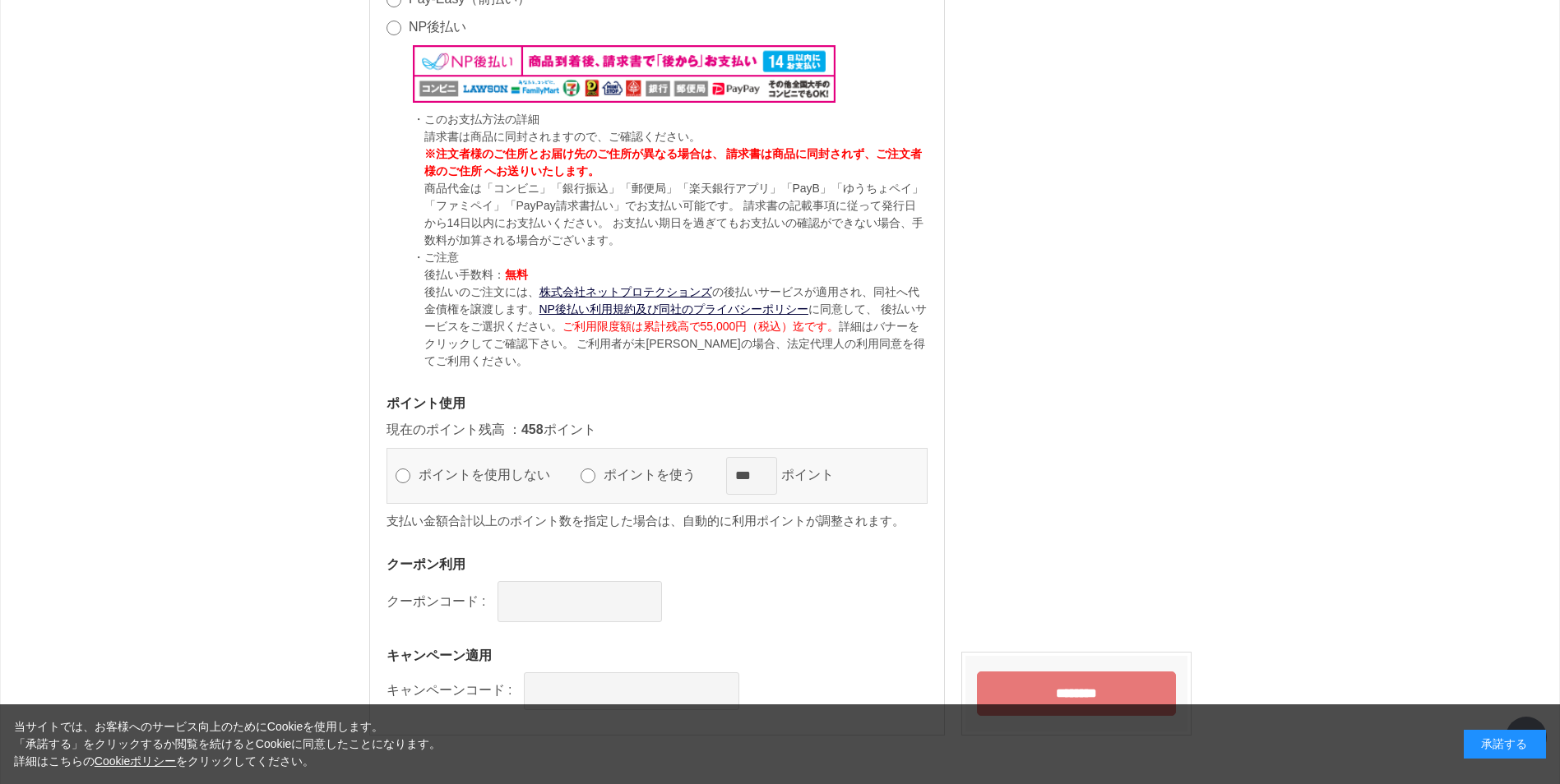
scroll to position [1808, 0]
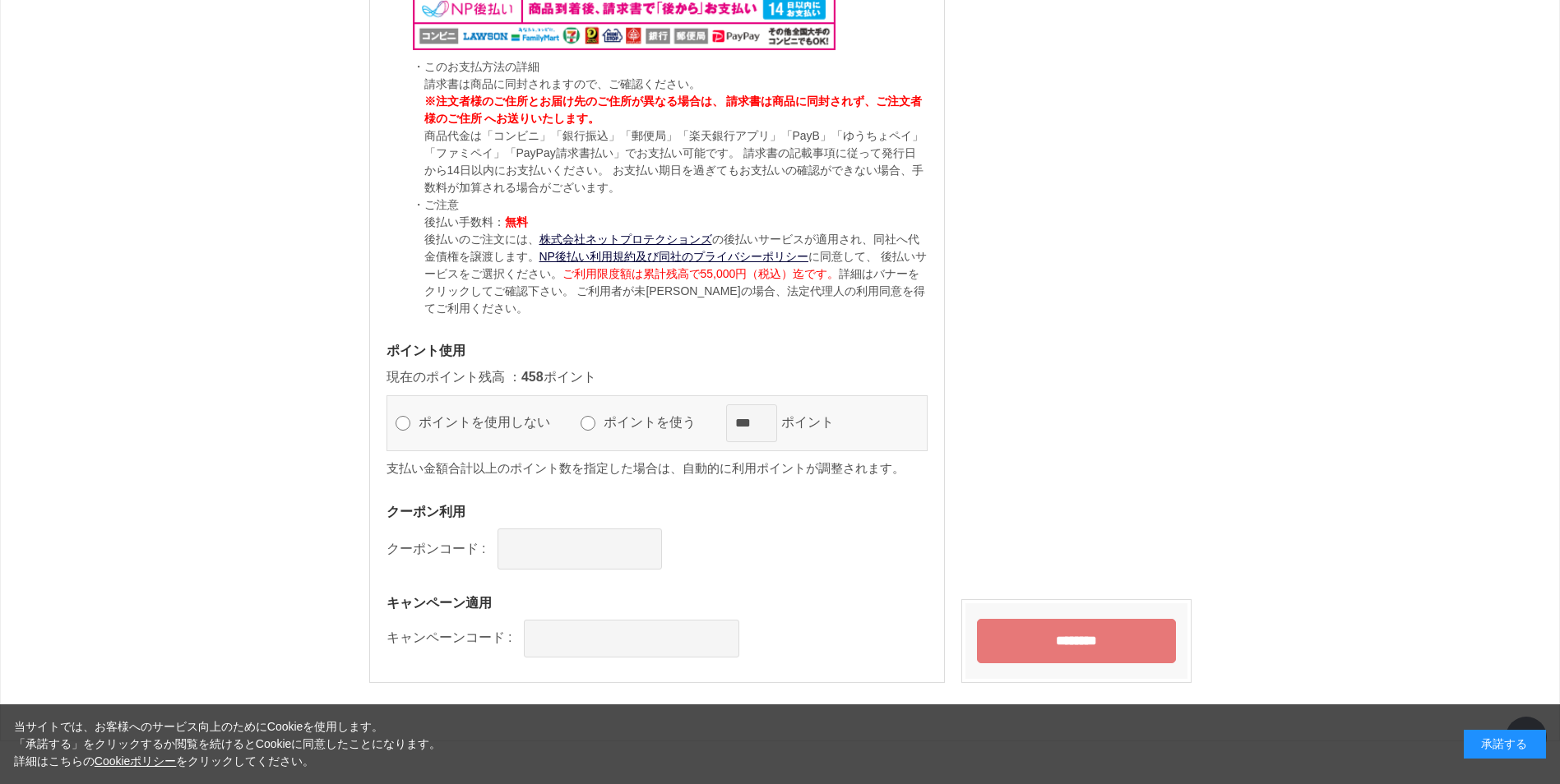
click at [603, 418] on label "ポイントを使う" at bounding box center [657, 422] width 115 height 14
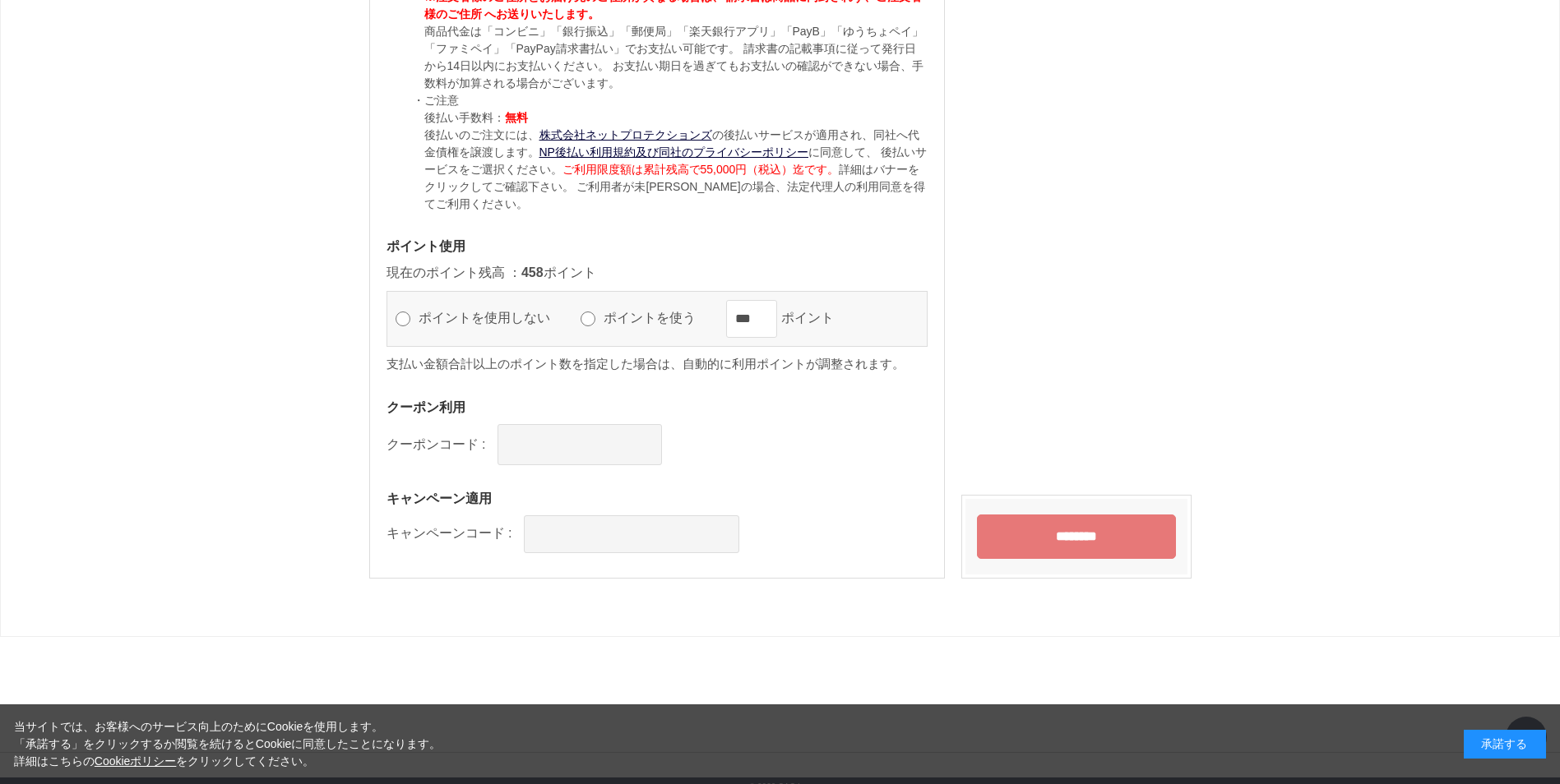
scroll to position [1925, 0]
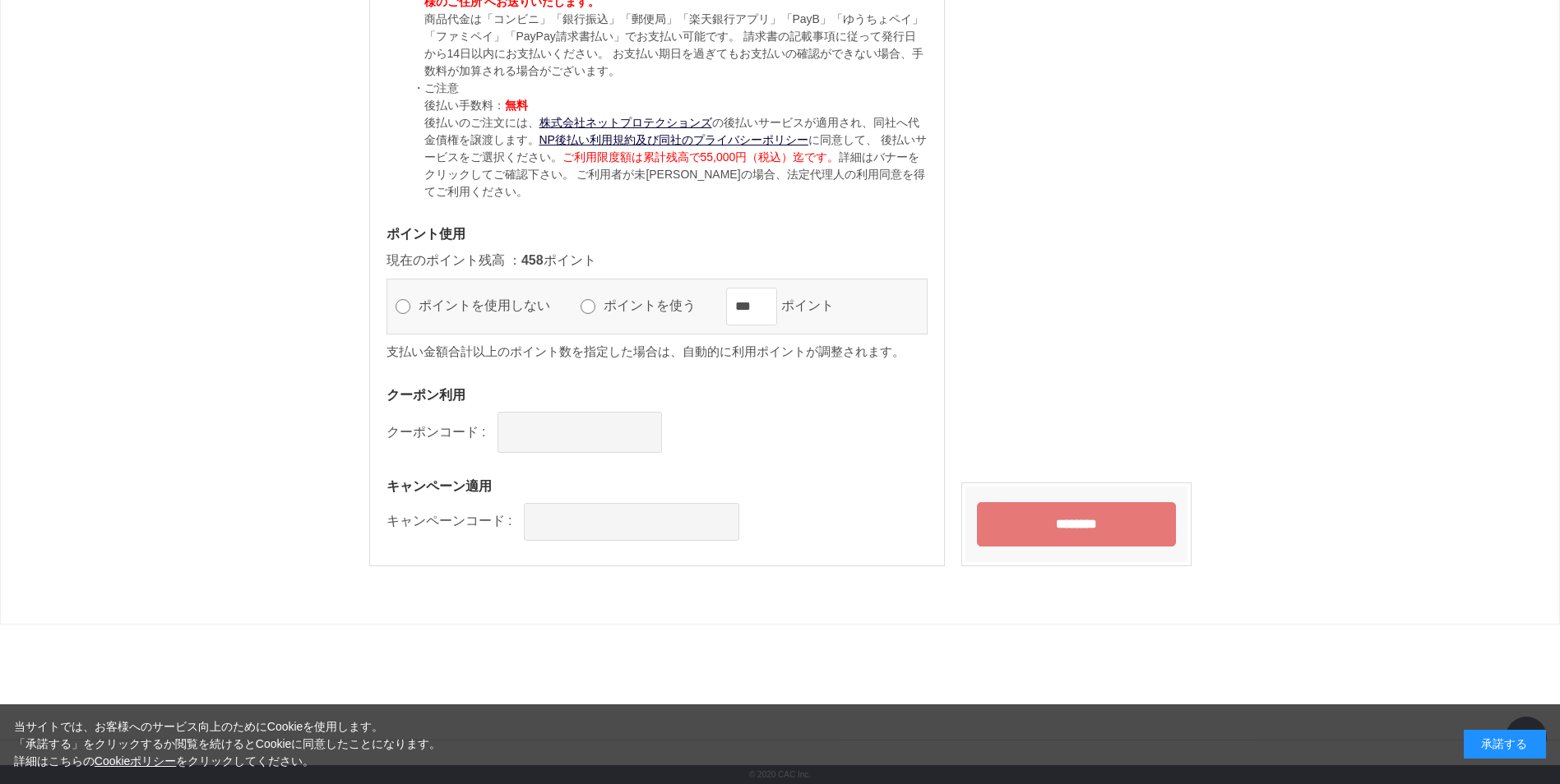
click at [1052, 519] on input "********" at bounding box center [1076, 524] width 199 height 44
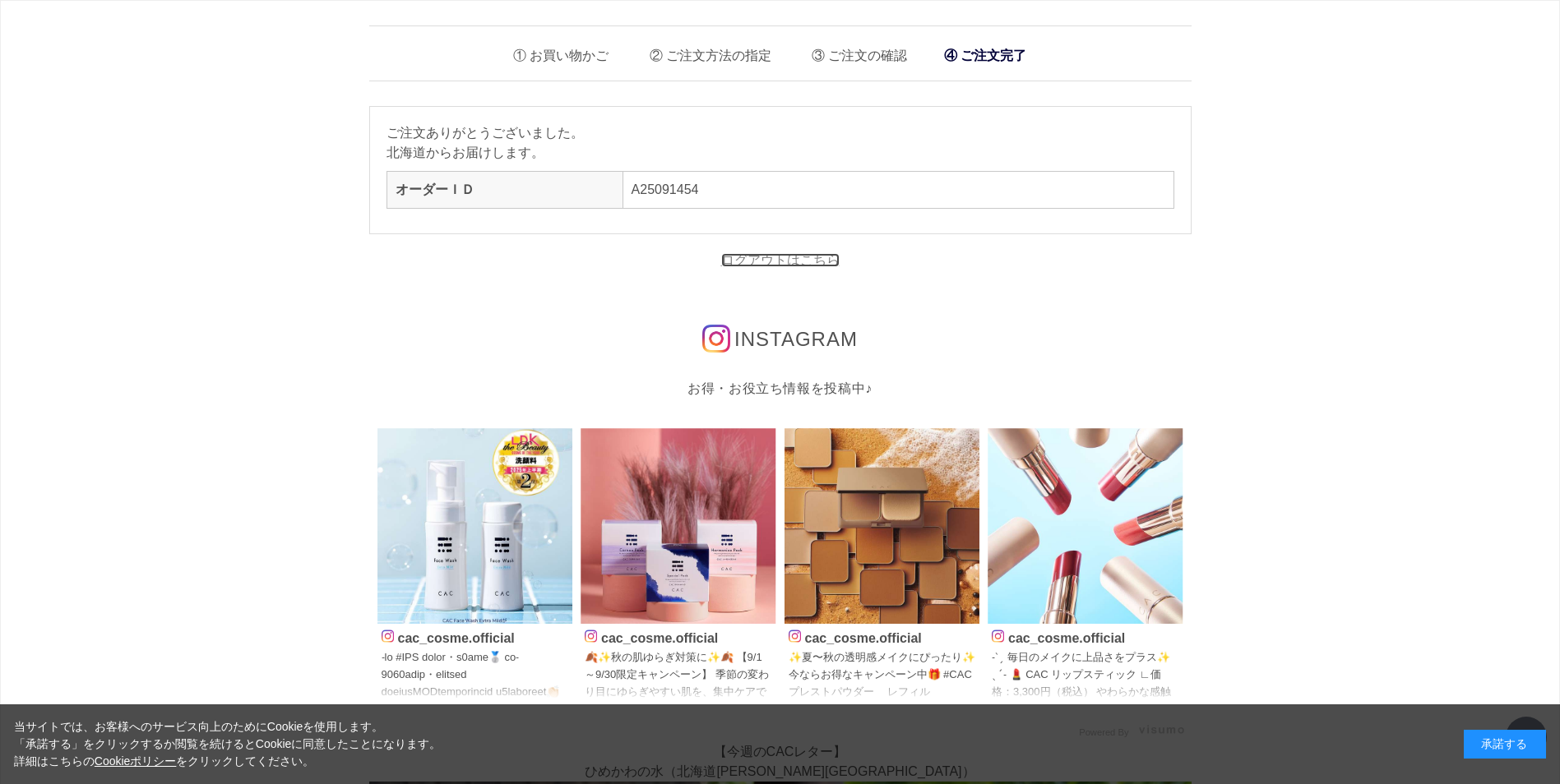
click at [804, 264] on link "ログアウトはこちら" at bounding box center [780, 260] width 119 height 14
